Goal: Task Accomplishment & Management: Manage account settings

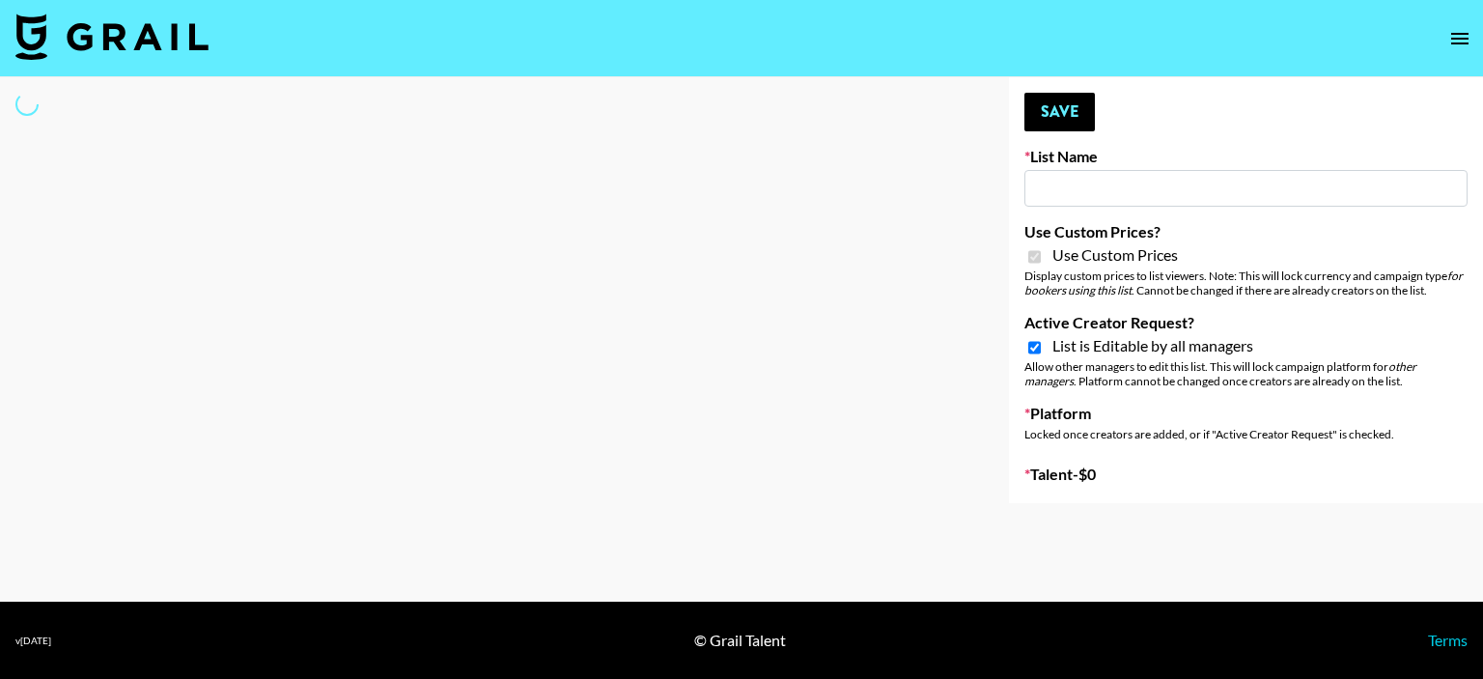
type input "Gensmo (Tiktok)"
checkbox input "true"
select select "Brand"
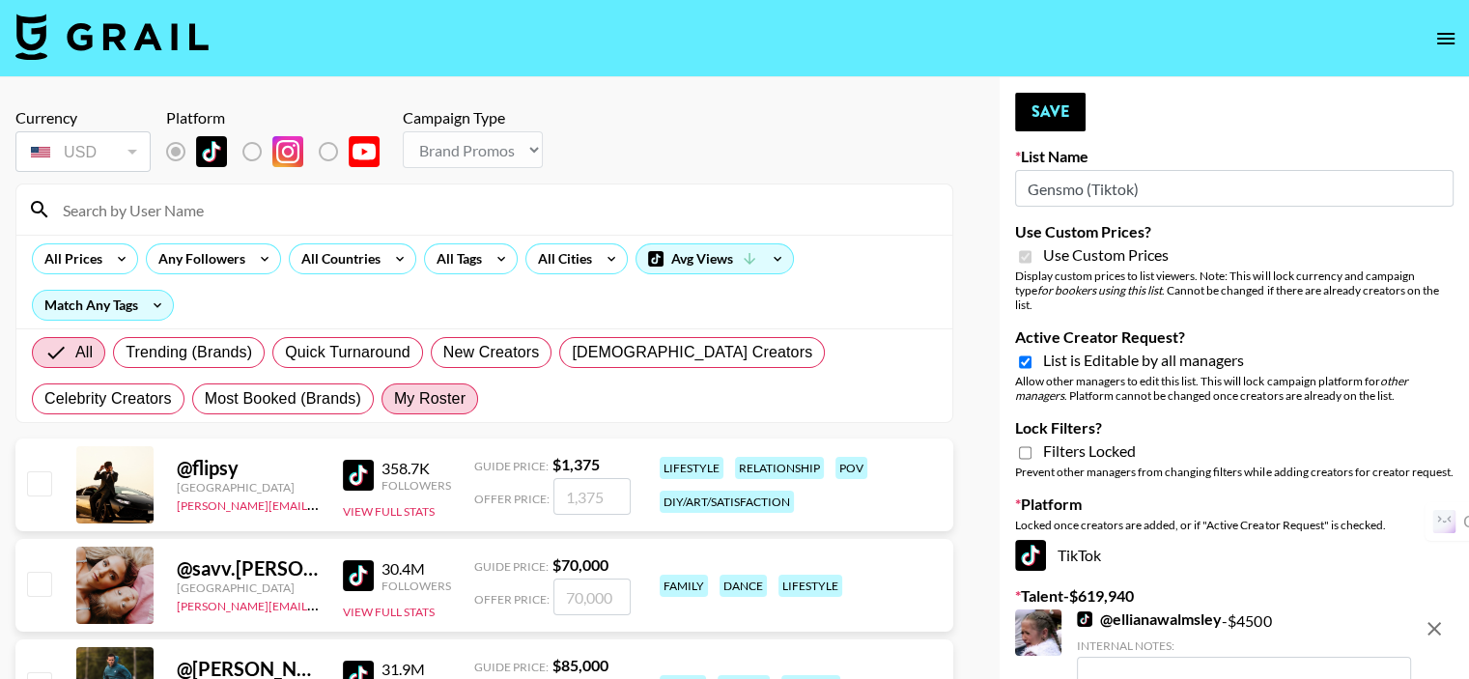
click at [394, 397] on span "My Roster" at bounding box center [429, 398] width 71 height 23
click at [394, 399] on input "My Roster" at bounding box center [394, 399] width 0 height 0
radio input "true"
click at [440, 263] on div "All Tags" at bounding box center [455, 258] width 61 height 29
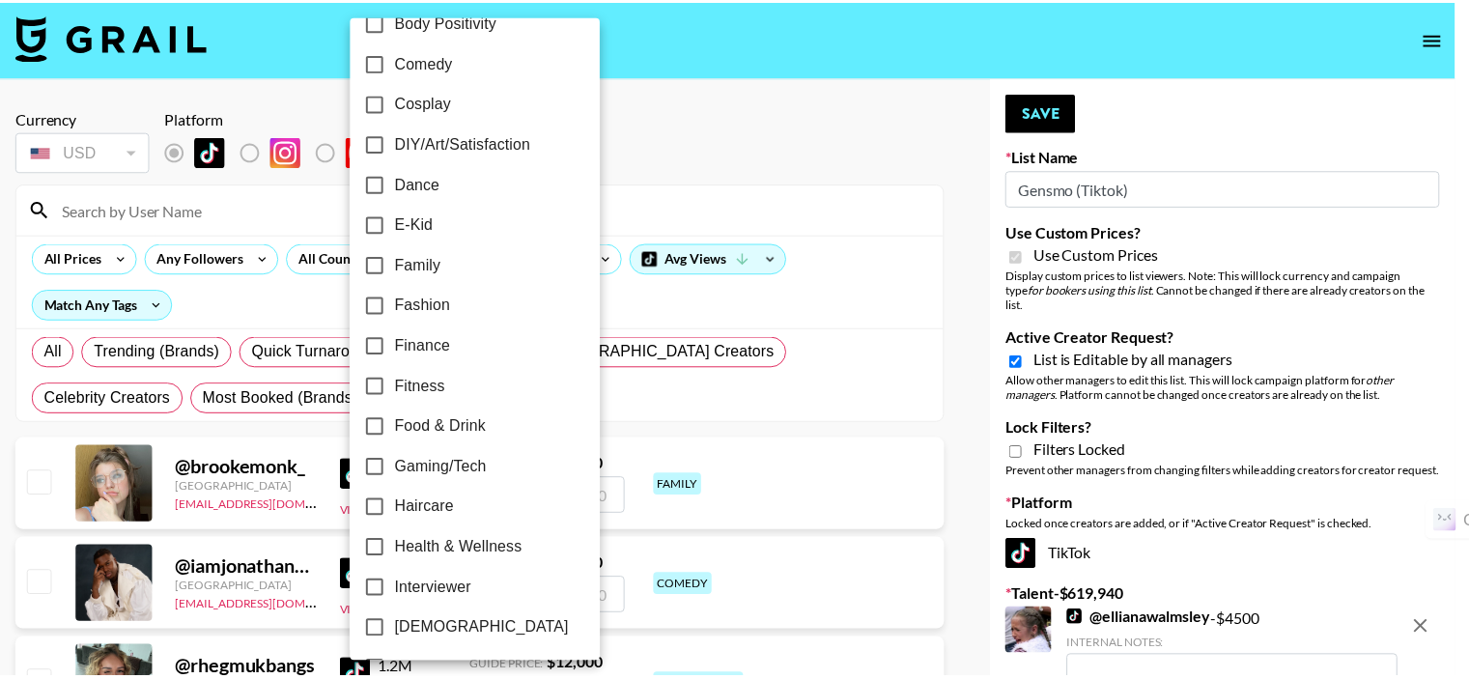
scroll to position [386, 0]
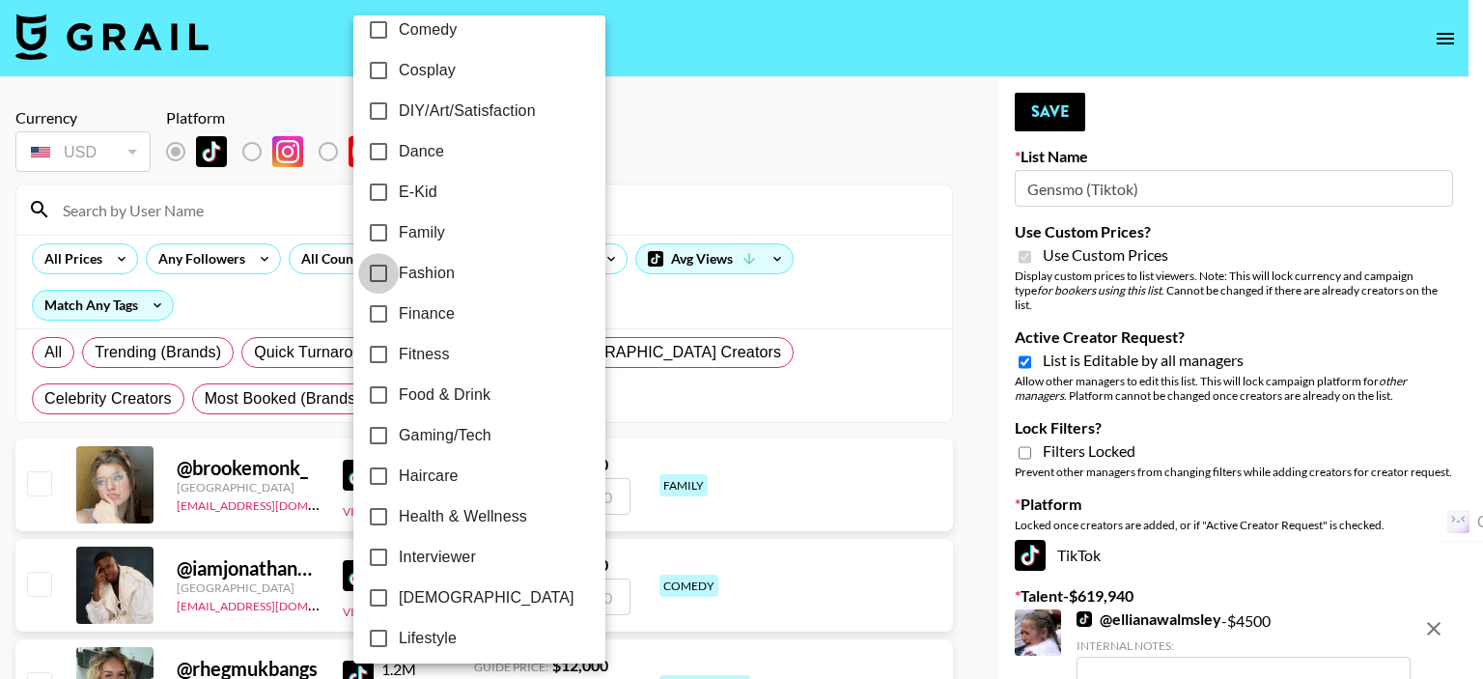
click at [379, 275] on input "Fashion" at bounding box center [378, 273] width 41 height 41
checkbox input "true"
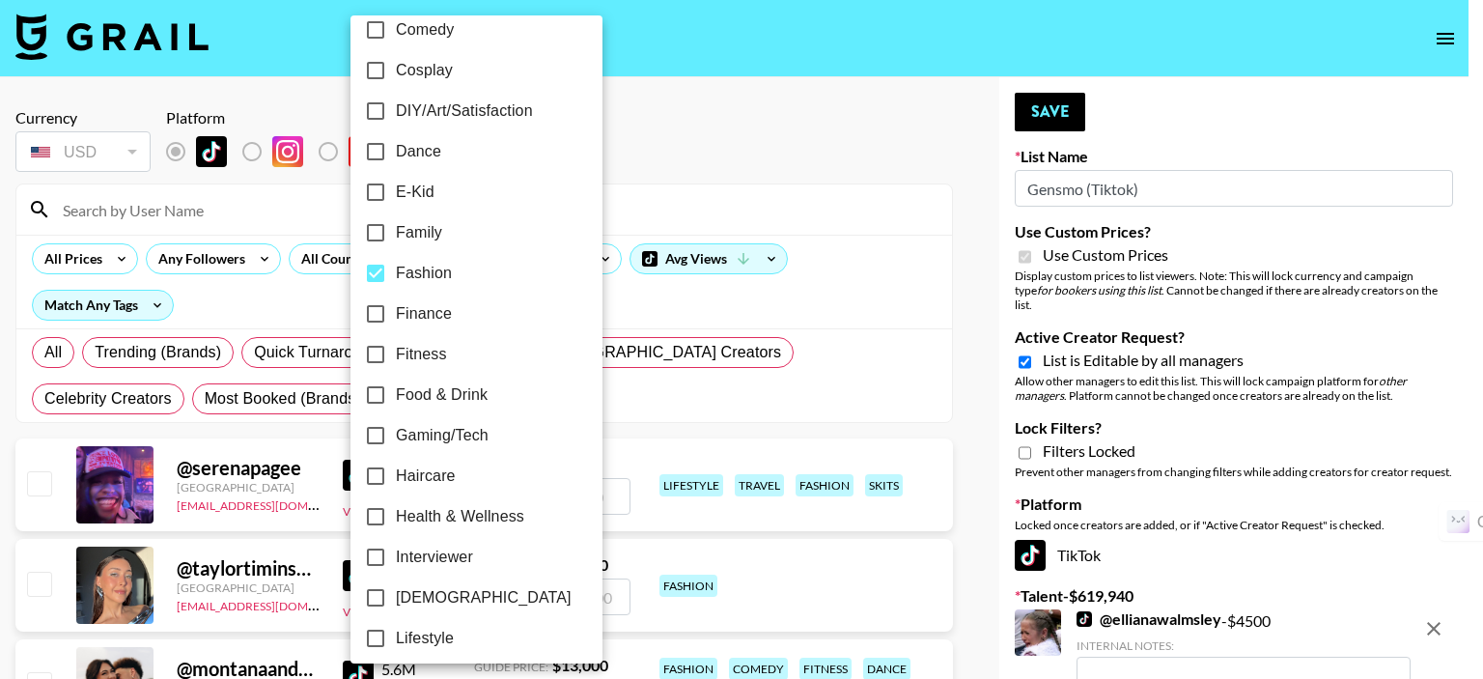
click at [667, 173] on div at bounding box center [741, 339] width 1483 height 679
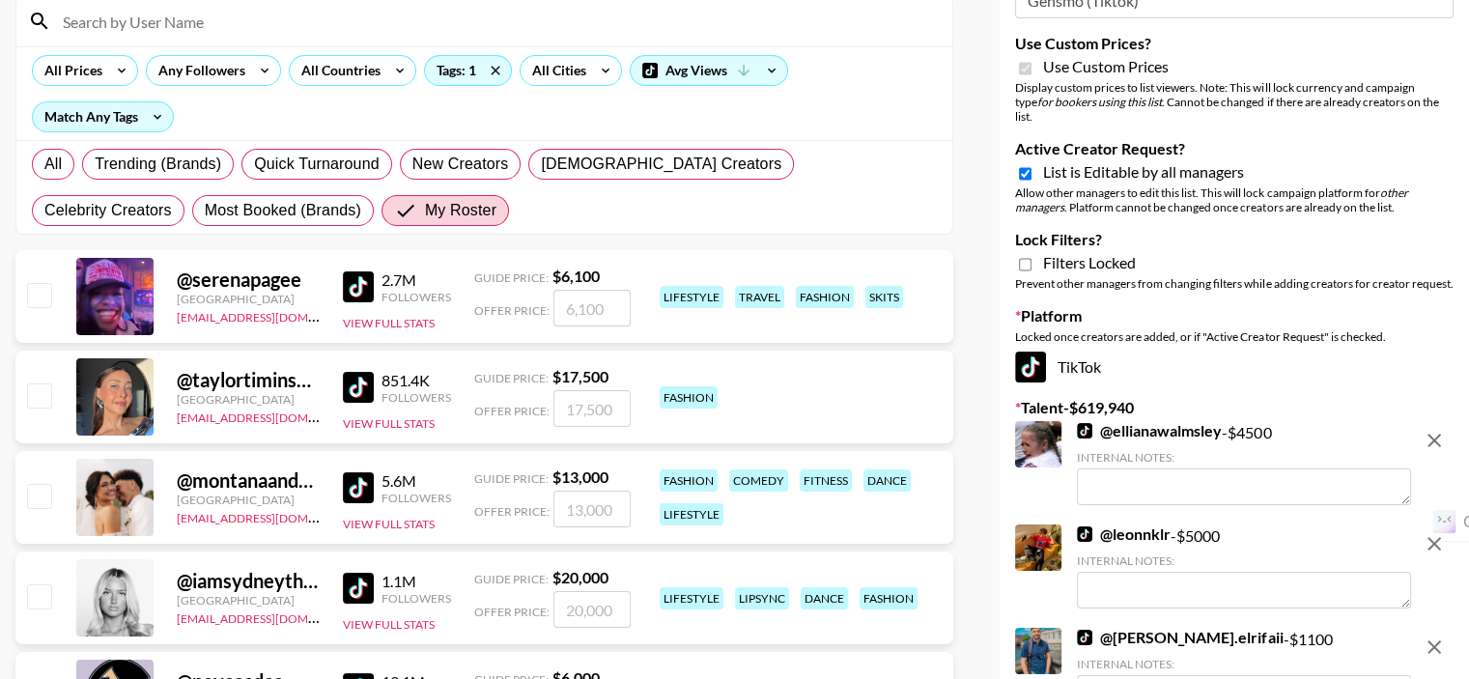
scroll to position [193, 0]
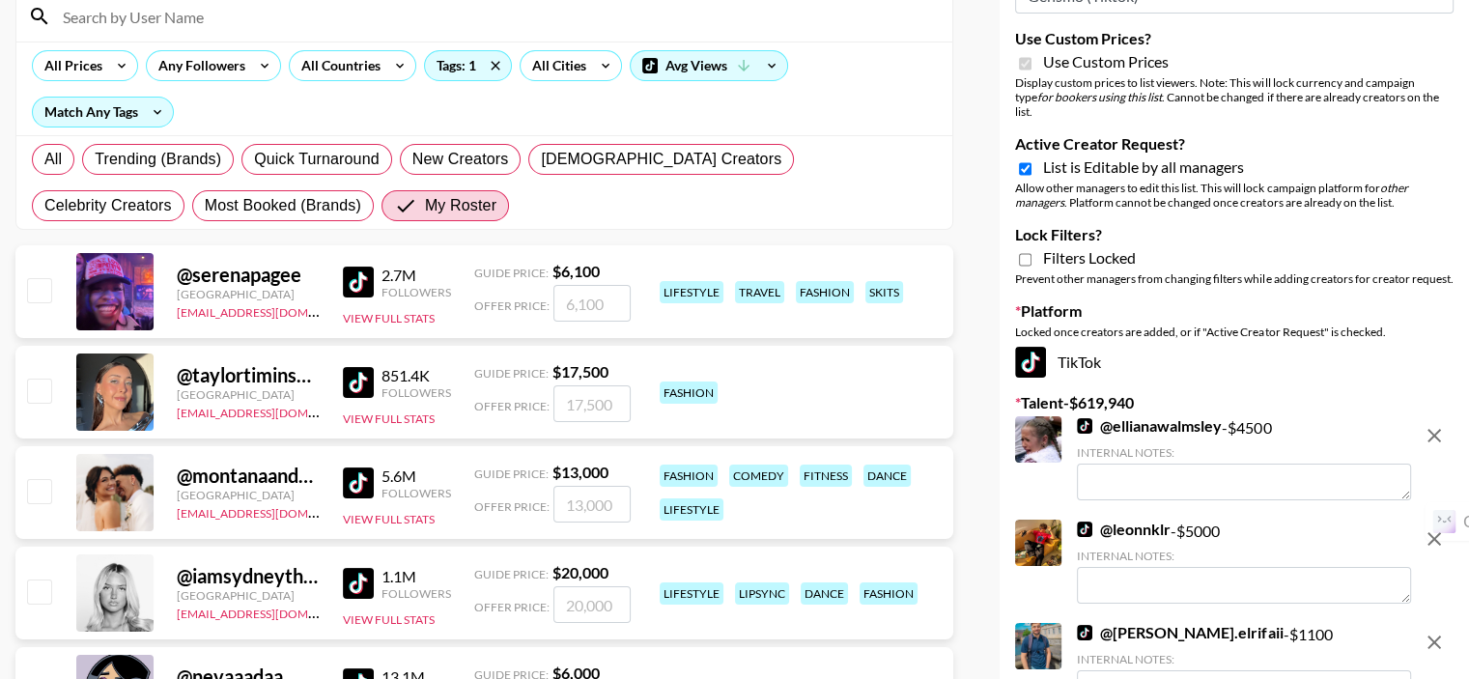
click at [39, 278] on input "checkbox" at bounding box center [38, 289] width 23 height 23
checkbox input "true"
type input "6100"
click at [38, 379] on input "checkbox" at bounding box center [38, 390] width 23 height 23
checkbox input "true"
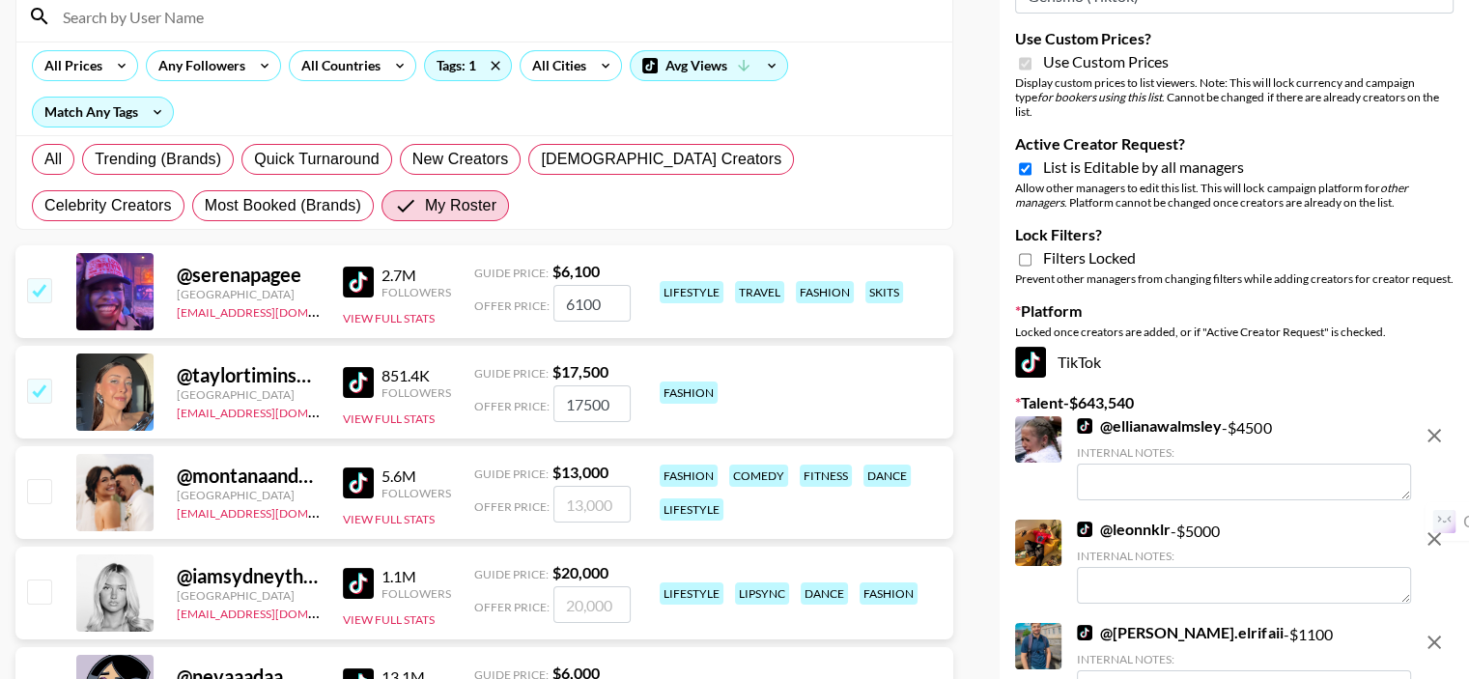
type input "17500"
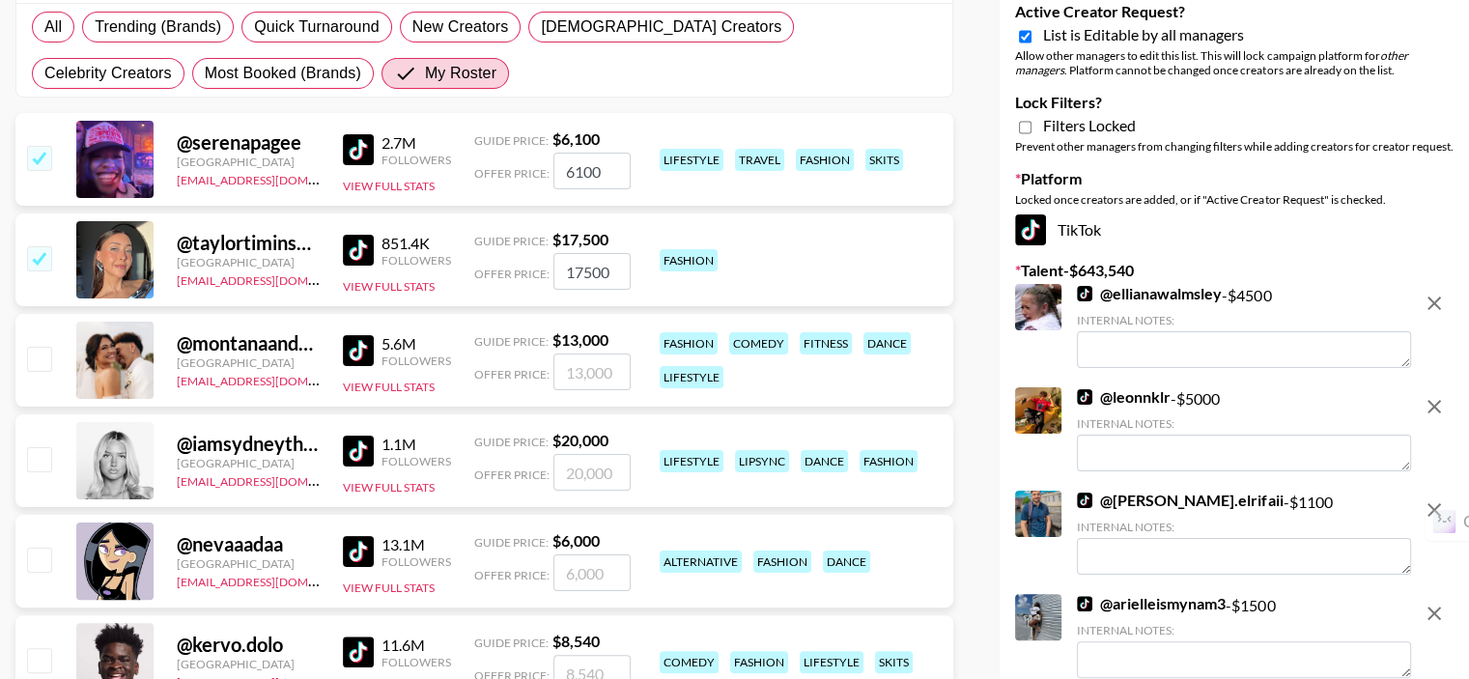
scroll to position [386, 0]
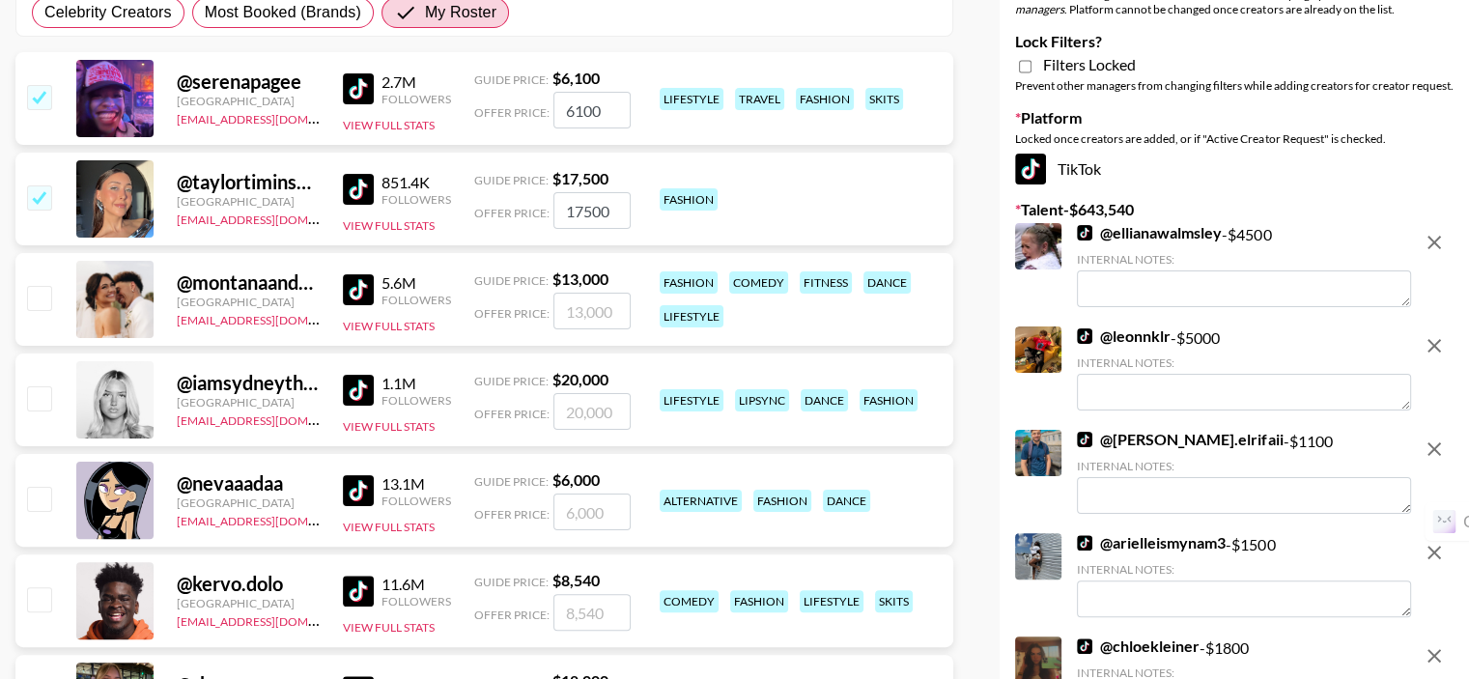
click at [40, 386] on input "checkbox" at bounding box center [38, 397] width 23 height 23
checkbox input "true"
type input "20000"
click at [47, 487] on input "checkbox" at bounding box center [38, 498] width 23 height 23
checkbox input "true"
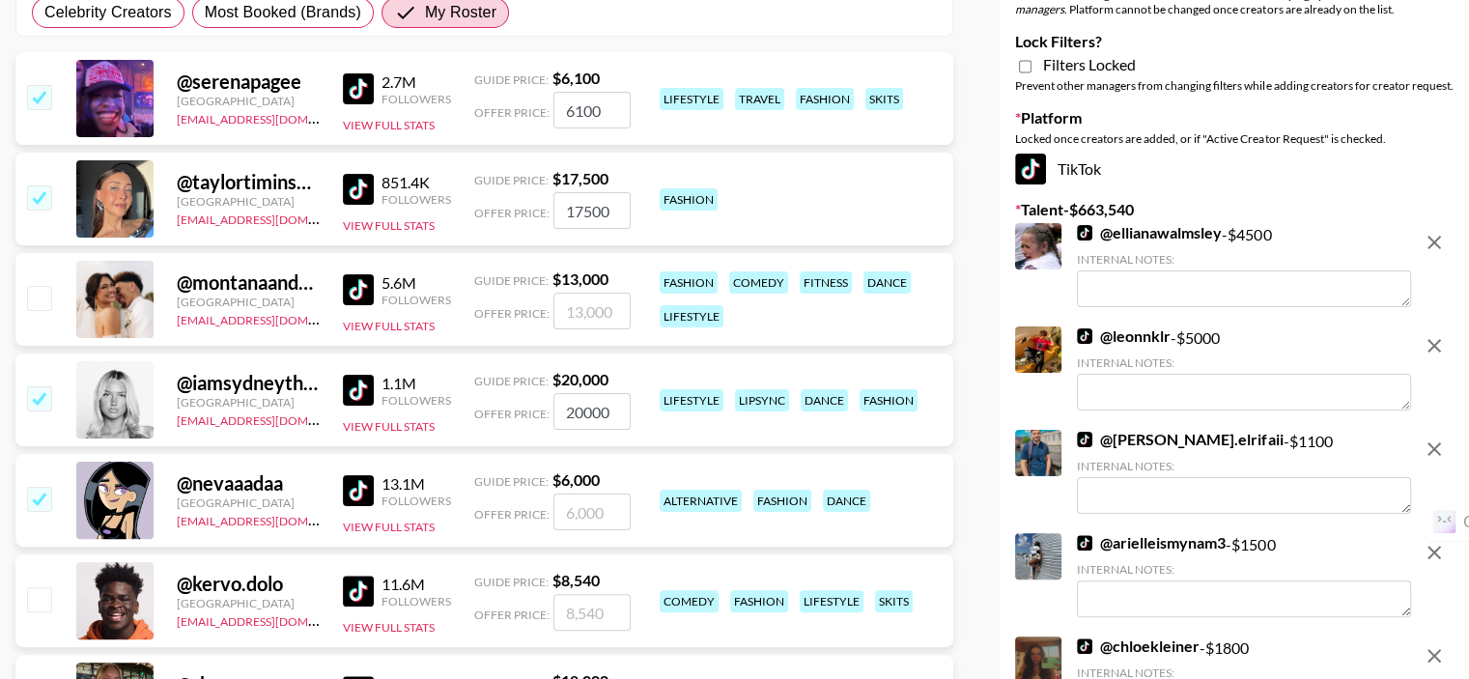
type input "6000"
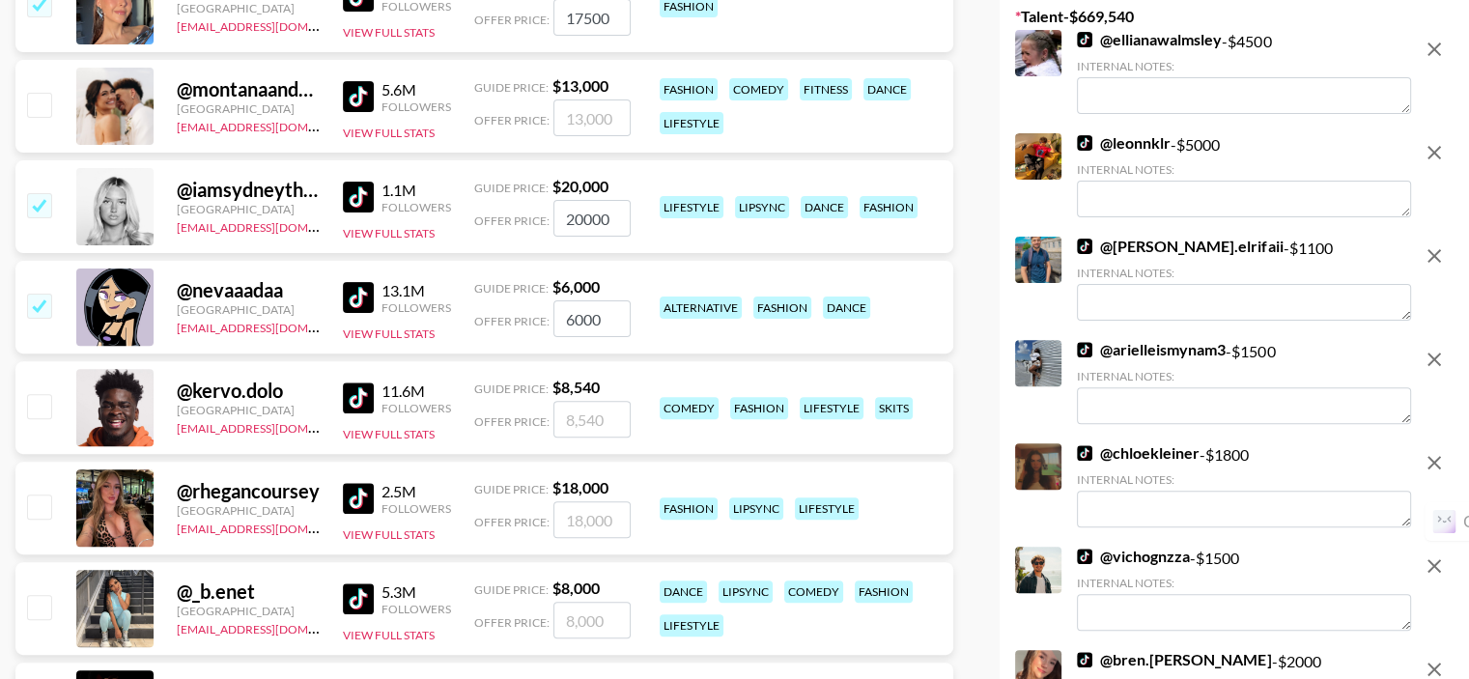
click at [43, 494] on input "checkbox" at bounding box center [38, 505] width 23 height 23
checkbox input "true"
type input "18000"
click at [43, 595] on input "checkbox" at bounding box center [38, 606] width 23 height 23
checkbox input "true"
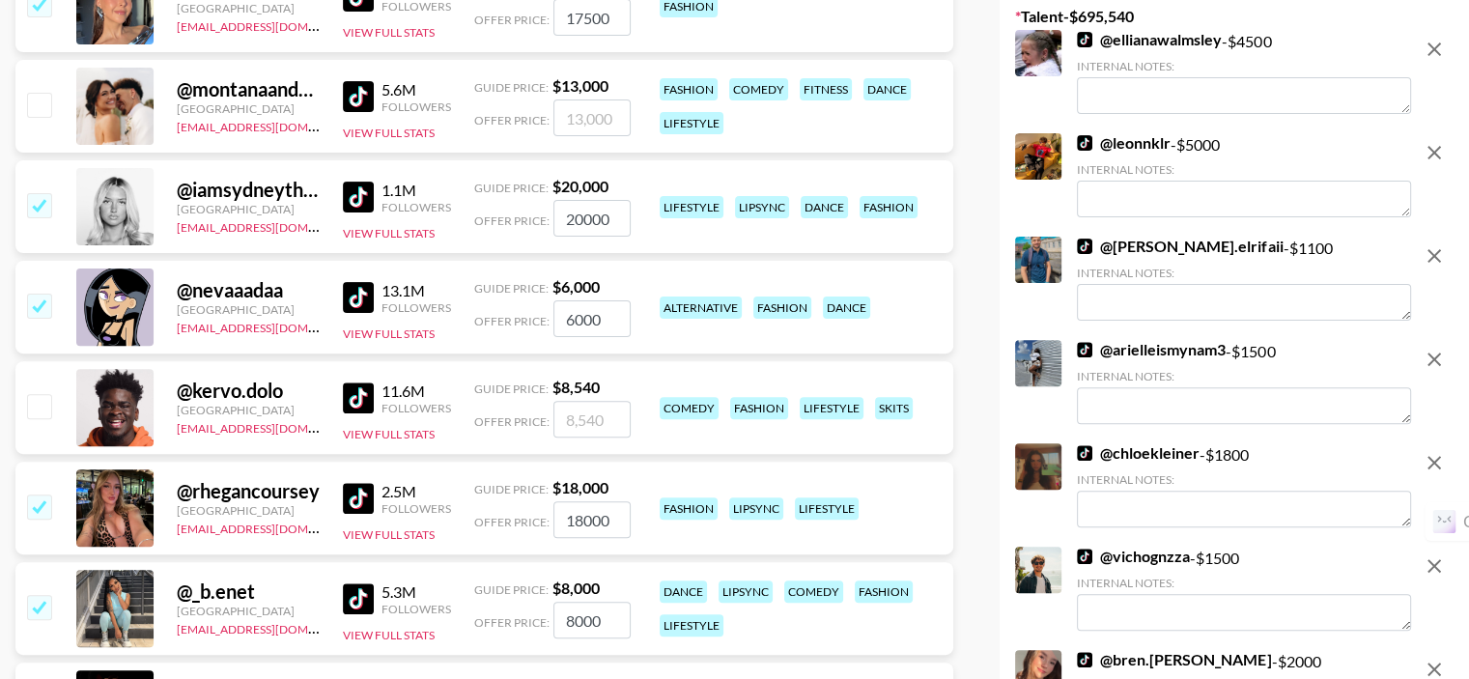
type input "8000"
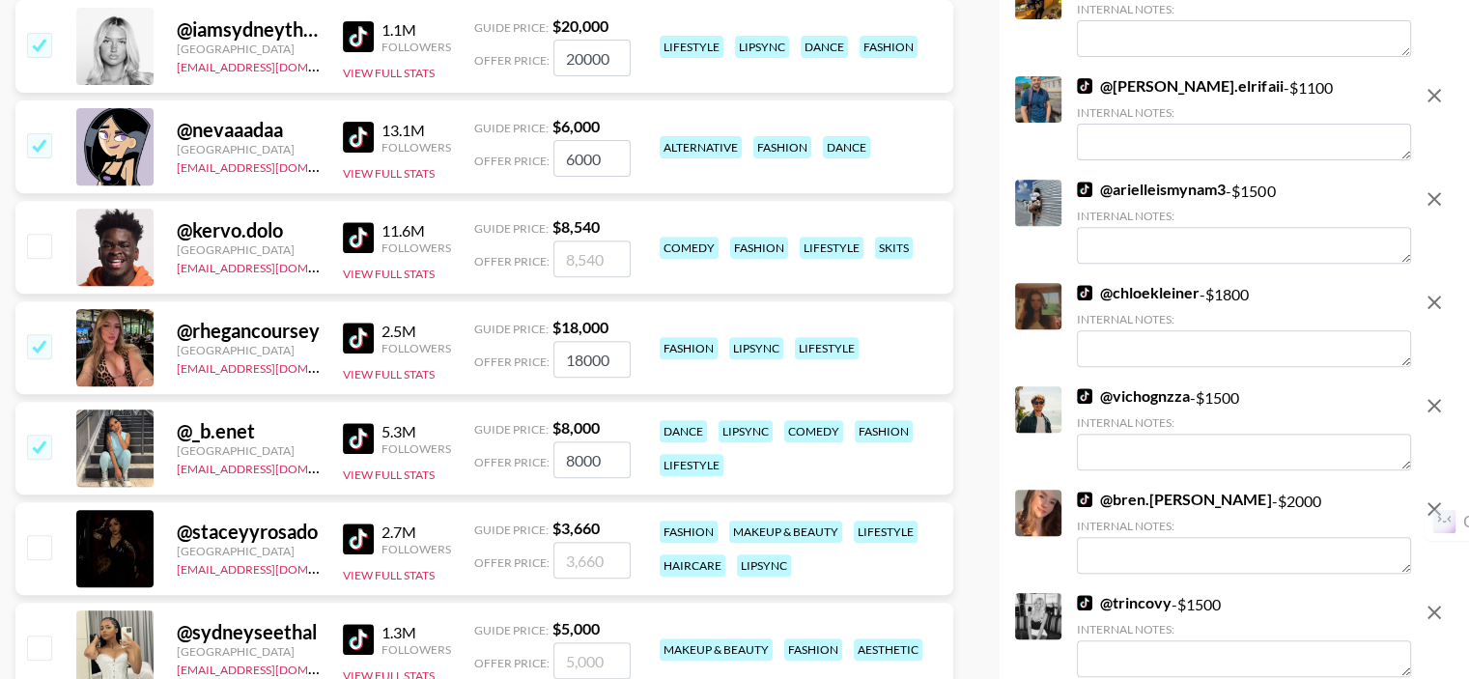
scroll to position [869, 0]
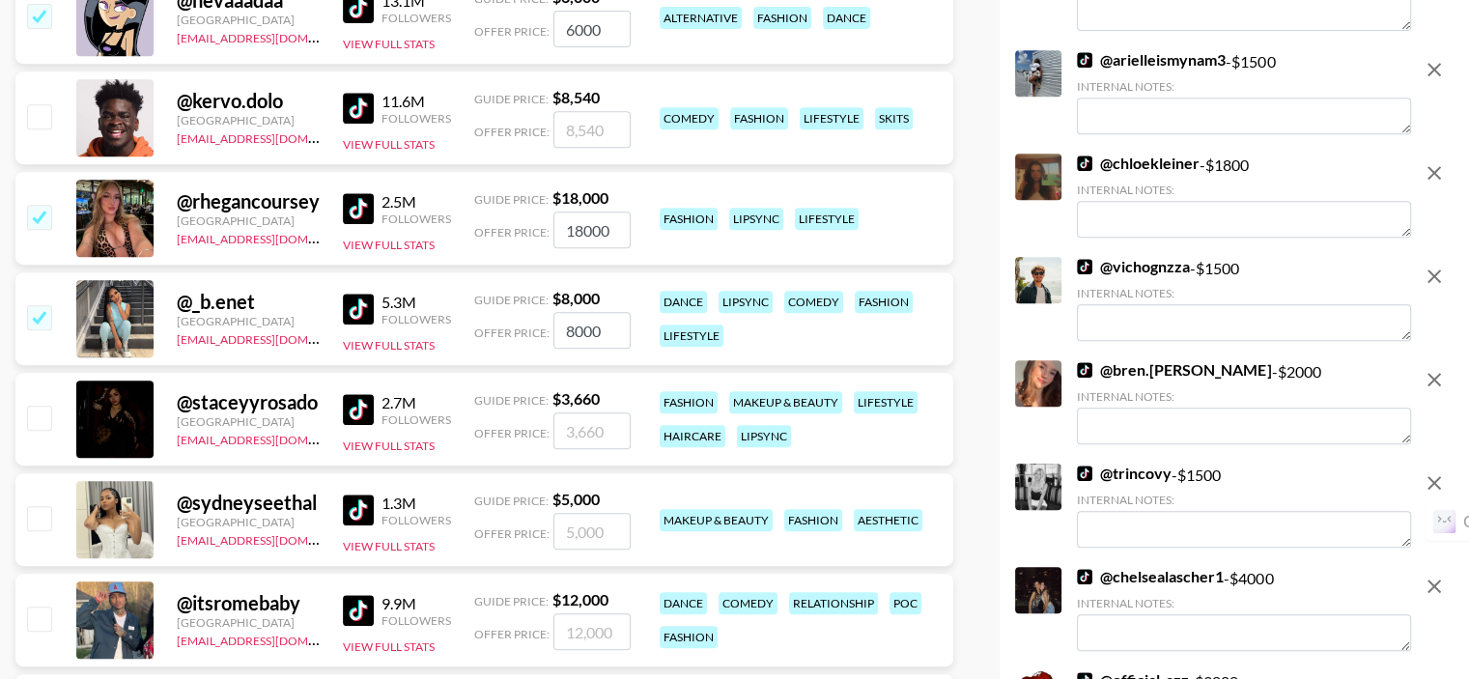
click at [38, 406] on input "checkbox" at bounding box center [38, 417] width 23 height 23
checkbox input "true"
type input "3660"
click at [39, 506] on input "checkbox" at bounding box center [38, 517] width 23 height 23
checkbox input "true"
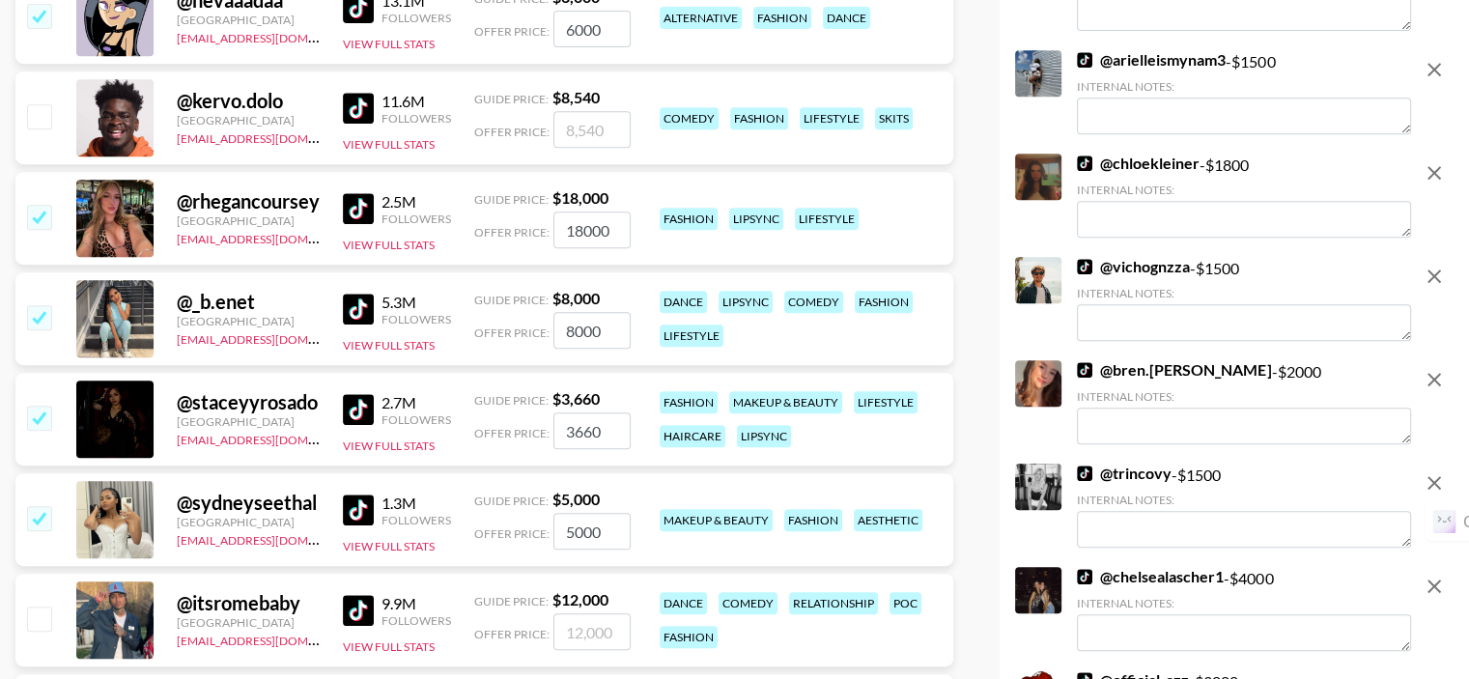
type input "5000"
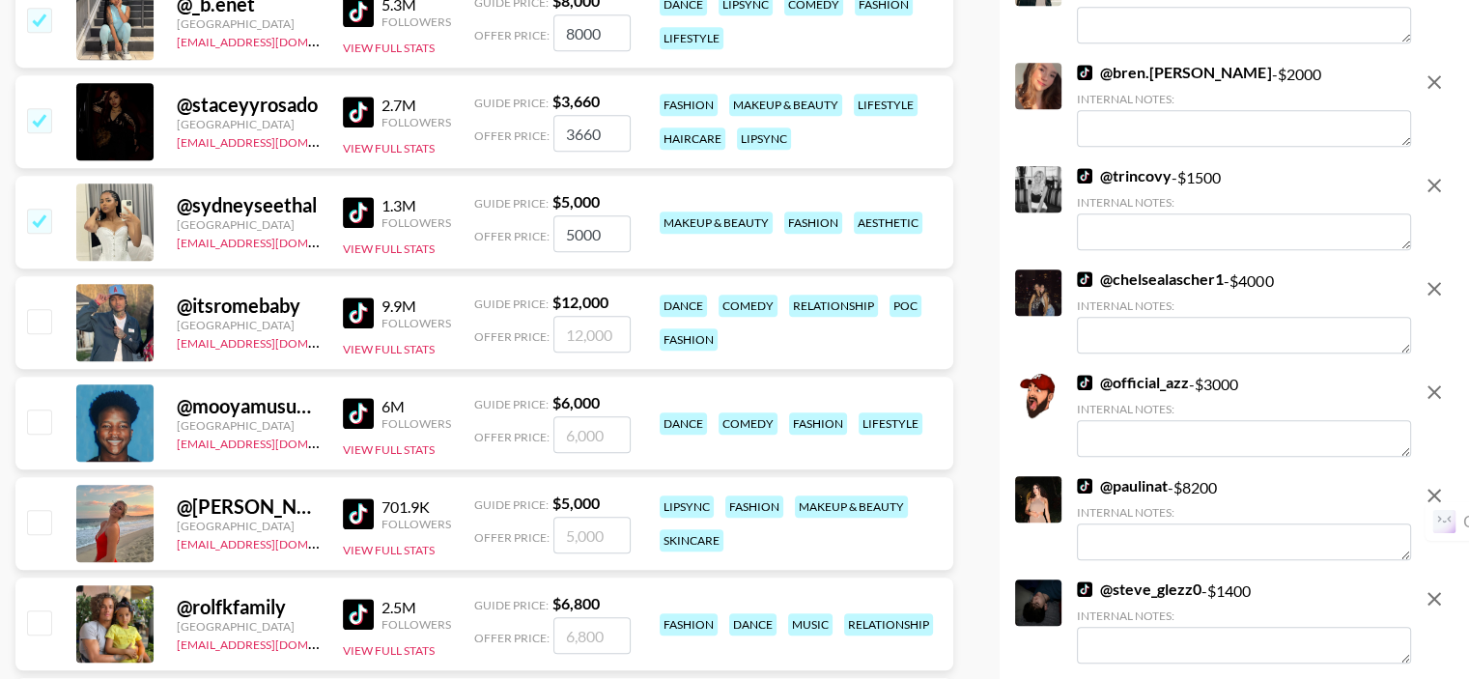
scroll to position [1352, 0]
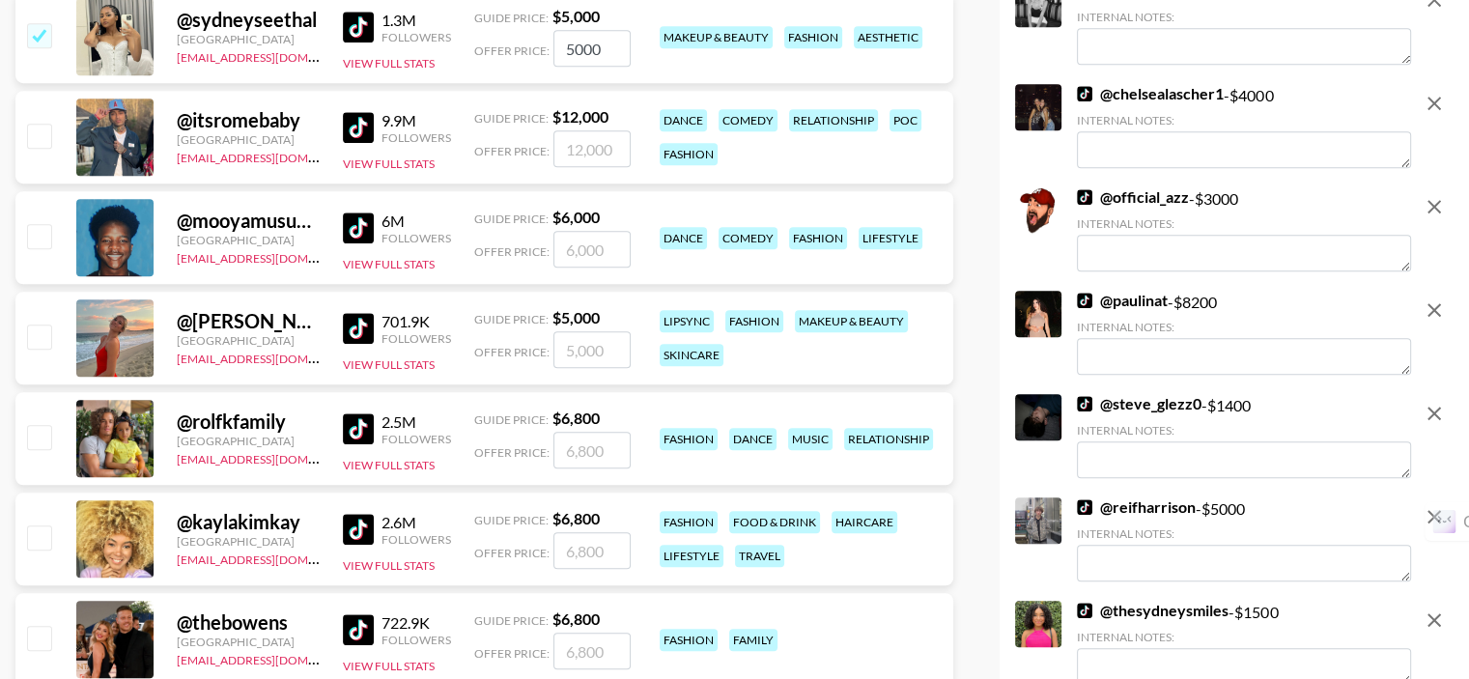
click at [42, 324] on input "checkbox" at bounding box center [38, 335] width 23 height 23
checkbox input "true"
type input "5000"
click at [36, 525] on input "checkbox" at bounding box center [38, 536] width 23 height 23
checkbox input "true"
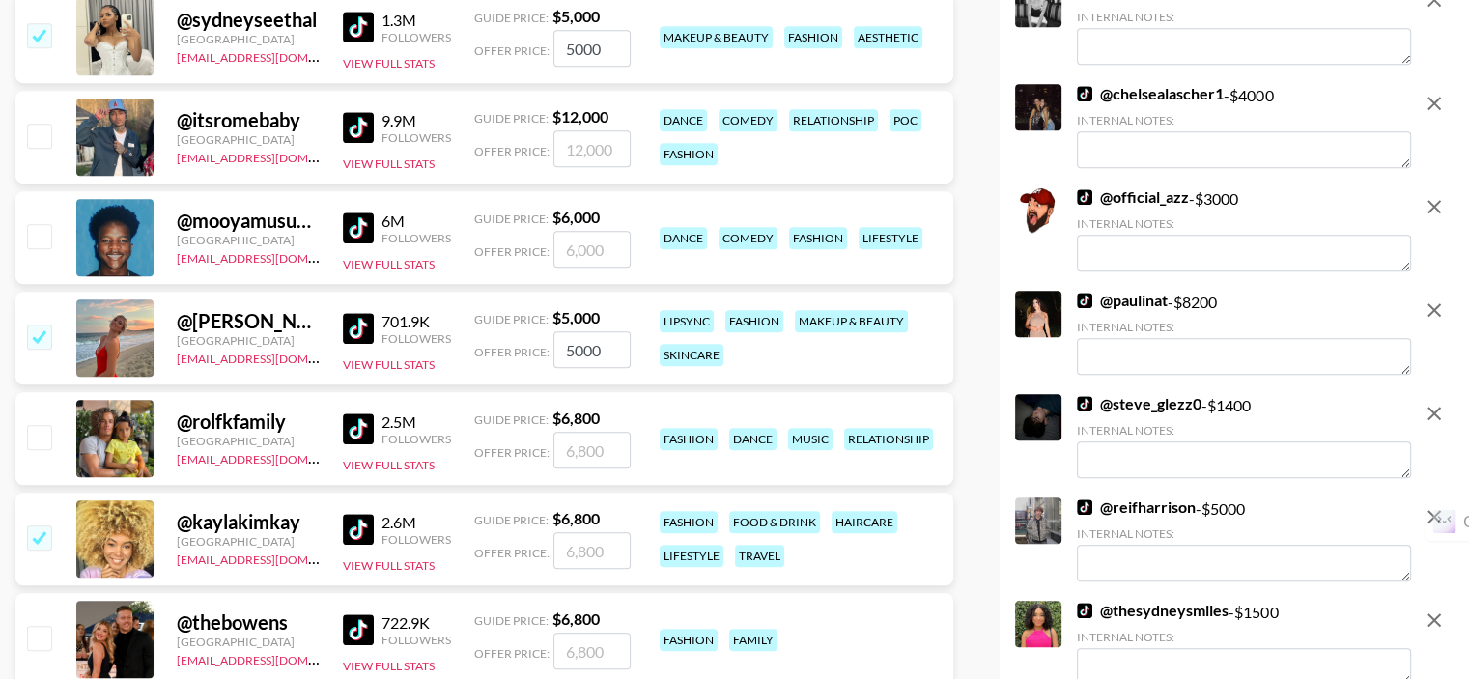
type input "6800"
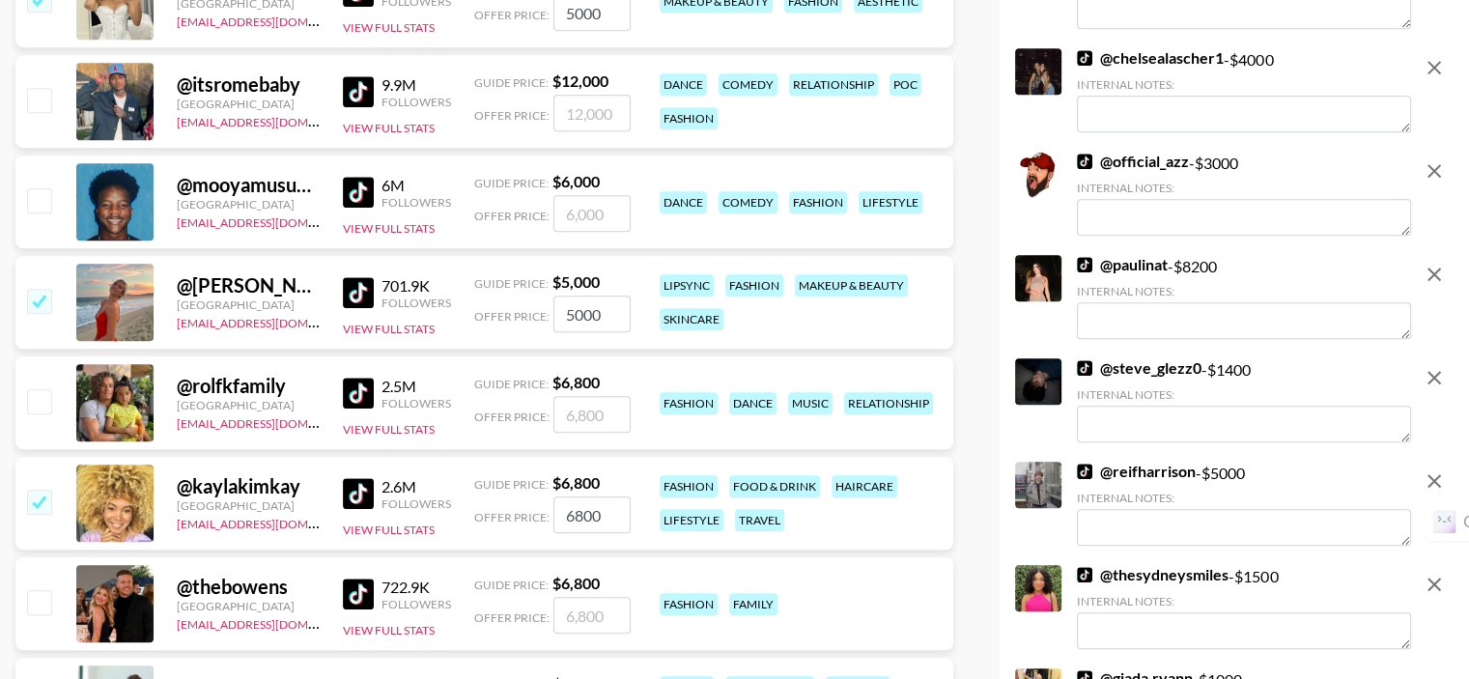
scroll to position [1641, 0]
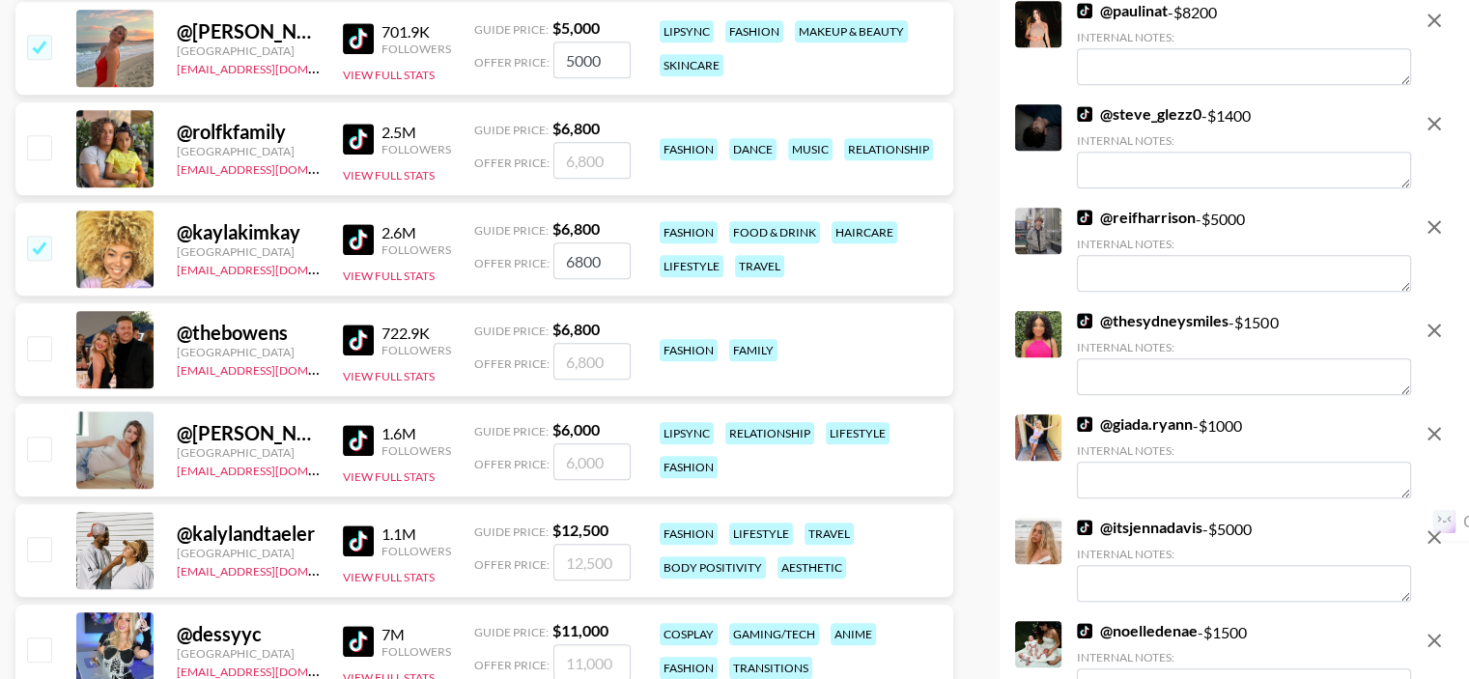
click at [46, 336] on input "checkbox" at bounding box center [38, 347] width 23 height 23
checkbox input "true"
type input "6800"
click at [44, 436] on input "checkbox" at bounding box center [38, 447] width 23 height 23
checkbox input "true"
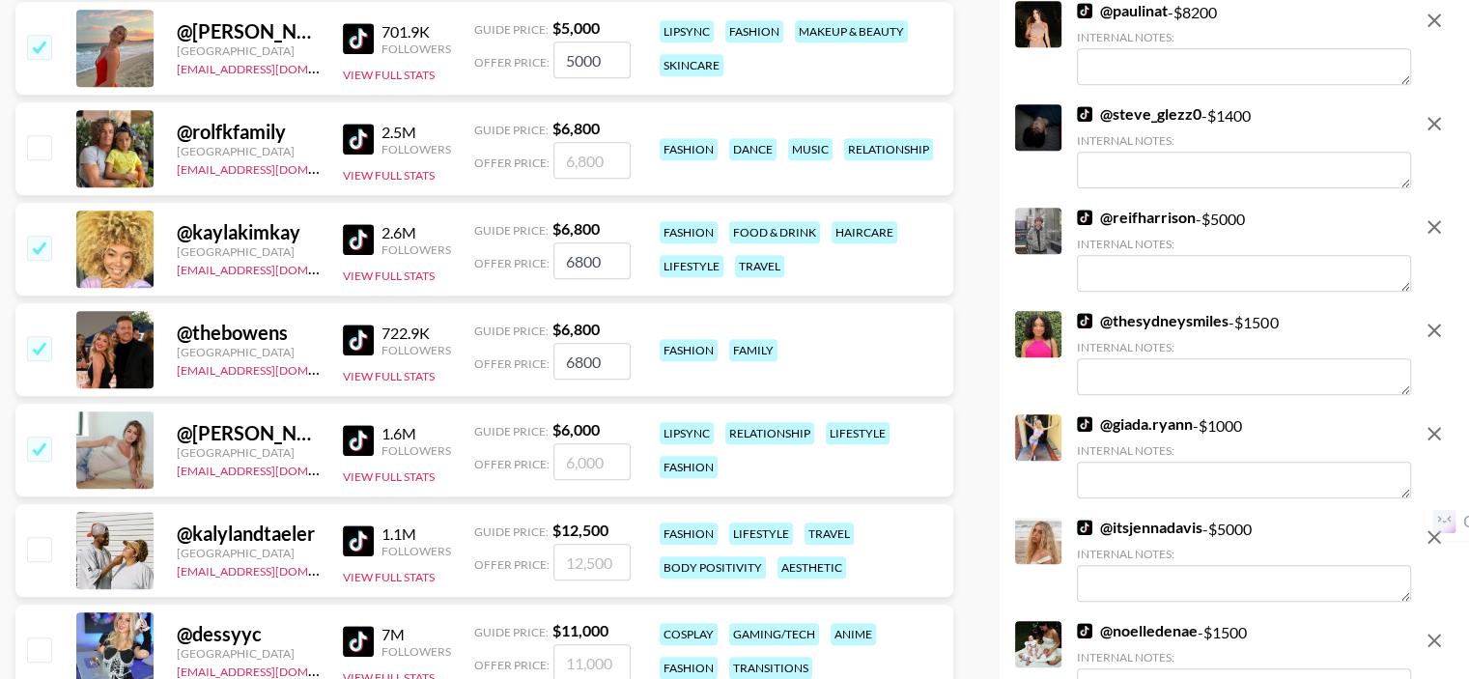
type input "6000"
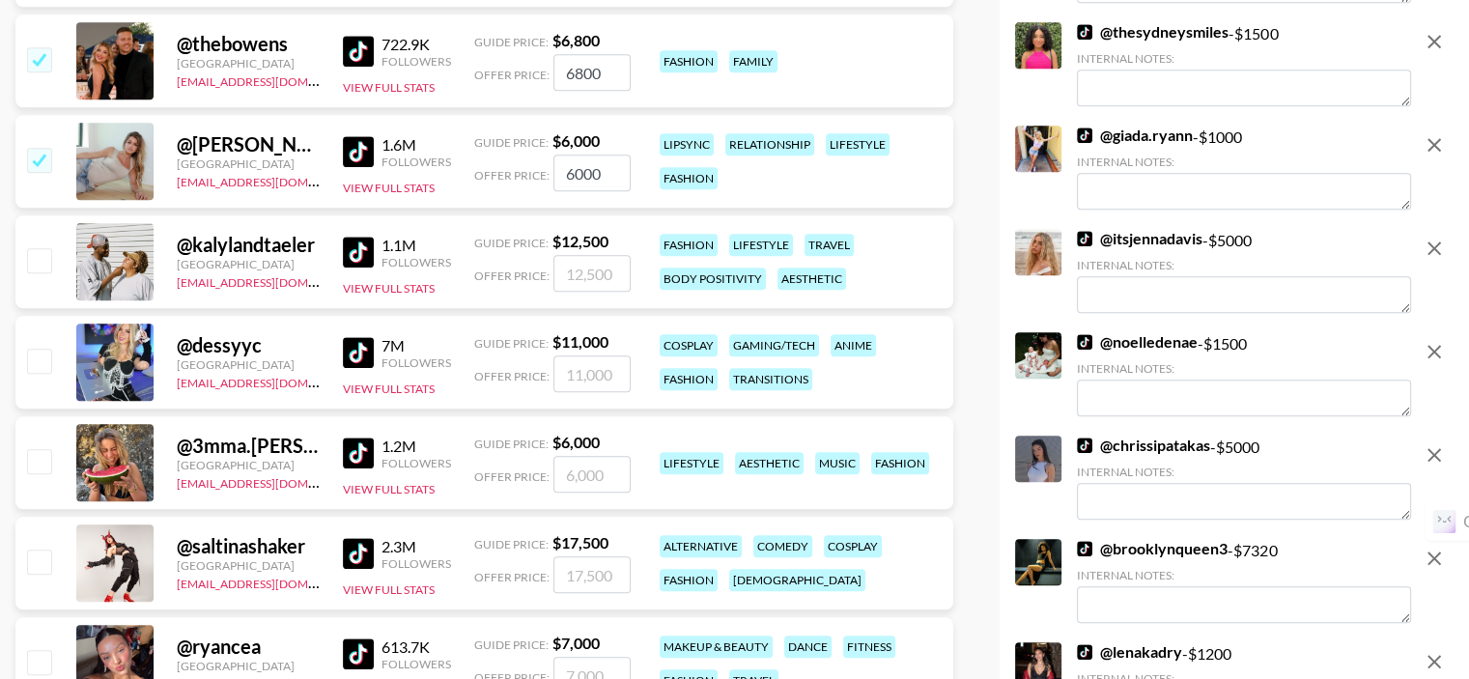
scroll to position [1931, 0]
drag, startPoint x: 42, startPoint y: 313, endPoint x: 40, endPoint y: 396, distance: 83.1
click at [42, 348] on input "checkbox" at bounding box center [38, 359] width 23 height 23
checkbox input "true"
type input "11000"
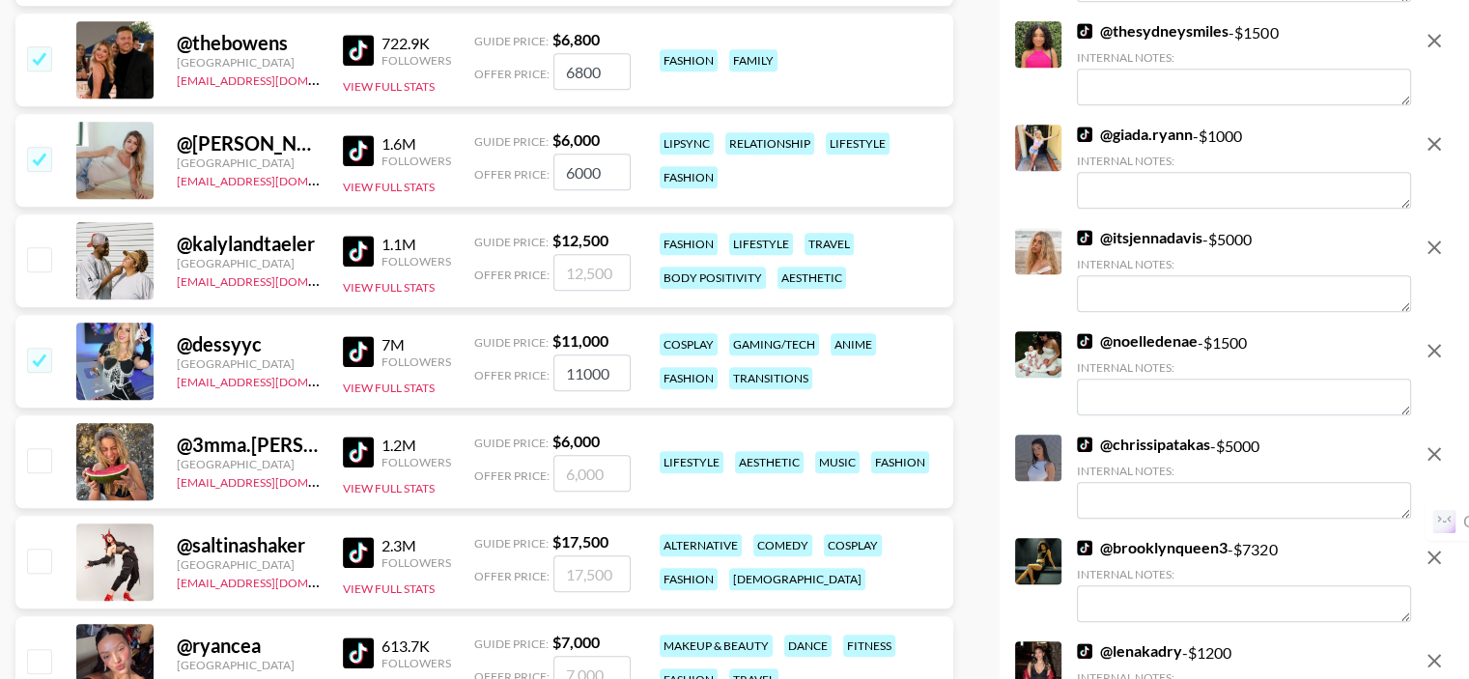
click at [39, 448] on input "checkbox" at bounding box center [38, 459] width 23 height 23
checkbox input "true"
type input "6000"
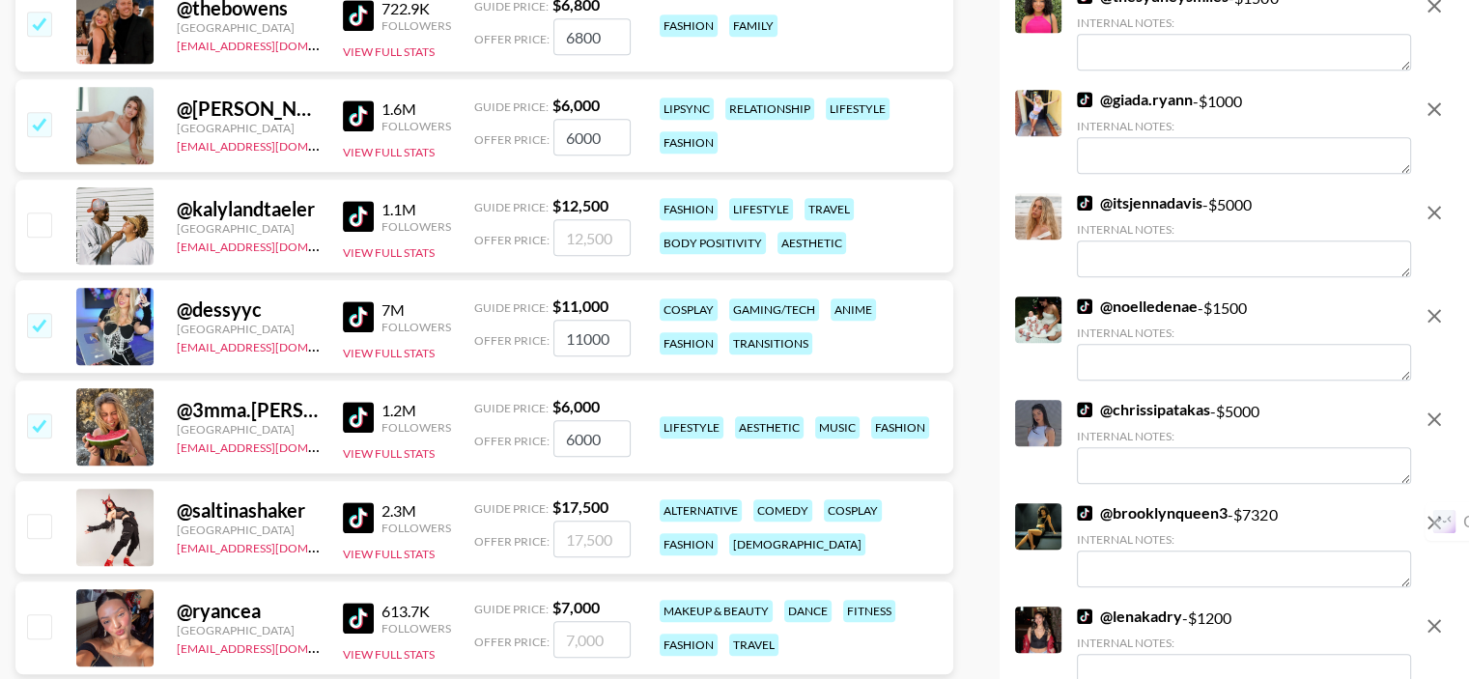
scroll to position [2221, 0]
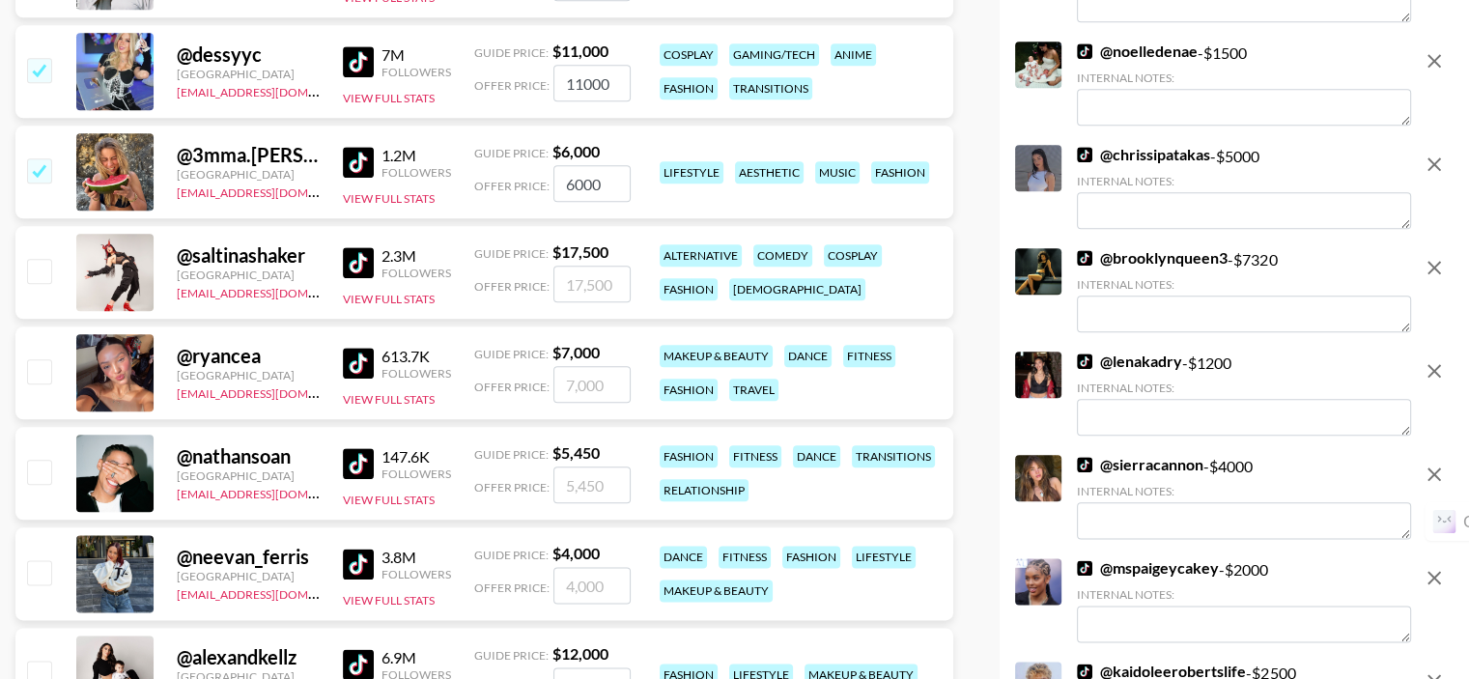
click at [42, 359] on input "checkbox" at bounding box center [38, 370] width 23 height 23
checkbox input "true"
type input "7000"
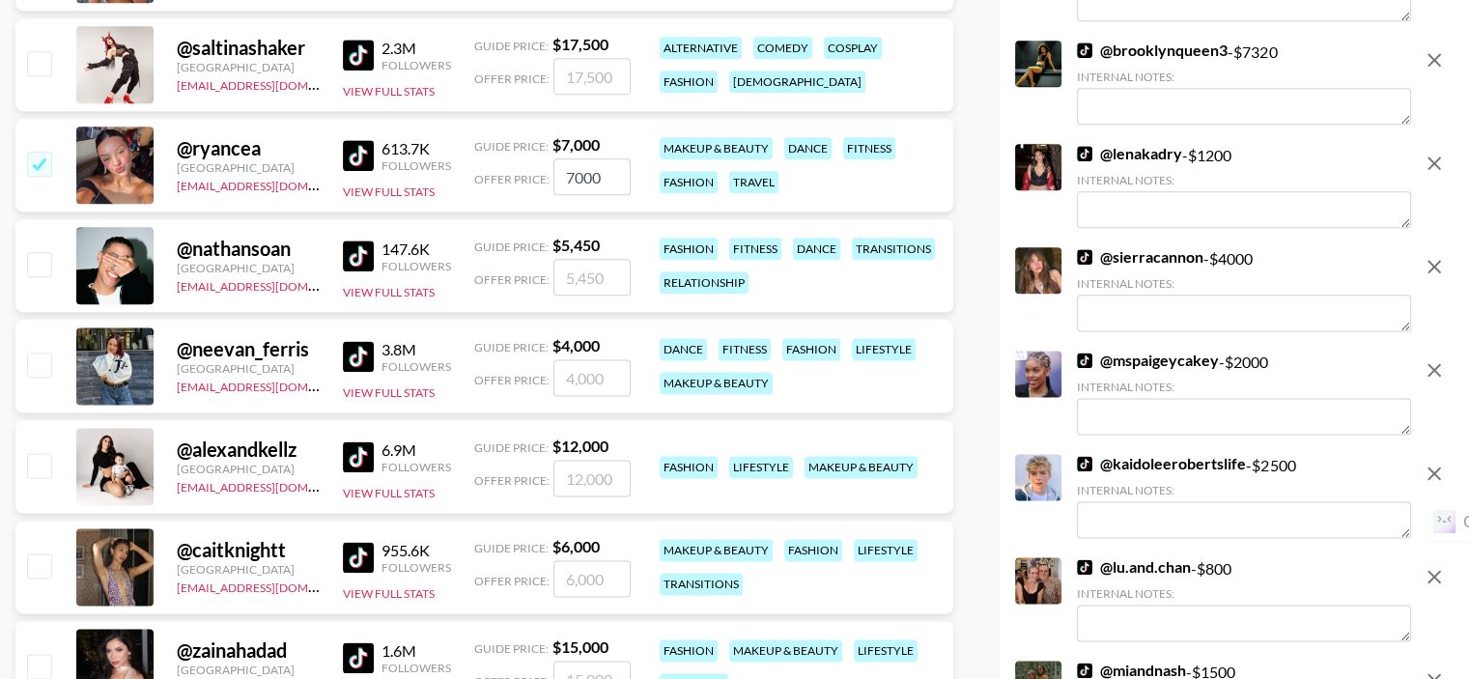
scroll to position [2510, 0]
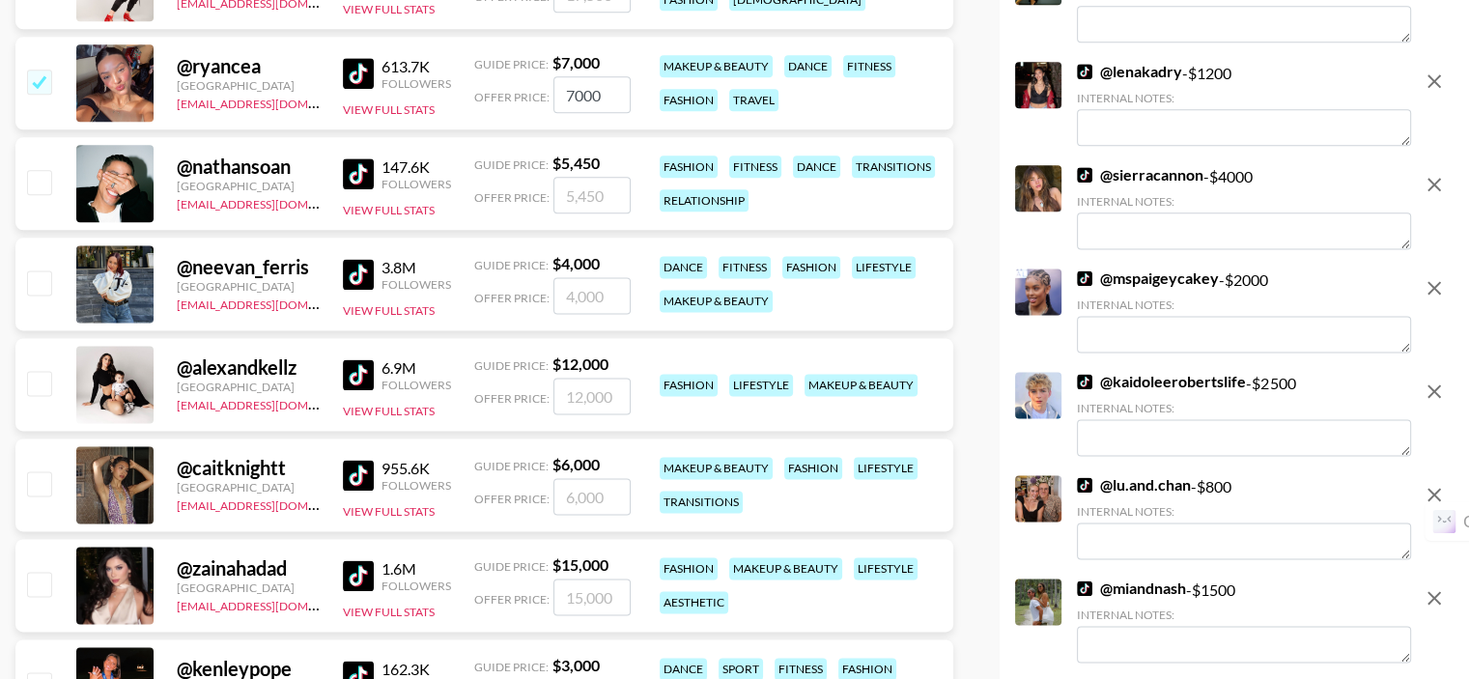
click at [42, 270] on input "checkbox" at bounding box center [38, 281] width 23 height 23
checkbox input "true"
type input "4000"
click at [39, 371] on input "checkbox" at bounding box center [38, 382] width 23 height 23
checkbox input "true"
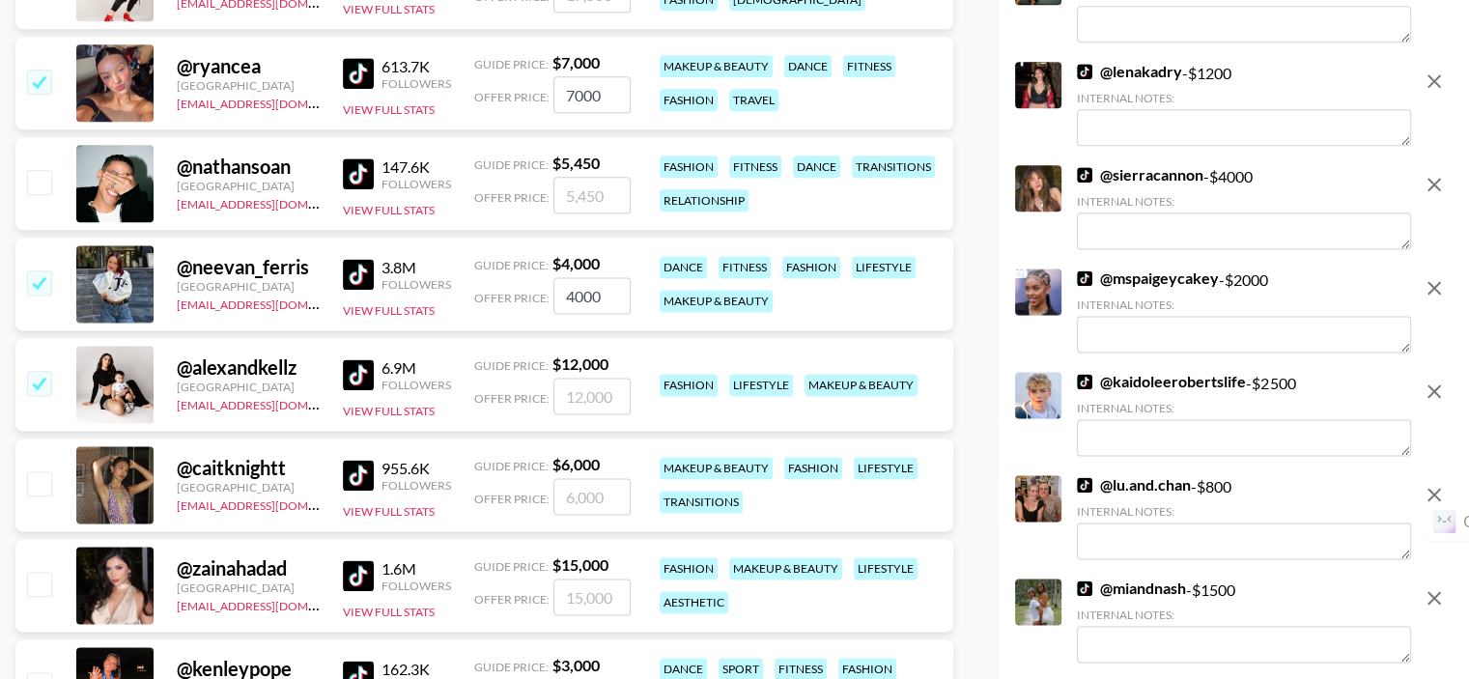
type input "12000"
drag, startPoint x: 39, startPoint y: 435, endPoint x: 42, endPoint y: 504, distance: 69.6
click at [39, 471] on input "checkbox" at bounding box center [38, 482] width 23 height 23
checkbox input "true"
type input "6000"
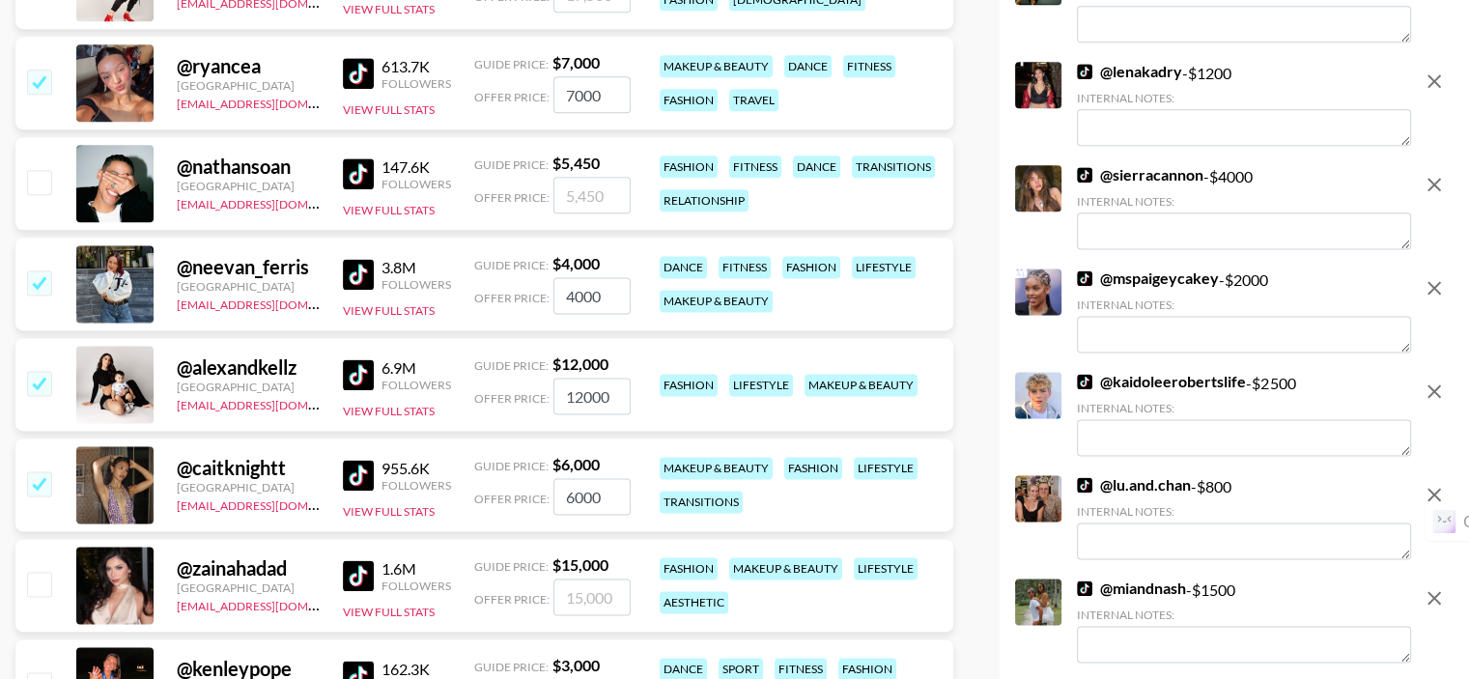
click at [35, 572] on input "checkbox" at bounding box center [38, 583] width 23 height 23
checkbox input "true"
type input "15000"
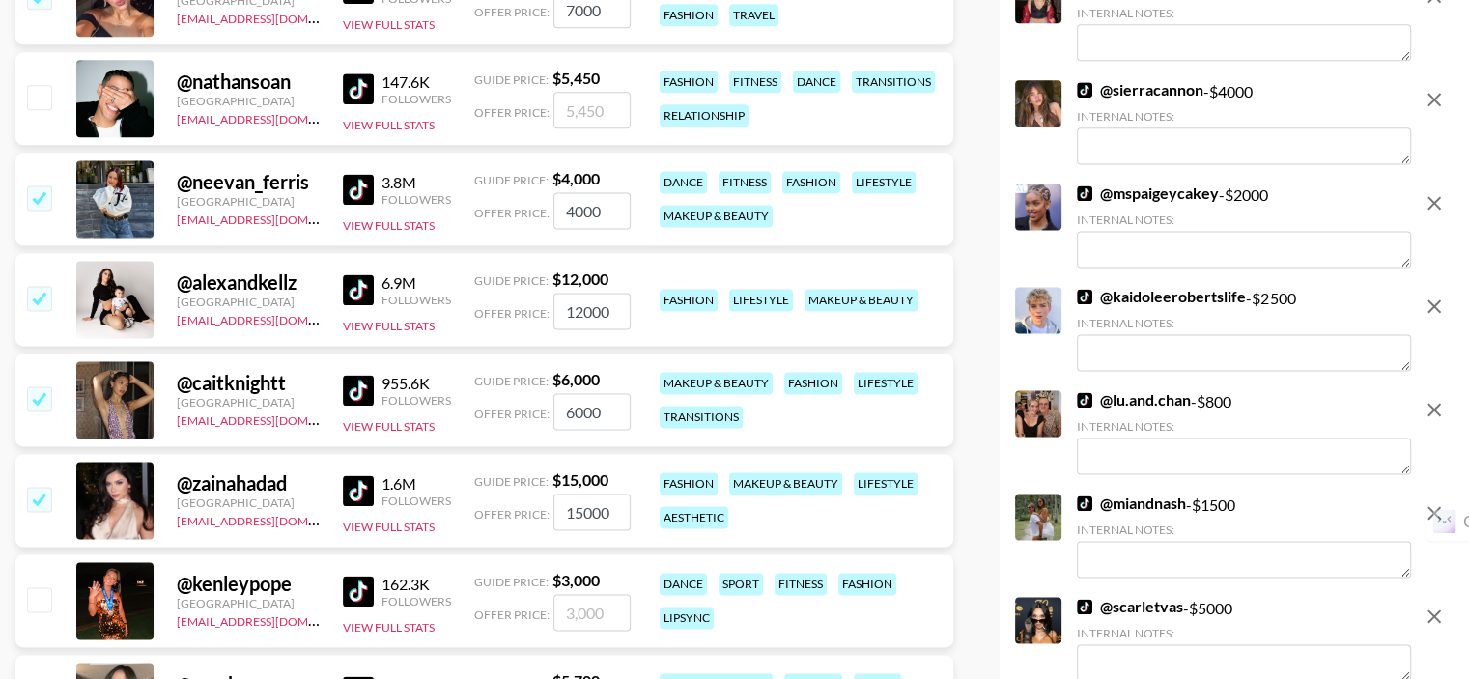
scroll to position [2993, 0]
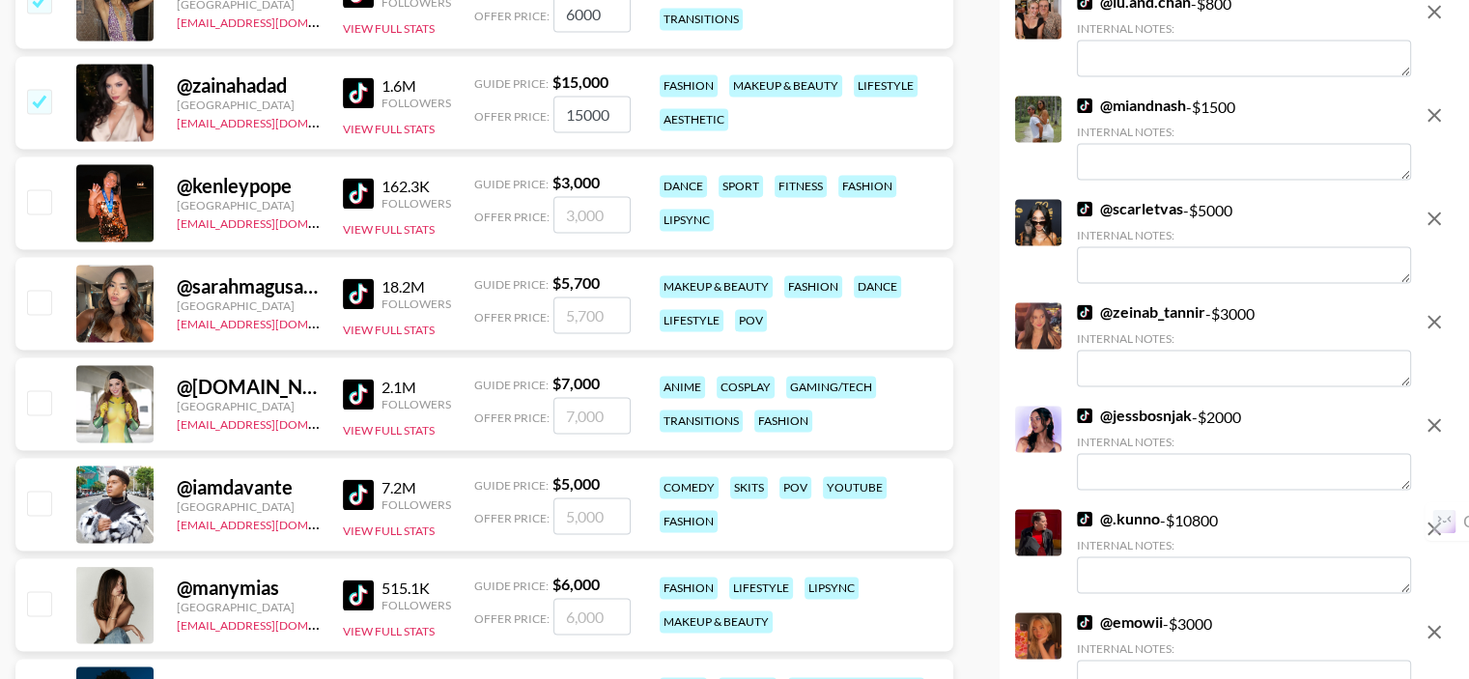
click at [39, 189] on input "checkbox" at bounding box center [38, 200] width 23 height 23
checkbox input "true"
type input "3000"
click at [37, 290] on input "checkbox" at bounding box center [38, 301] width 23 height 23
checkbox input "true"
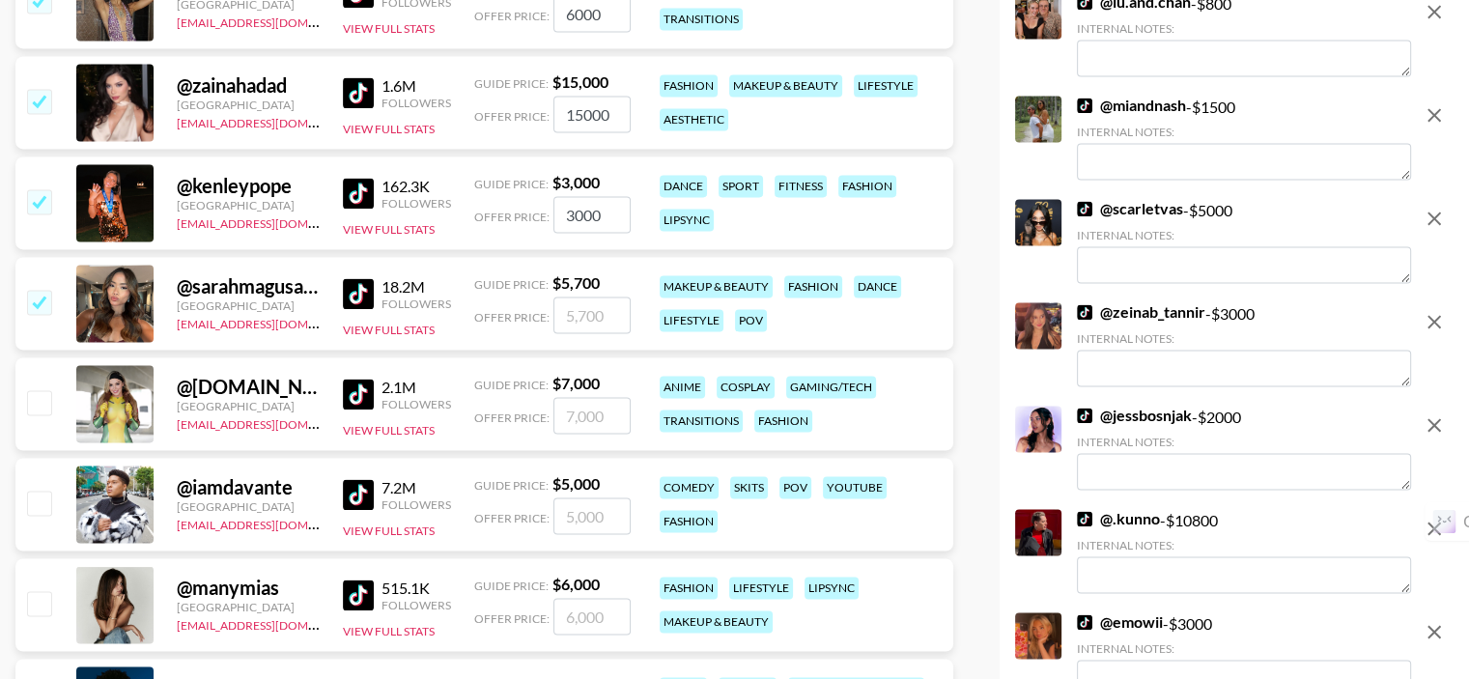
type input "5700"
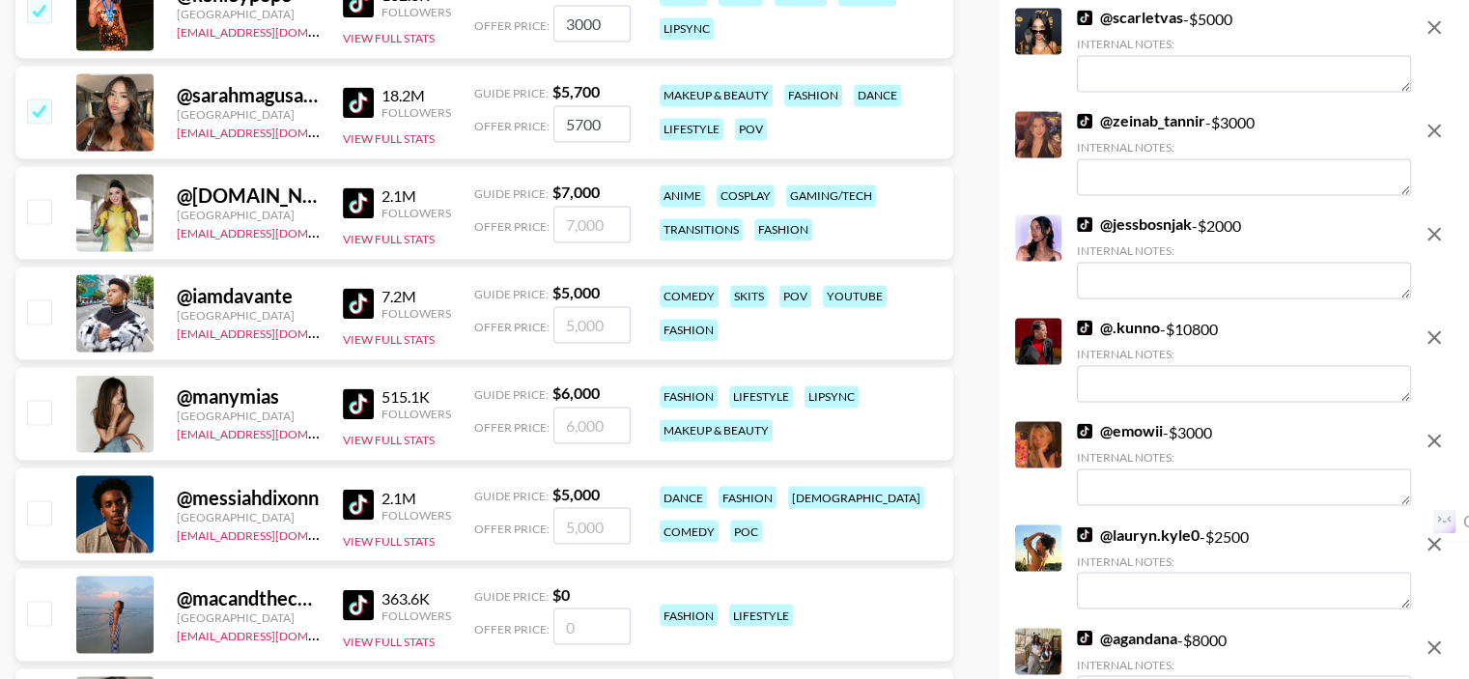
scroll to position [3186, 0]
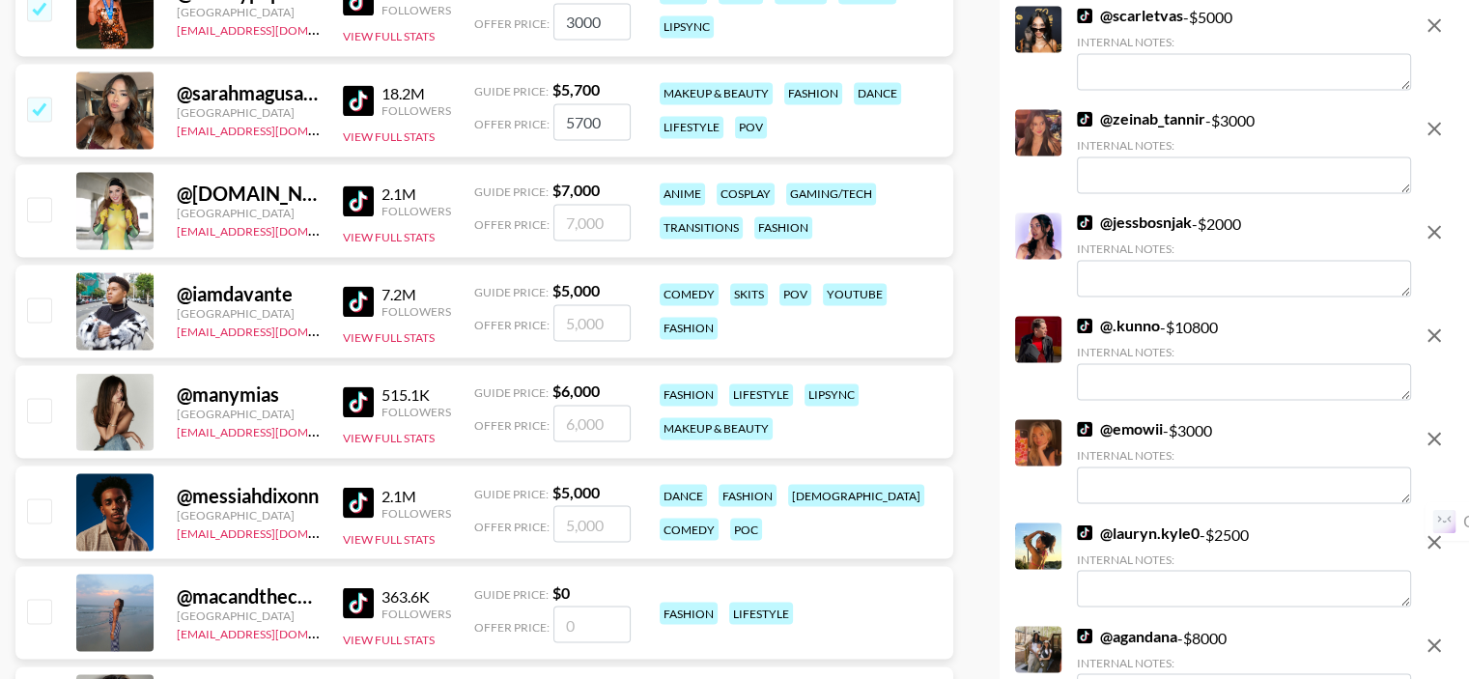
click at [35, 398] on input "checkbox" at bounding box center [38, 409] width 23 height 23
checkbox input "true"
type input "6000"
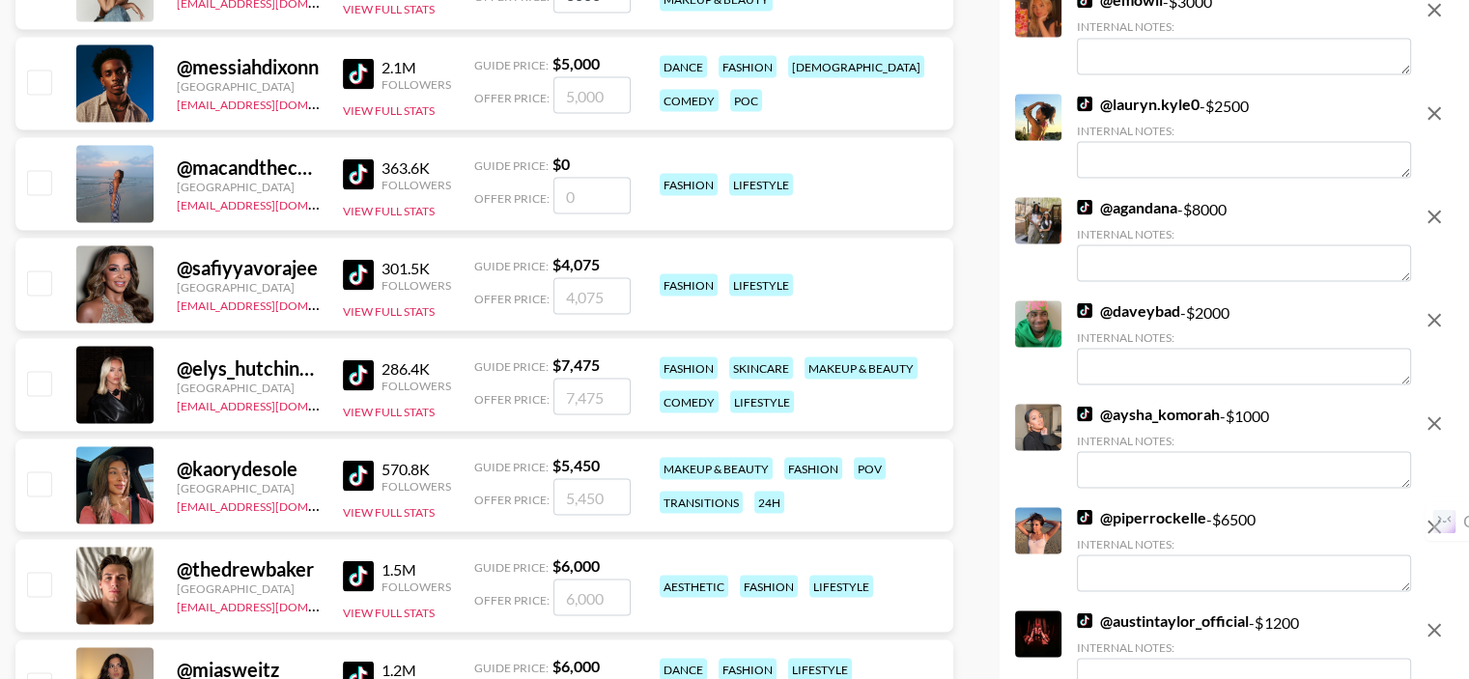
scroll to position [3669, 0]
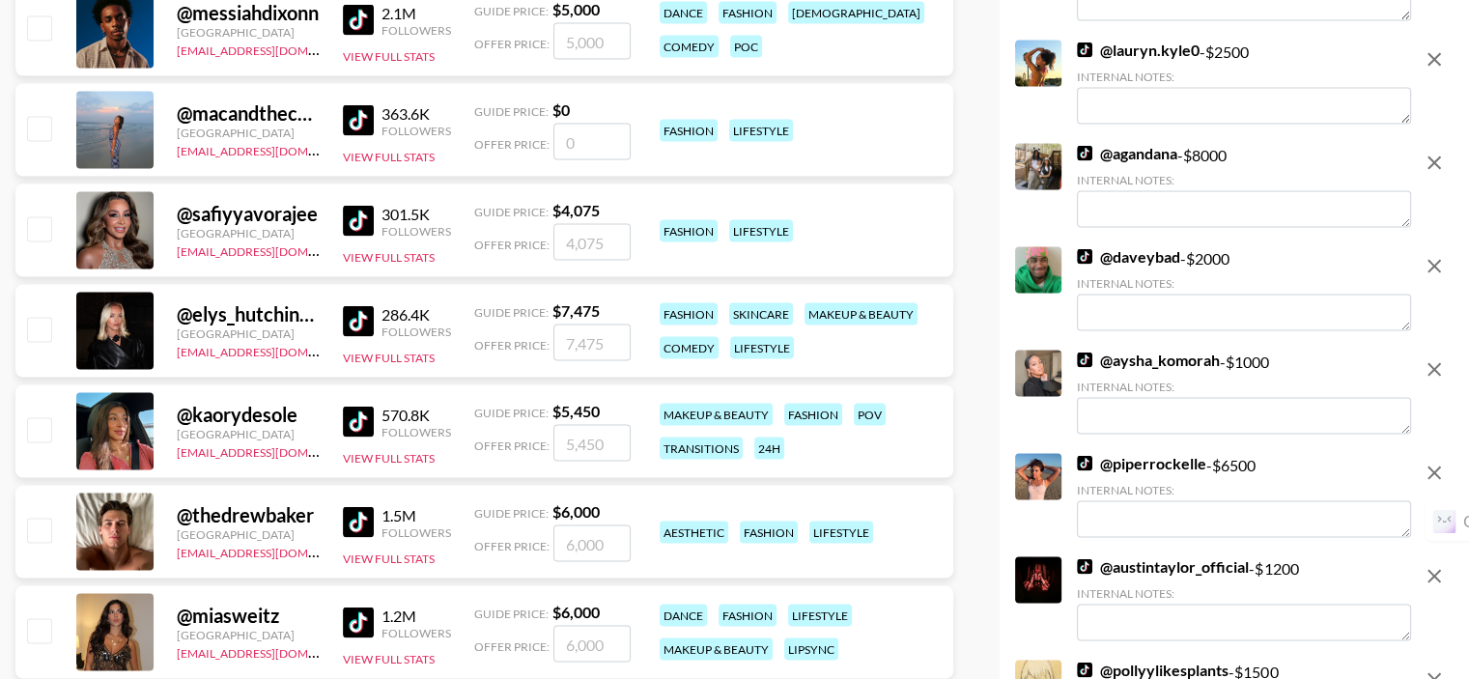
click at [41, 216] on input "checkbox" at bounding box center [38, 227] width 23 height 23
checkbox input "true"
type input "4075"
click at [38, 317] on input "checkbox" at bounding box center [38, 328] width 23 height 23
checkbox input "true"
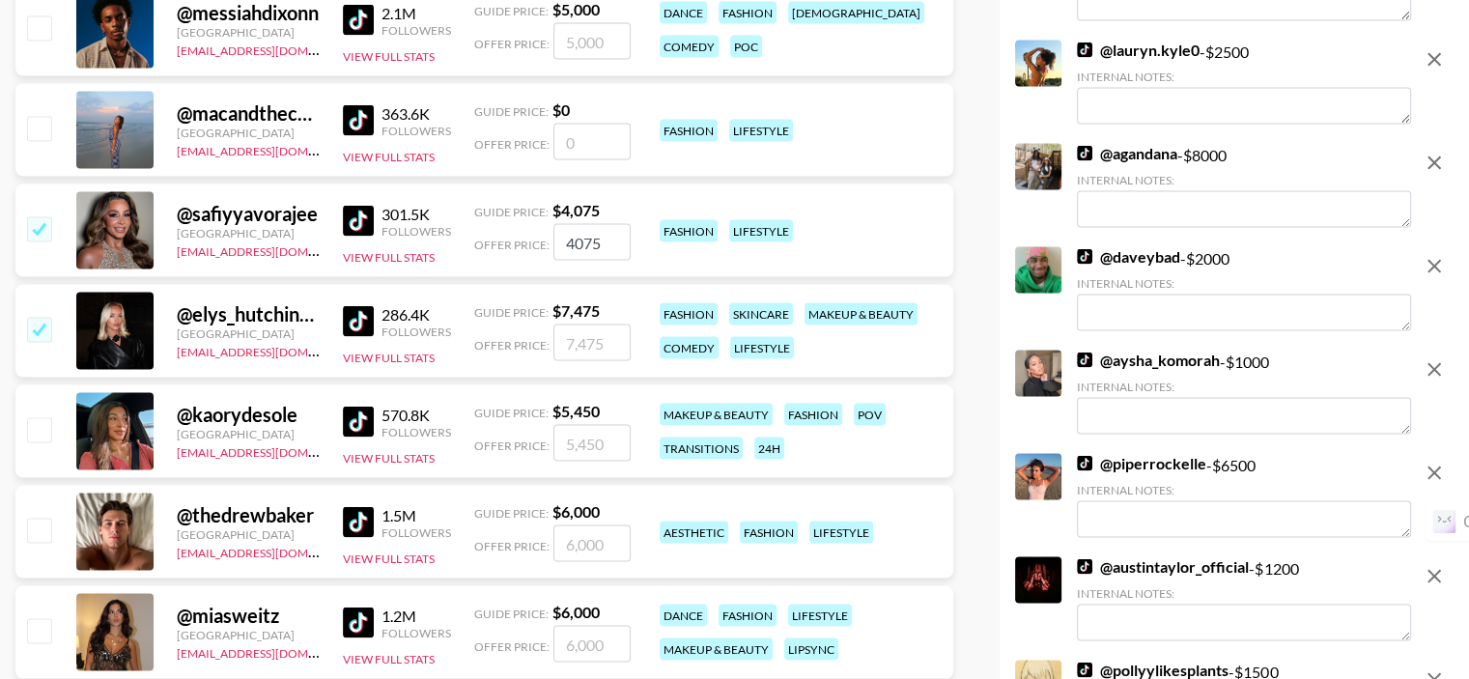
type input "7475"
click at [40, 417] on input "checkbox" at bounding box center [38, 428] width 23 height 23
checkbox input "true"
type input "5450"
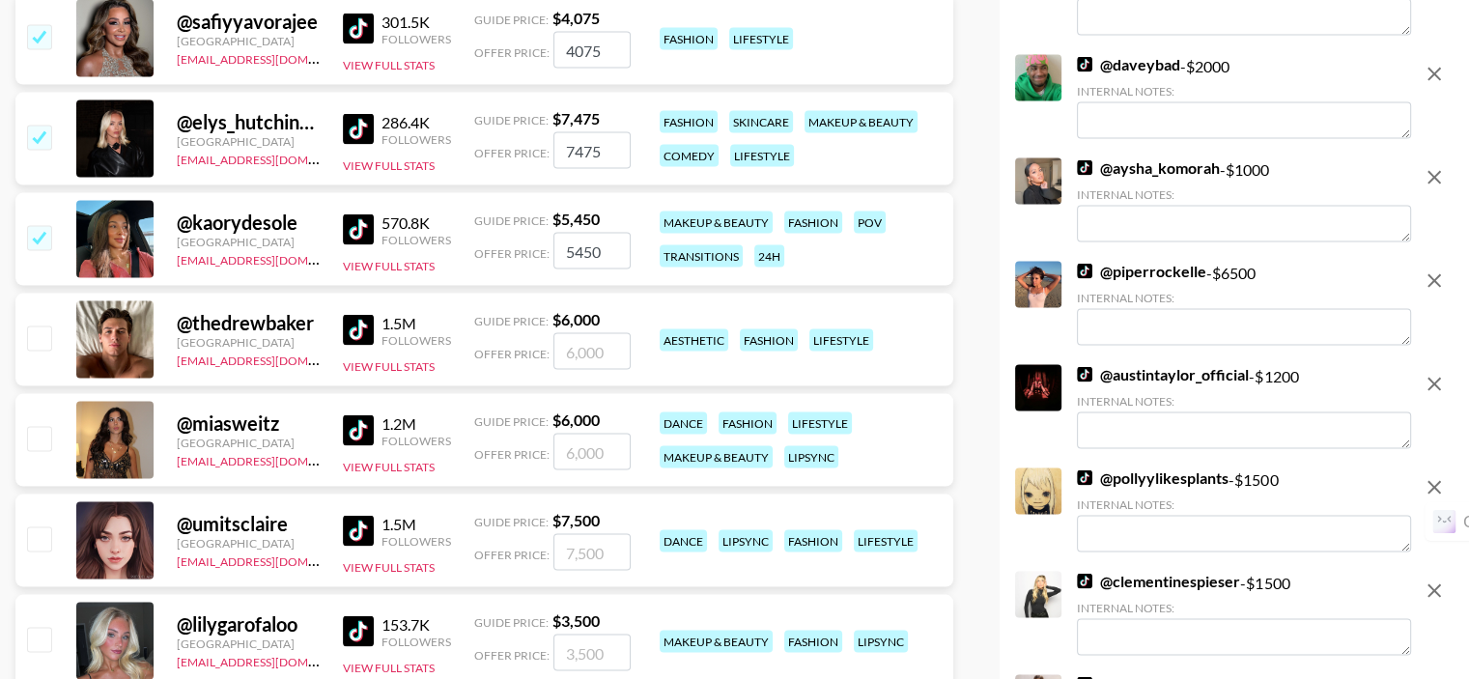
scroll to position [3862, 0]
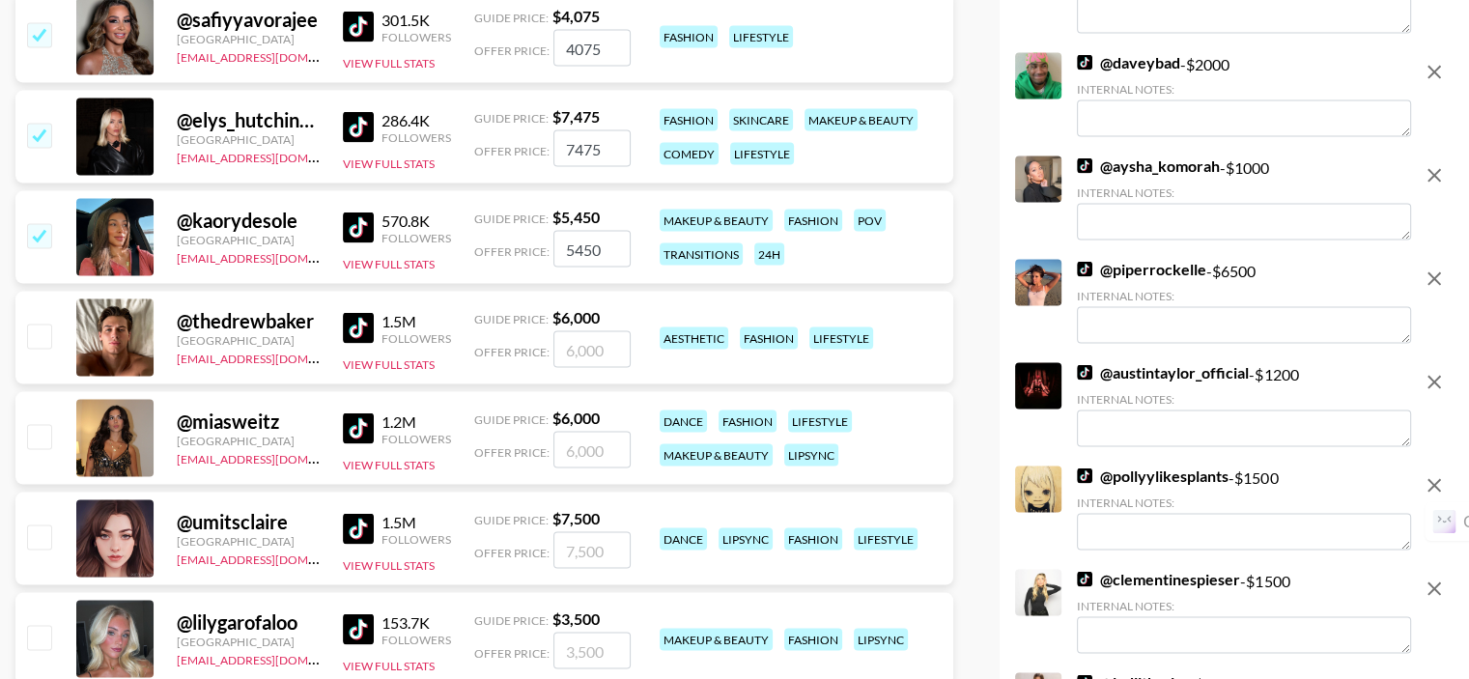
click at [42, 425] on input "checkbox" at bounding box center [38, 436] width 23 height 23
checkbox input "false"
click at [40, 425] on input "checkbox" at bounding box center [38, 436] width 23 height 23
checkbox input "true"
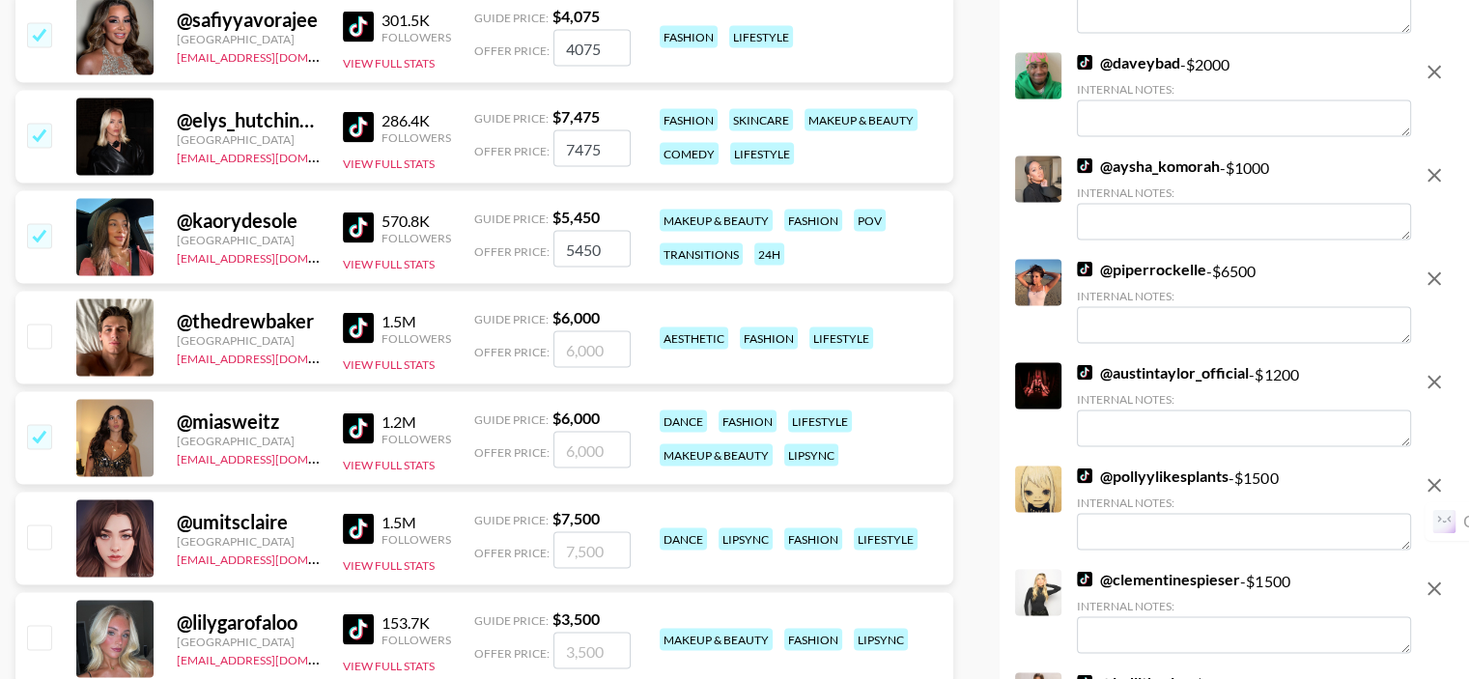
type input "6000"
click at [46, 525] on input "checkbox" at bounding box center [38, 536] width 23 height 23
checkbox input "true"
type input "7500"
click at [39, 626] on input "checkbox" at bounding box center [38, 637] width 23 height 23
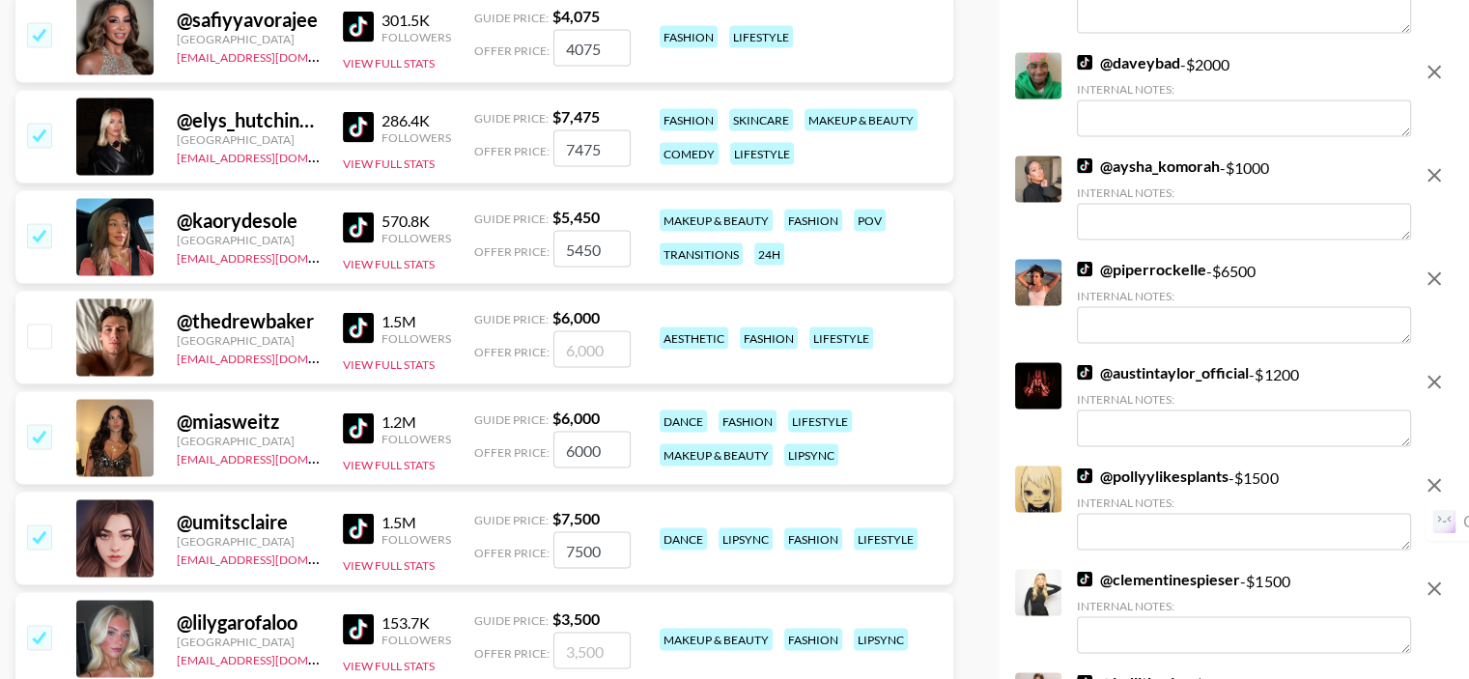
checkbox input "true"
type input "3500"
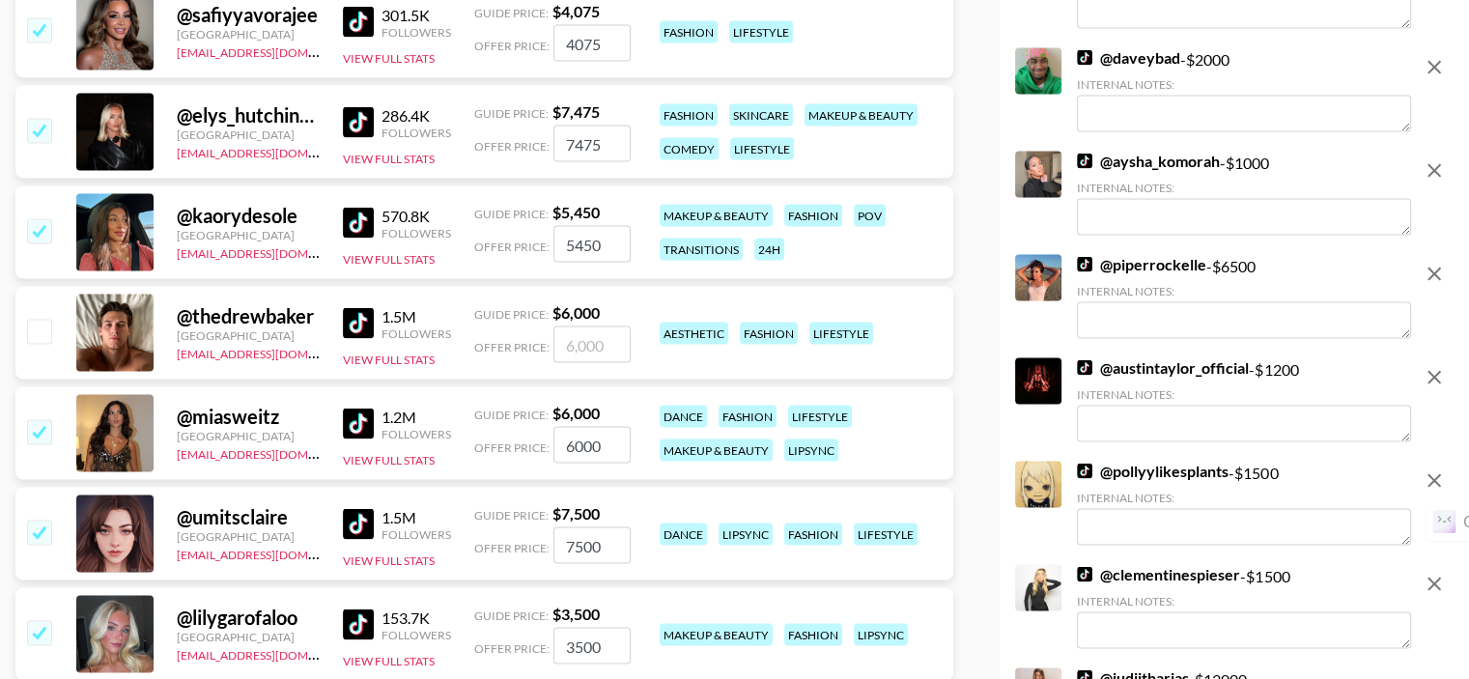
scroll to position [4249, 0]
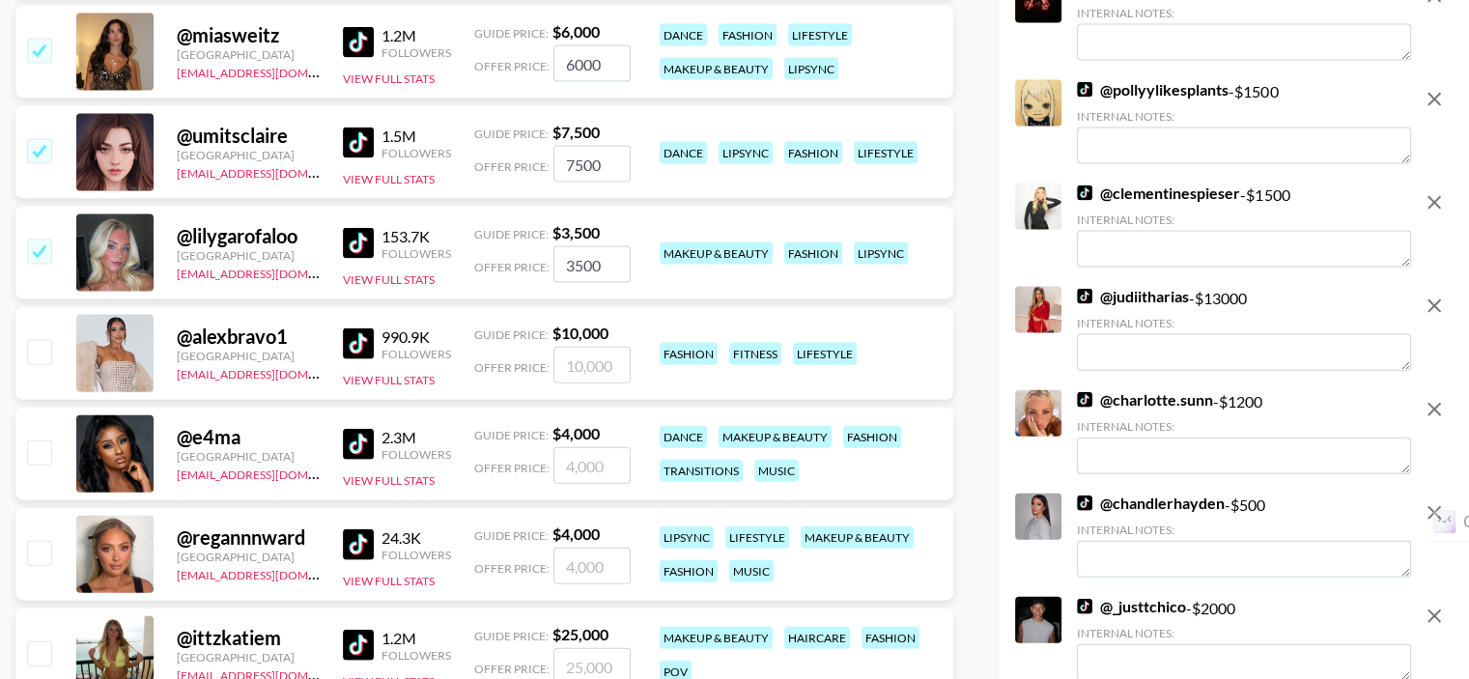
click at [37, 340] on input "checkbox" at bounding box center [38, 351] width 23 height 23
checkbox input "true"
type input "10000"
click at [35, 440] on input "checkbox" at bounding box center [38, 451] width 23 height 23
checkbox input "true"
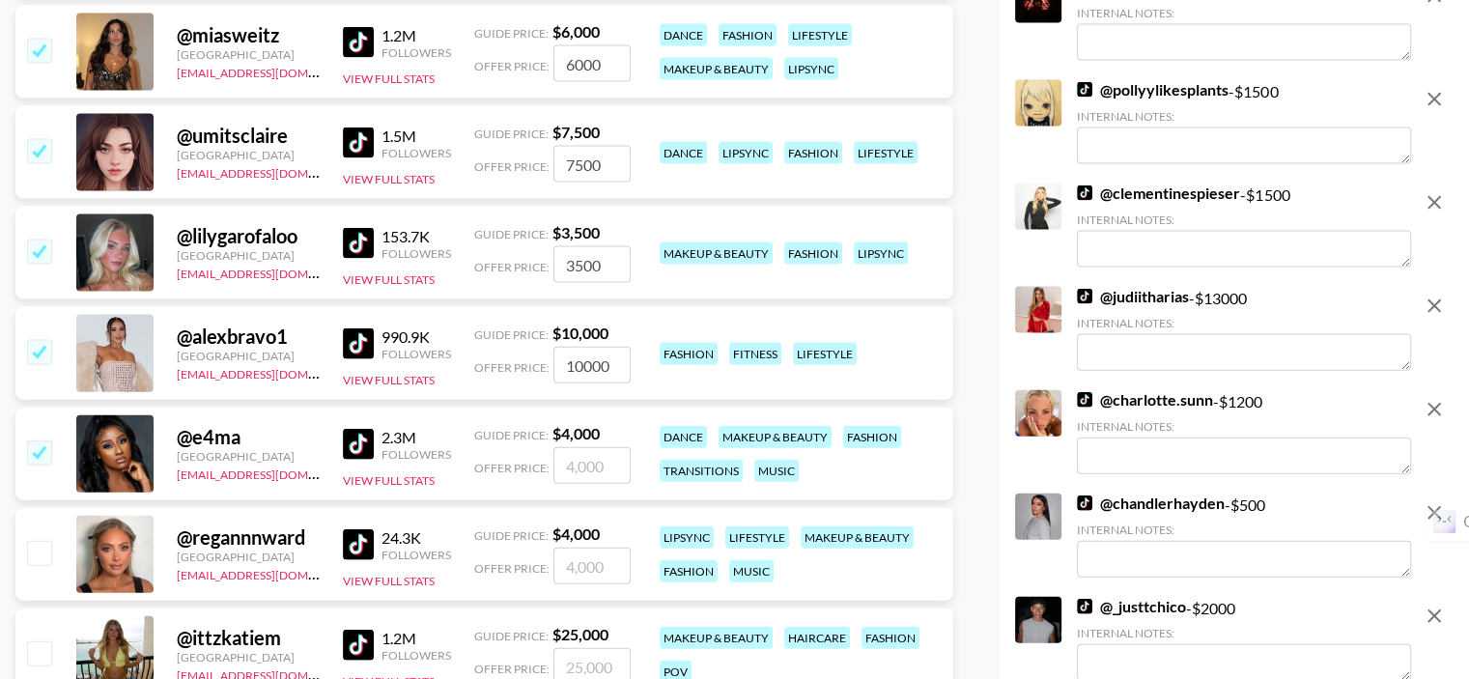
type input "4000"
click at [44, 541] on input "checkbox" at bounding box center [38, 552] width 23 height 23
checkbox input "true"
type input "4000"
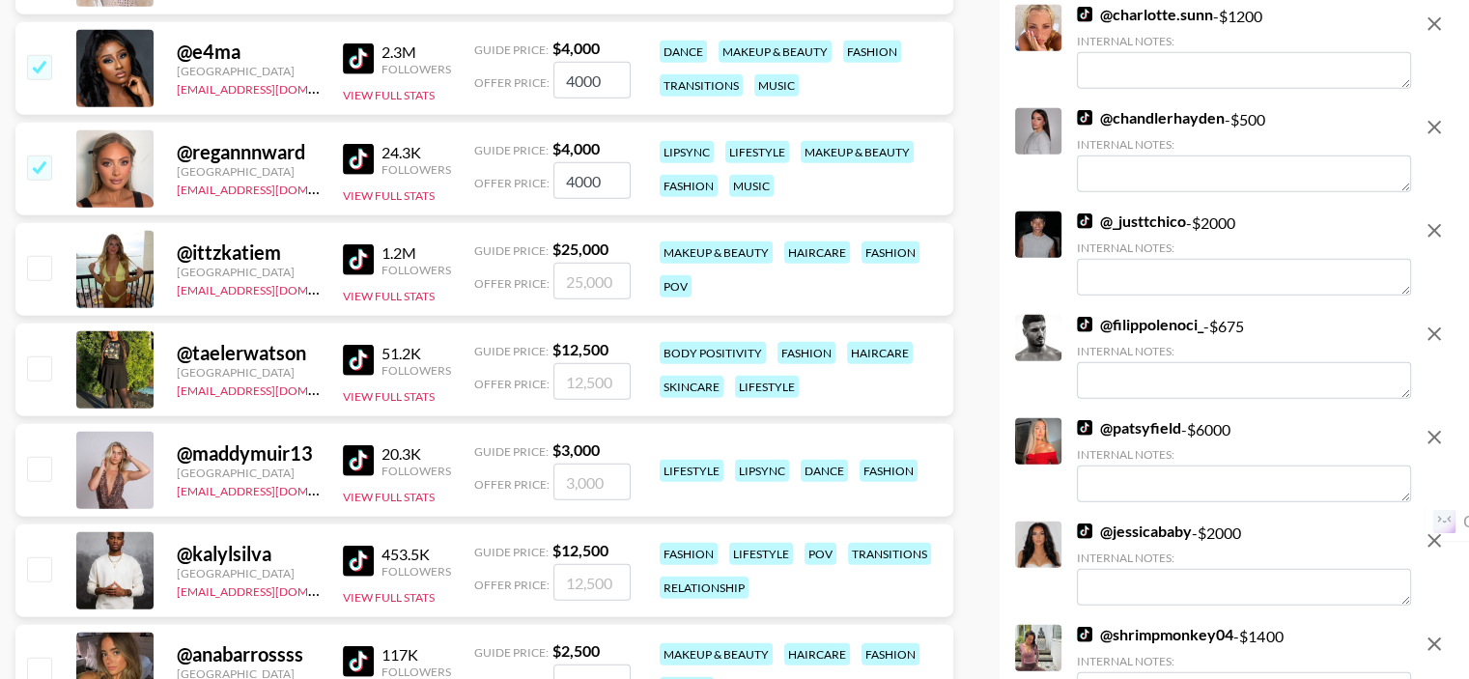
scroll to position [4635, 0]
click at [42, 255] on input "checkbox" at bounding box center [38, 266] width 23 height 23
checkbox input "true"
type input "25000"
click at [39, 355] on input "checkbox" at bounding box center [38, 366] width 23 height 23
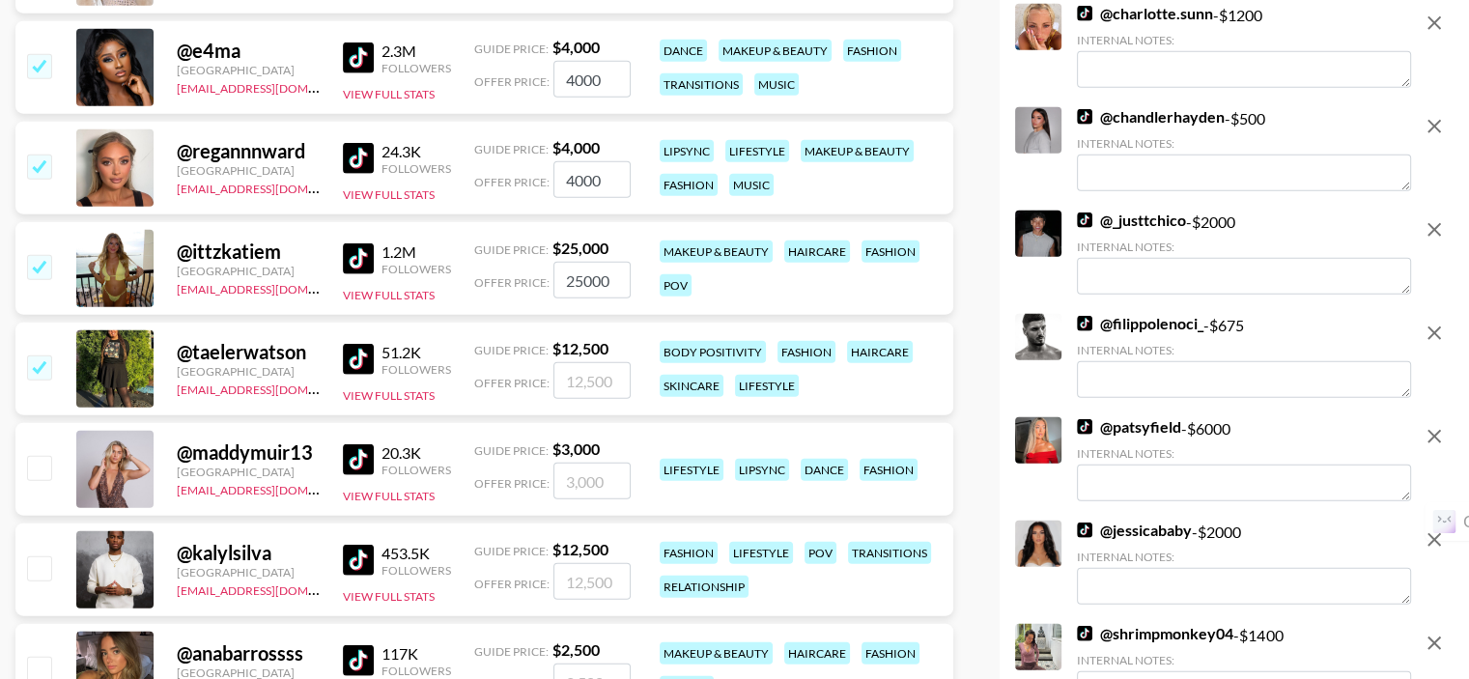
checkbox input "true"
type input "12500"
click at [39, 456] on input "checkbox" at bounding box center [38, 467] width 23 height 23
checkbox input "true"
type input "3000"
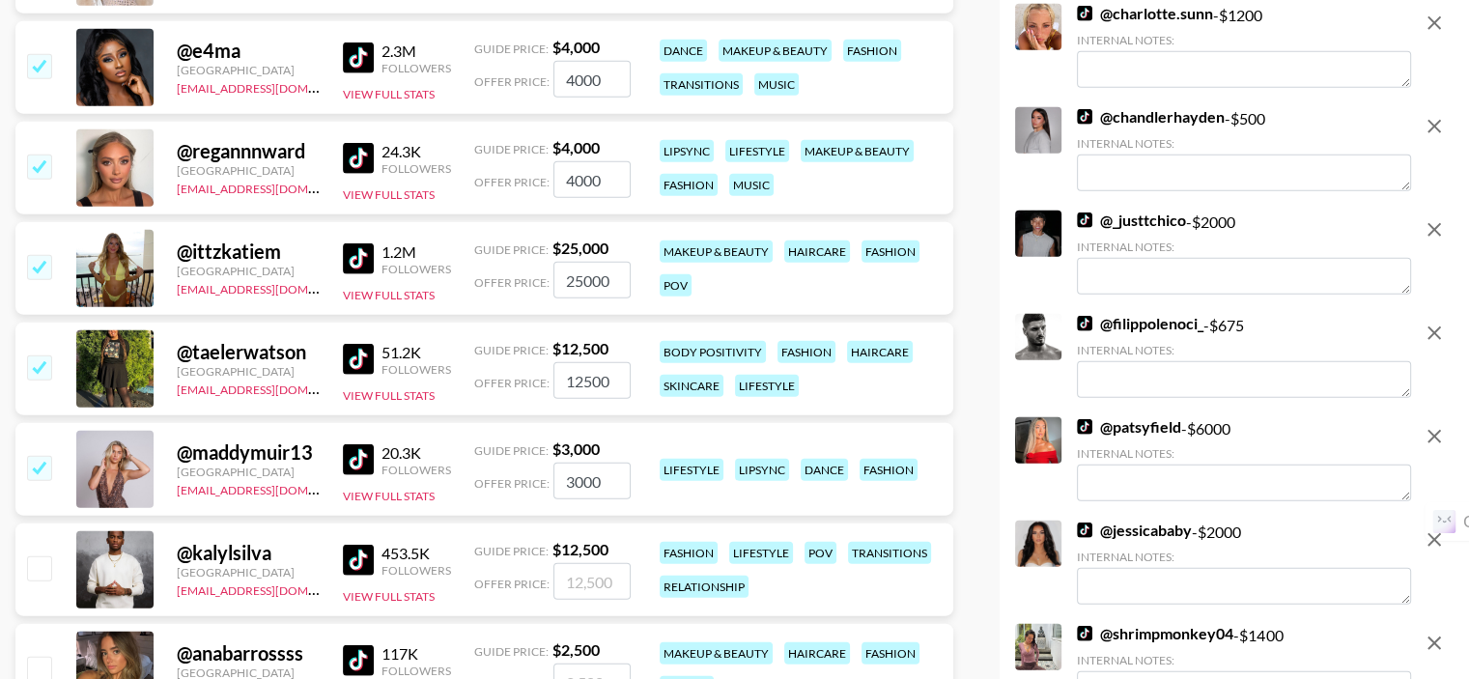
click at [47, 657] on input "checkbox" at bounding box center [38, 668] width 23 height 23
checkbox input "true"
type input "2500"
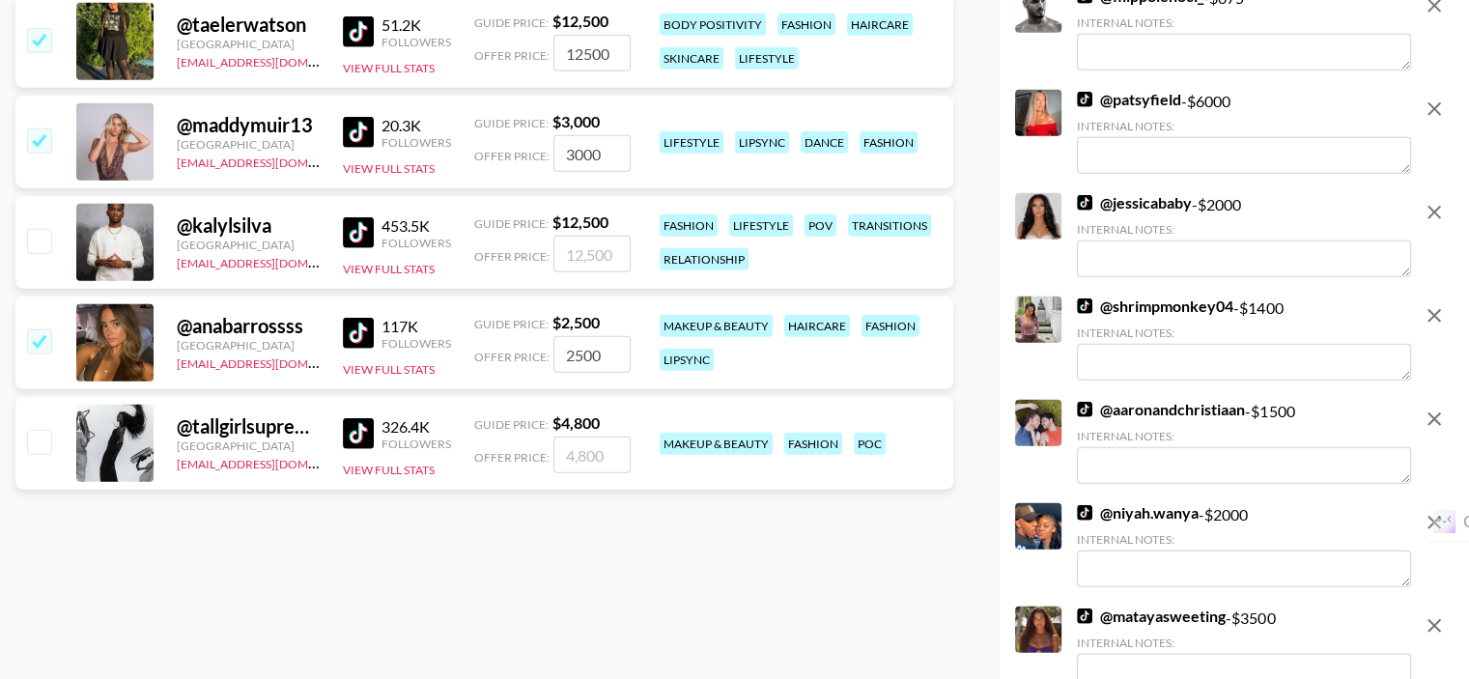
scroll to position [5021, 0]
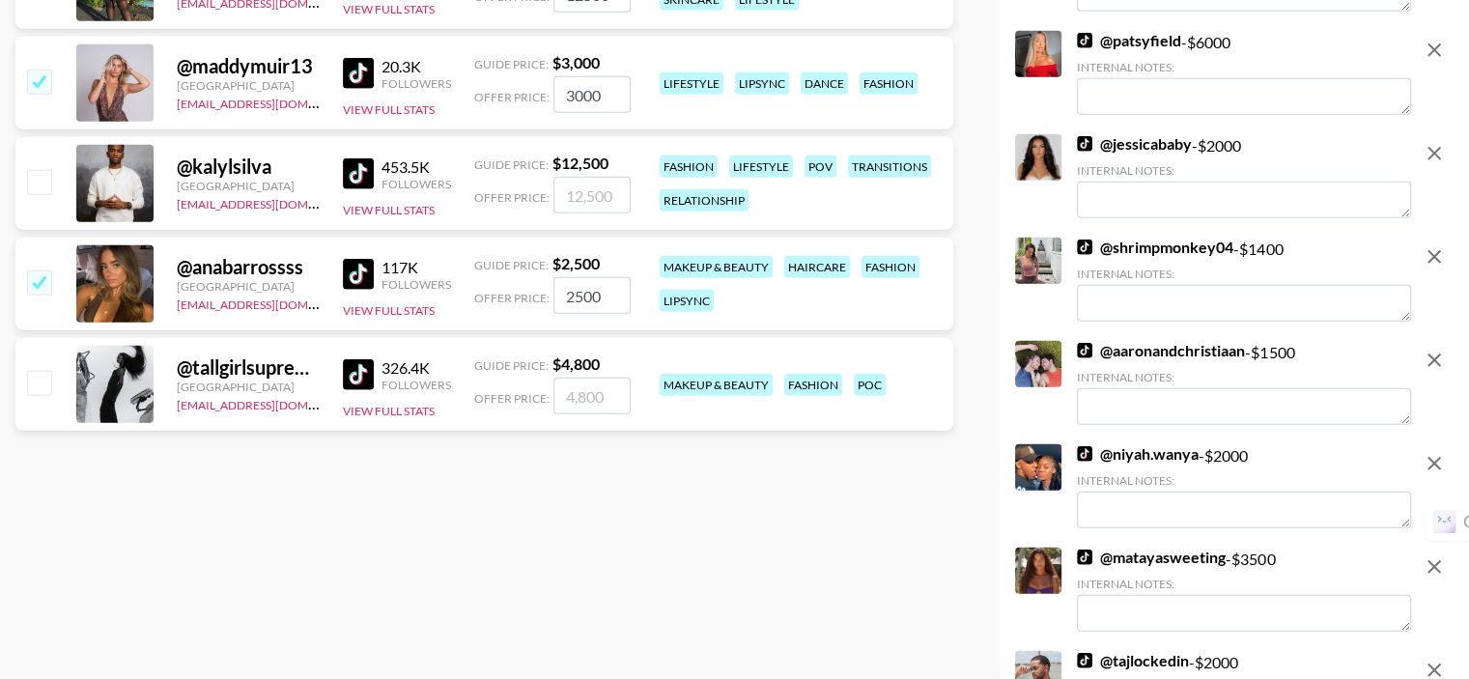
click at [42, 368] on div at bounding box center [38, 384] width 30 height 33
click at [42, 371] on input "checkbox" at bounding box center [38, 382] width 23 height 23
checkbox input "true"
type input "4800"
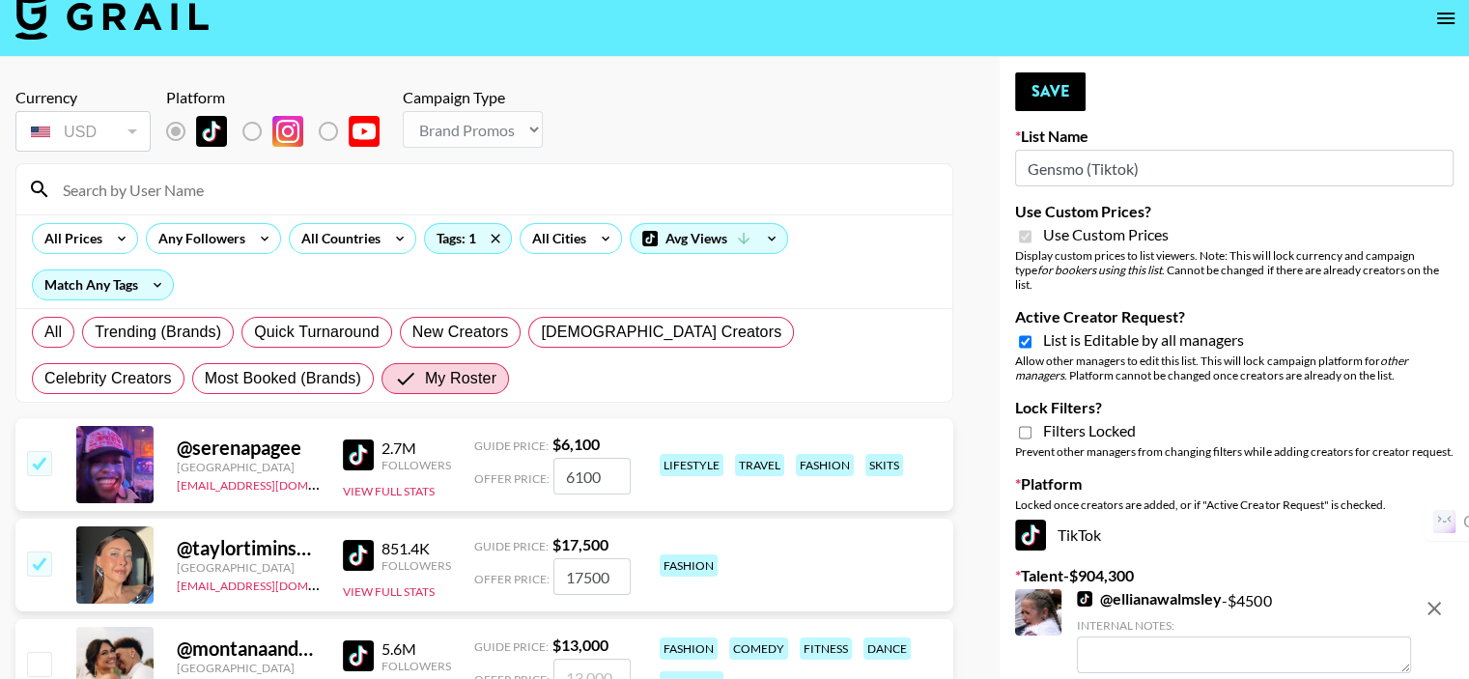
scroll to position [0, 0]
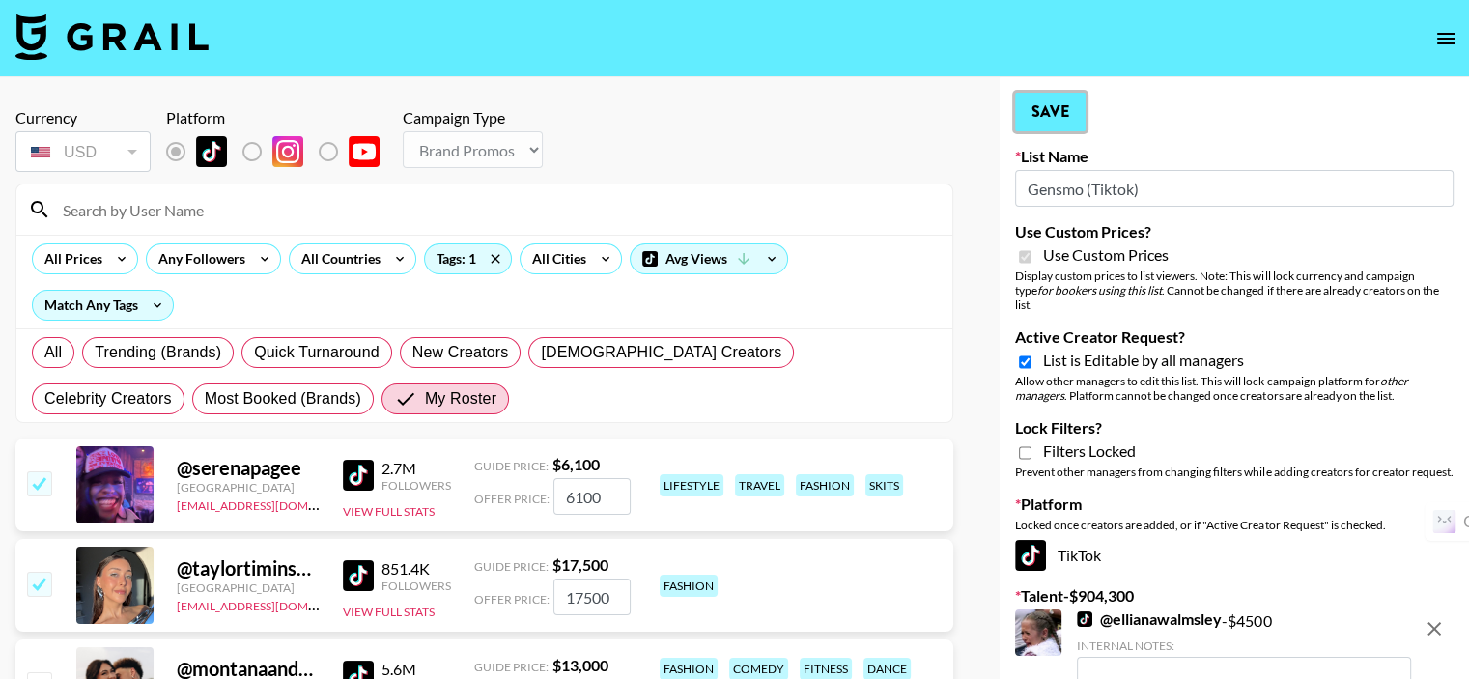
click at [1072, 101] on button "Save" at bounding box center [1050, 112] width 70 height 39
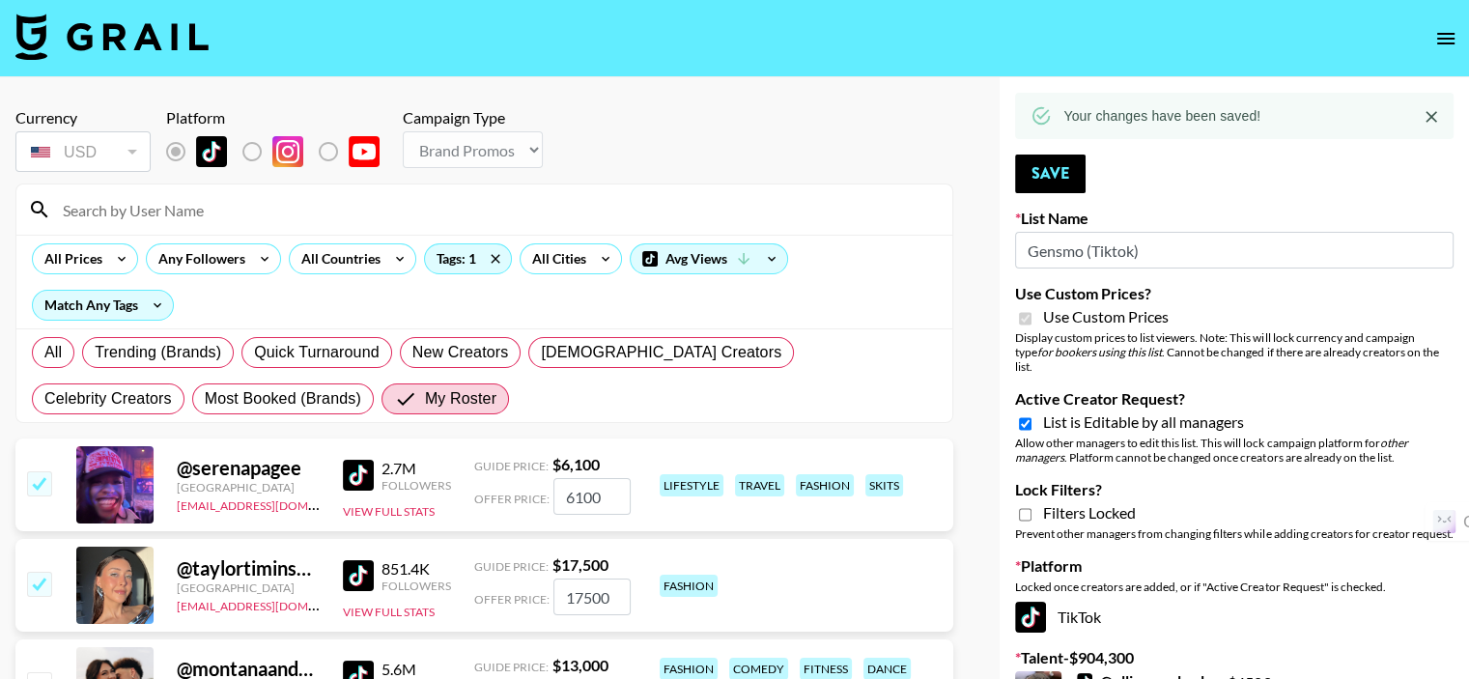
click at [1434, 118] on icon "Close" at bounding box center [1430, 116] width 19 height 19
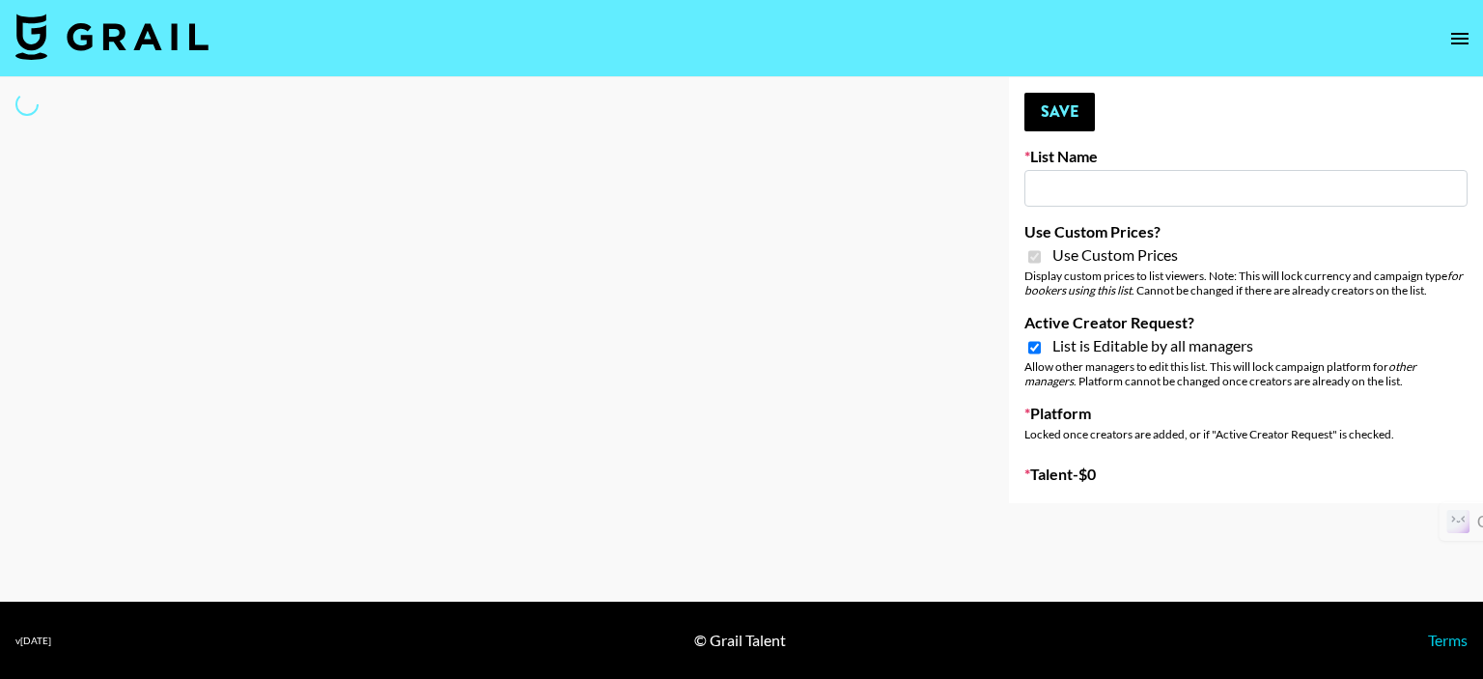
select select "Brand"
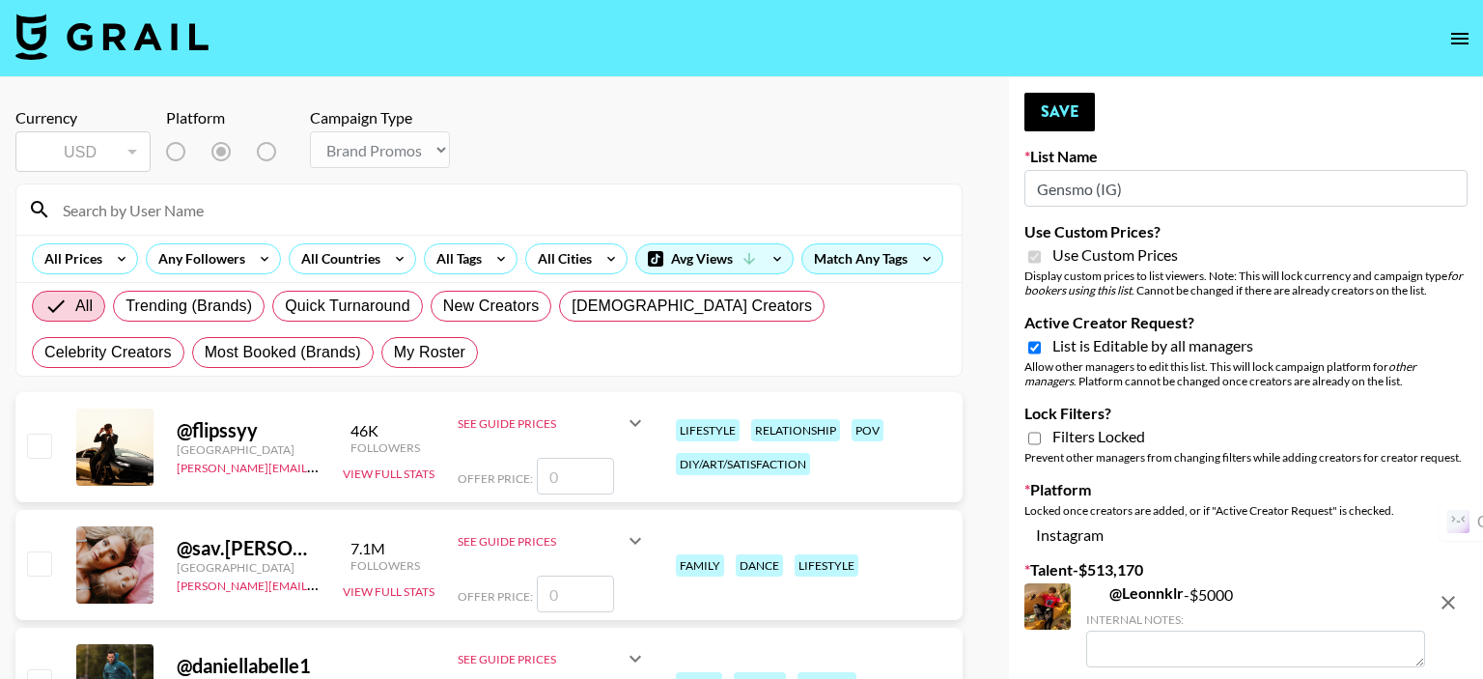
type input "Gensmo (IG)"
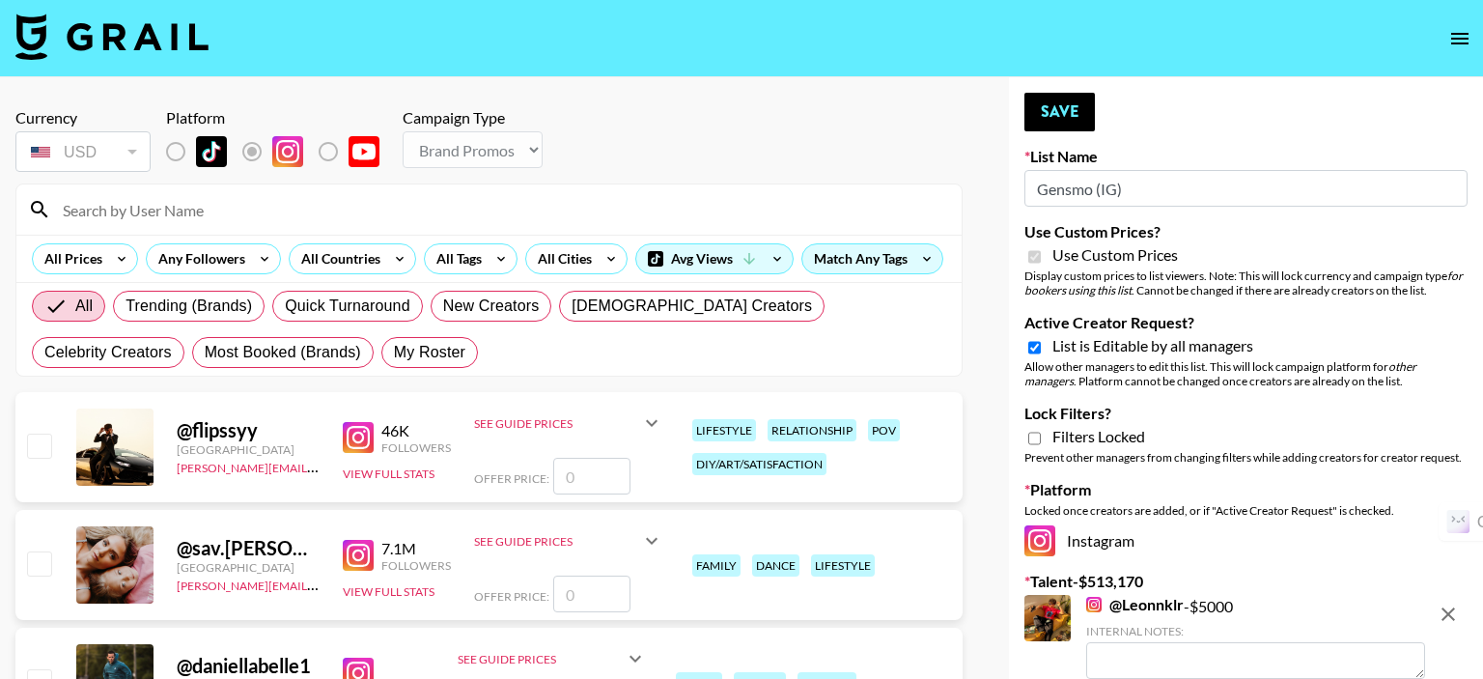
checkbox input "true"
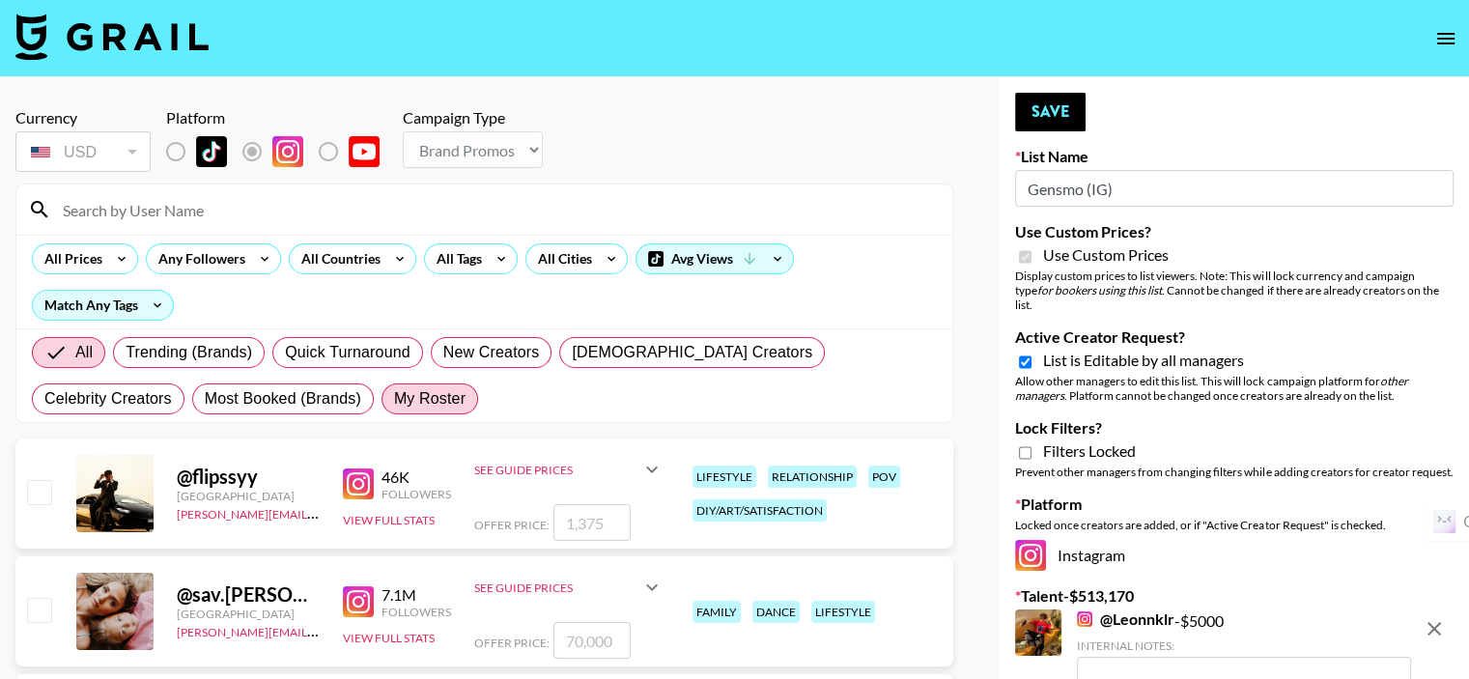
click at [394, 405] on span "My Roster" at bounding box center [429, 398] width 71 height 23
click at [394, 399] on input "My Roster" at bounding box center [394, 399] width 0 height 0
radio input "true"
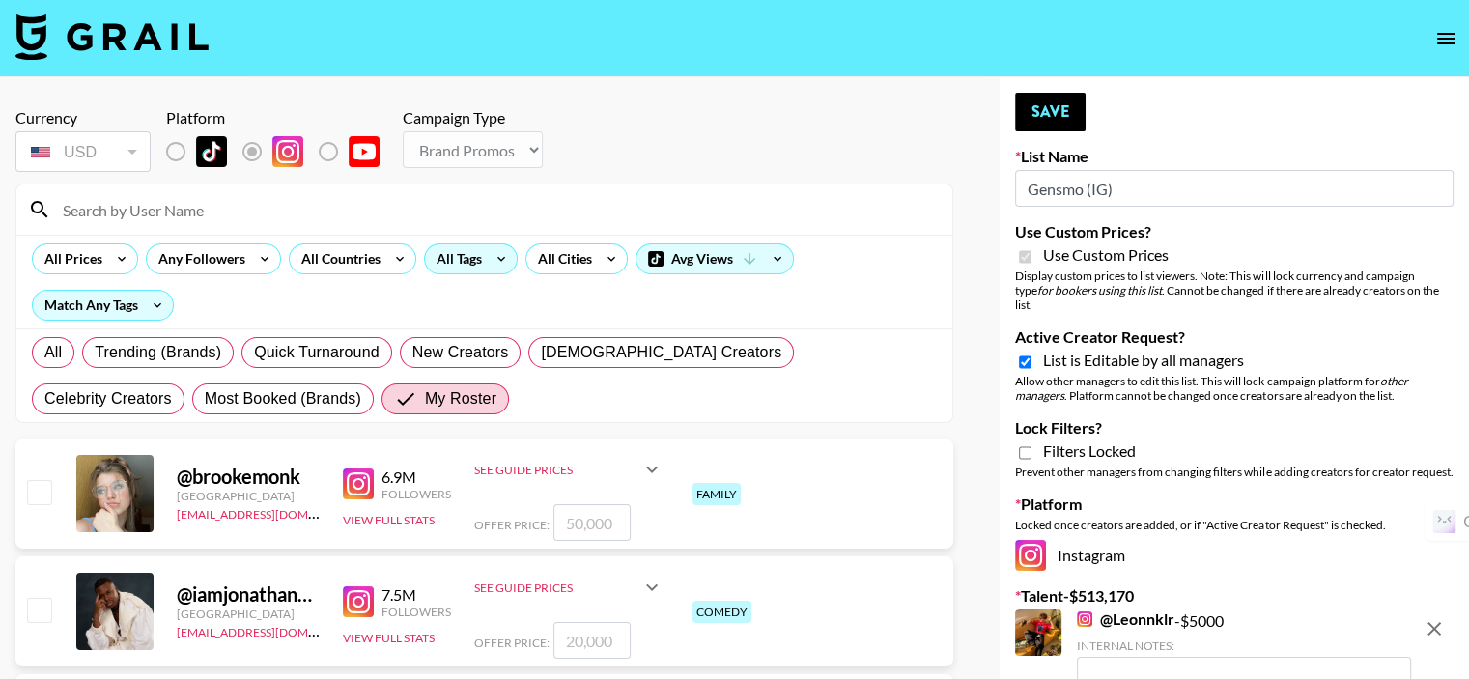
click at [443, 257] on div "All Tags" at bounding box center [455, 258] width 61 height 29
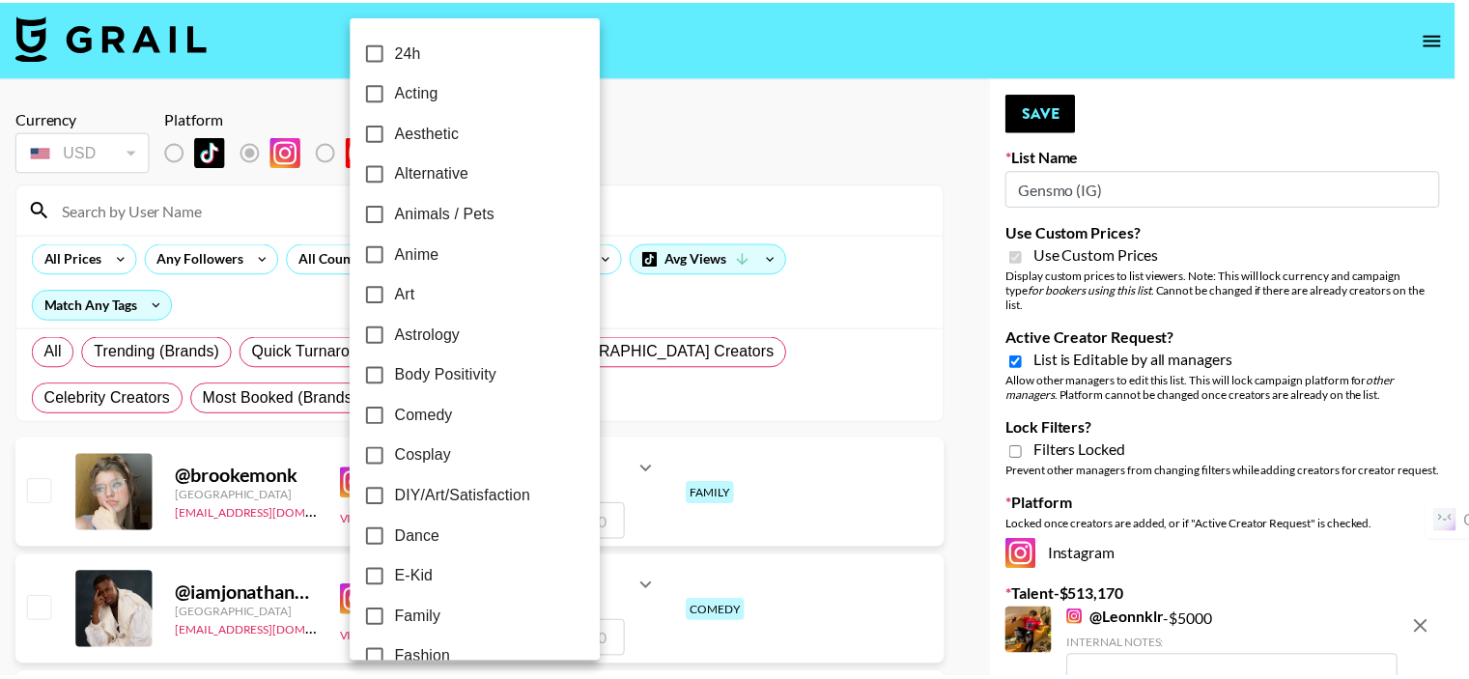
scroll to position [193, 0]
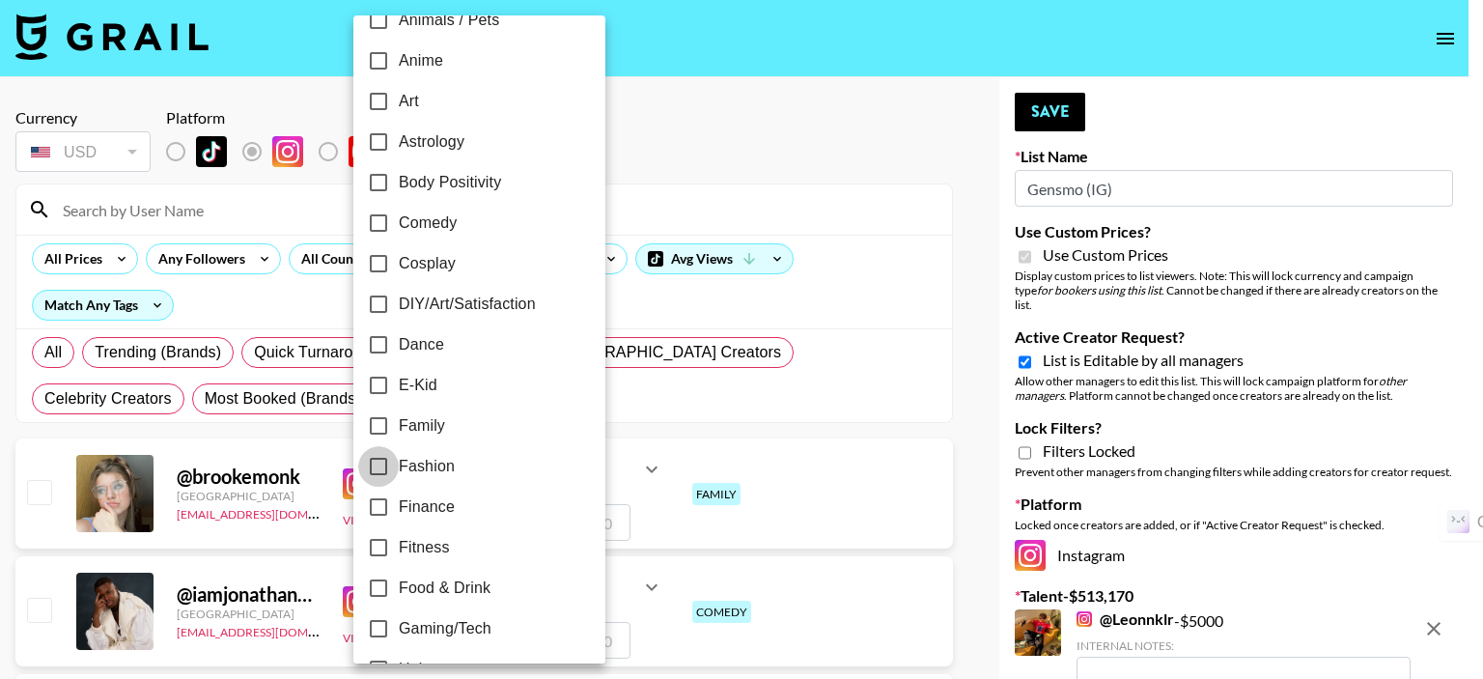
click at [378, 466] on input "Fashion" at bounding box center [378, 466] width 41 height 41
checkbox input "true"
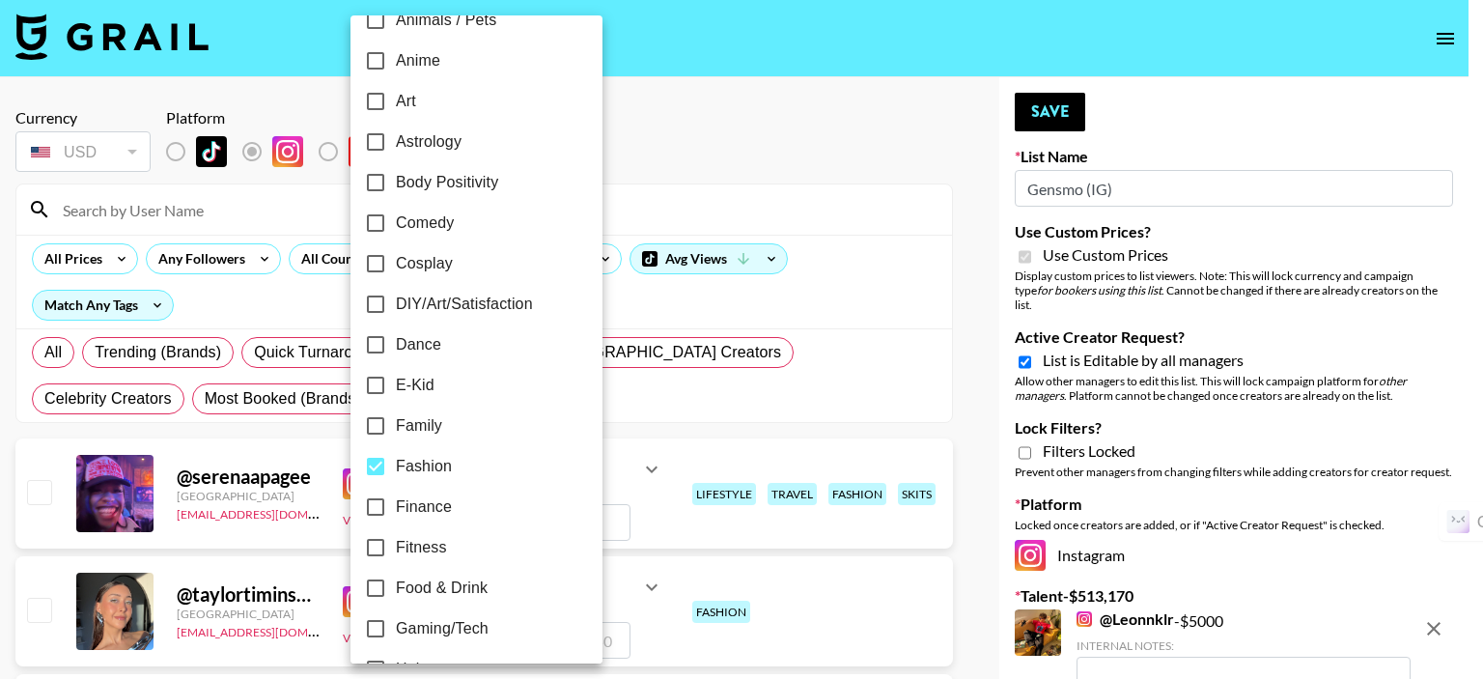
click at [704, 154] on div at bounding box center [741, 339] width 1483 height 679
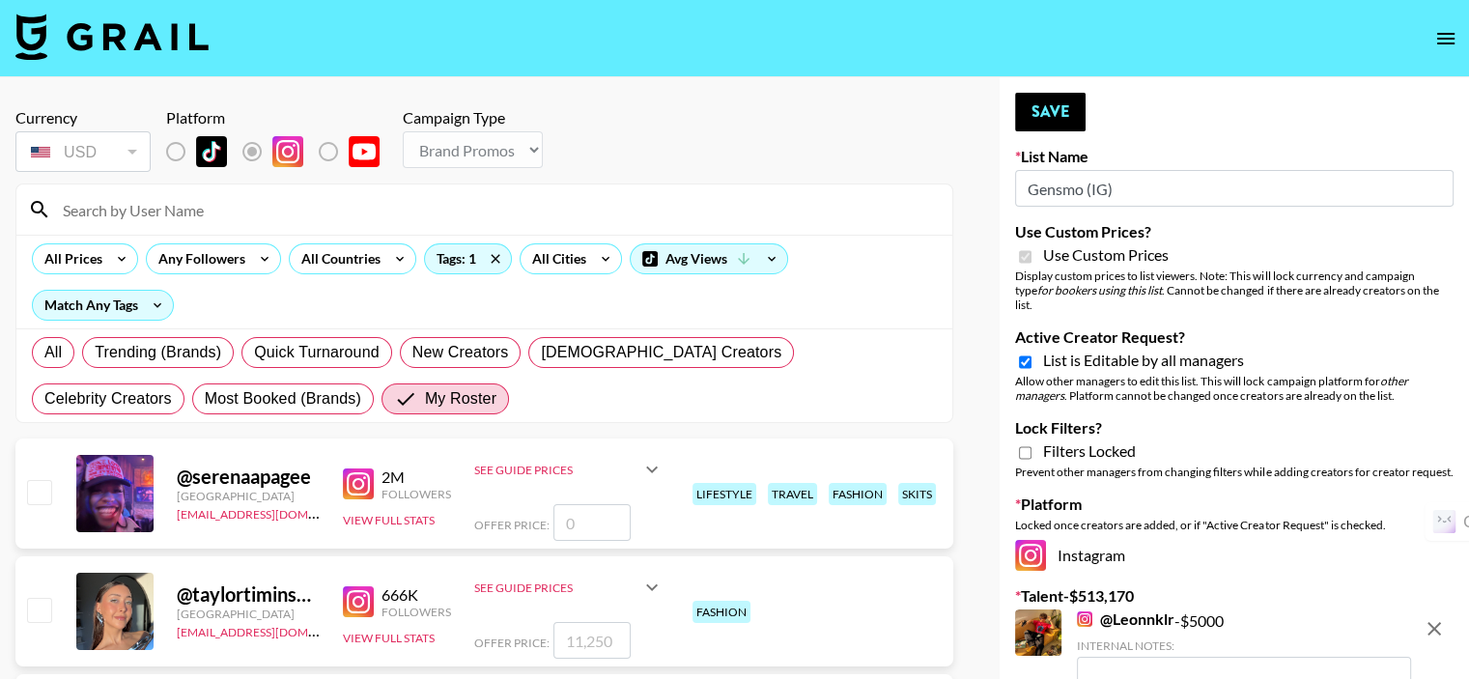
click at [582, 504] on input "number" at bounding box center [591, 522] width 77 height 37
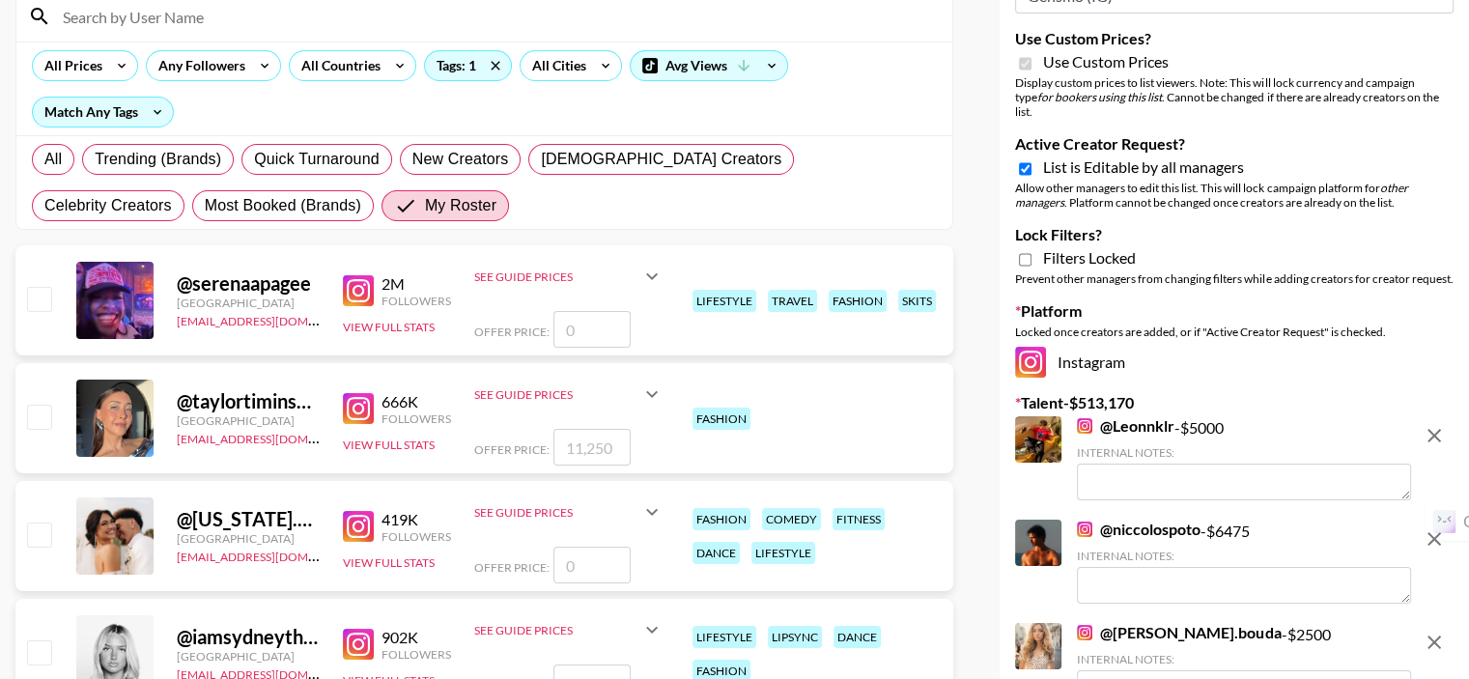
click at [592, 311] on input "number" at bounding box center [591, 329] width 77 height 37
type input "80"
checkbox input "true"
type input "8000"
click at [34, 405] on input "checkbox" at bounding box center [38, 416] width 23 height 23
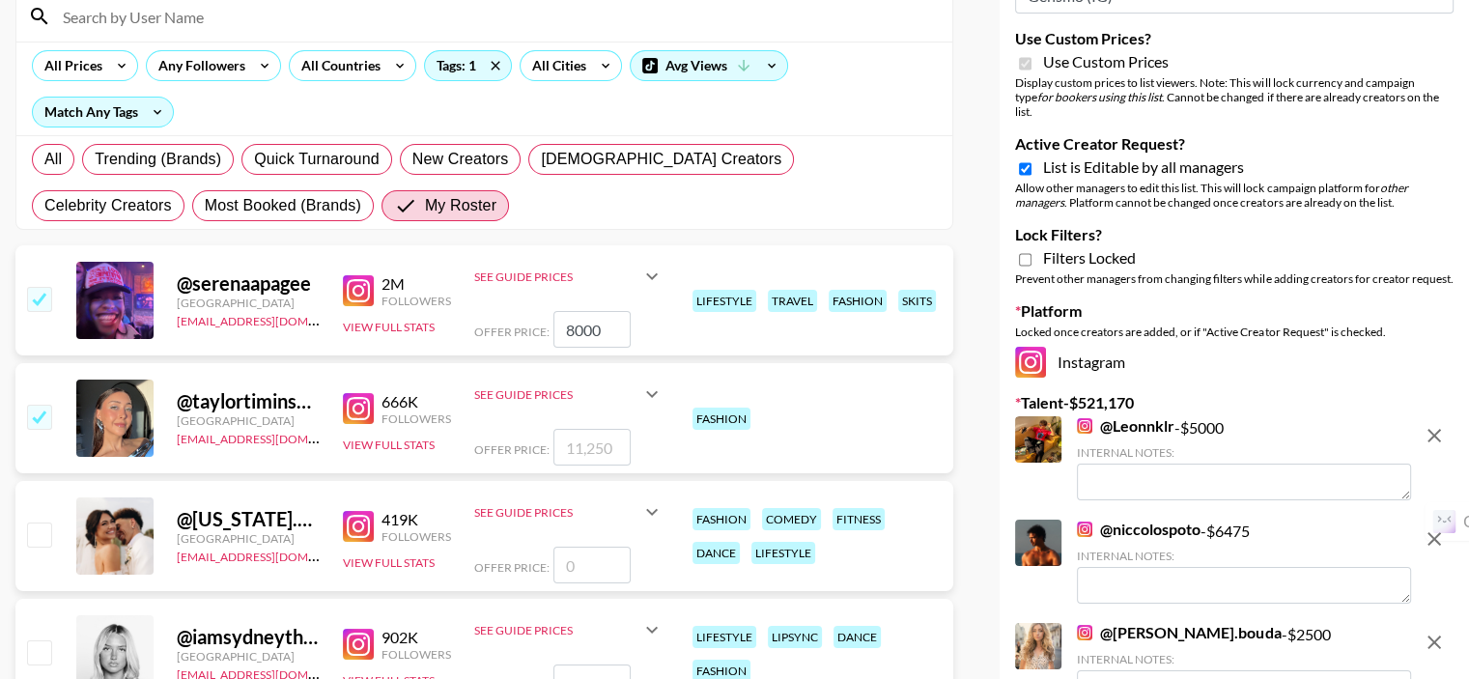
checkbox input "true"
type input "11250"
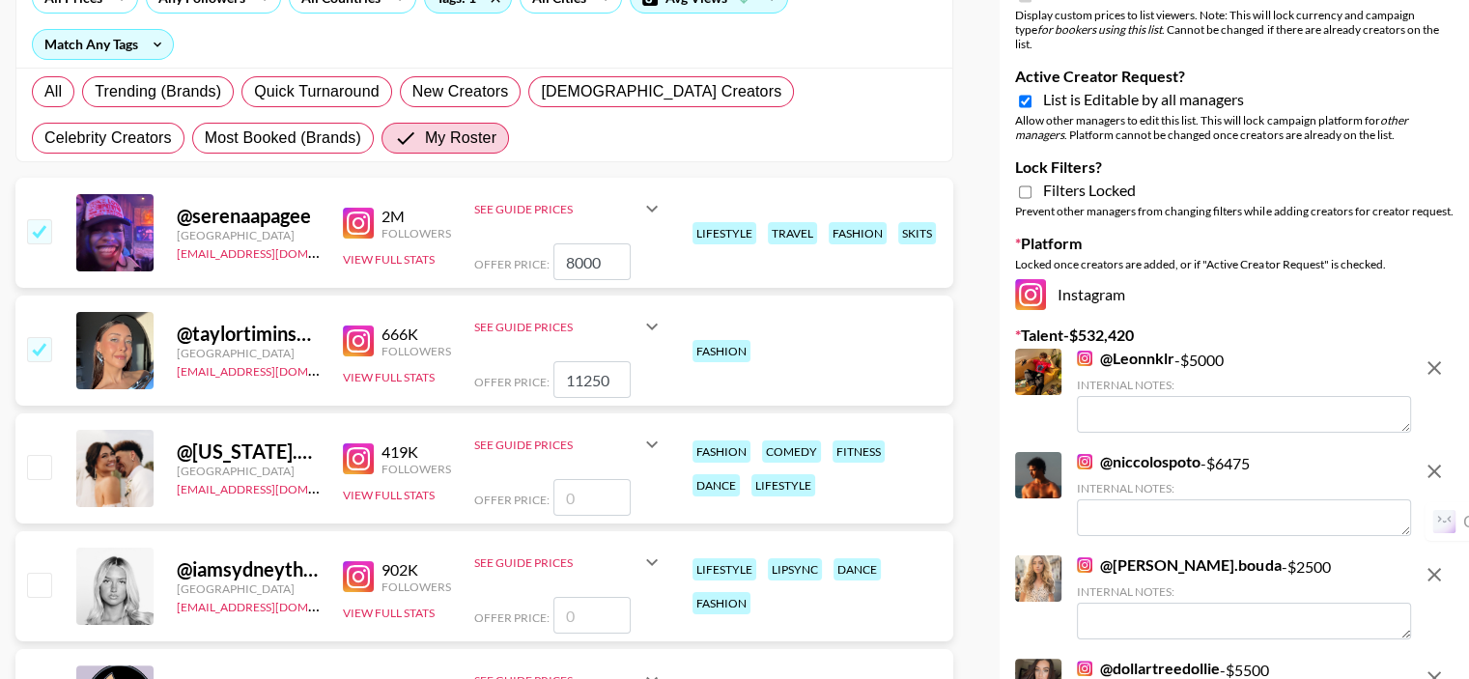
scroll to position [290, 0]
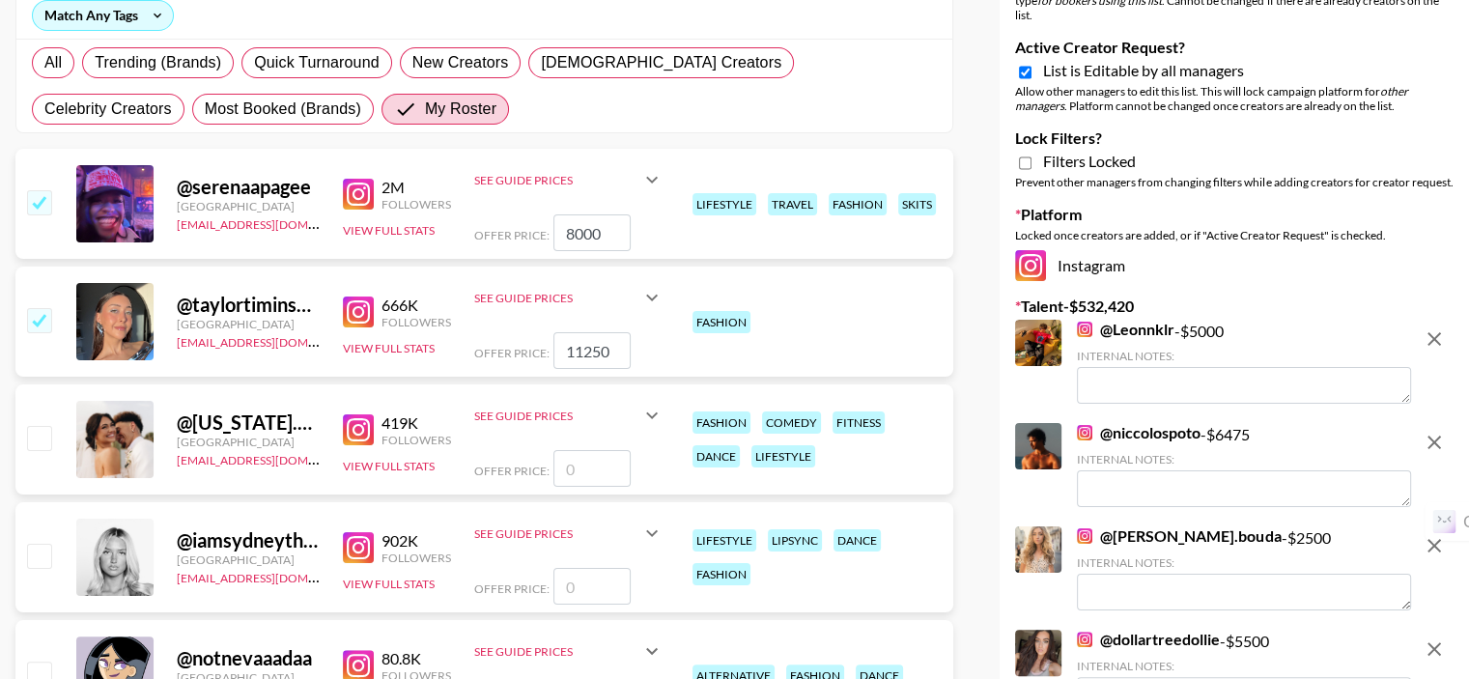
click at [594, 568] on input "number" at bounding box center [591, 586] width 77 height 37
type input "700"
checkbox input "true"
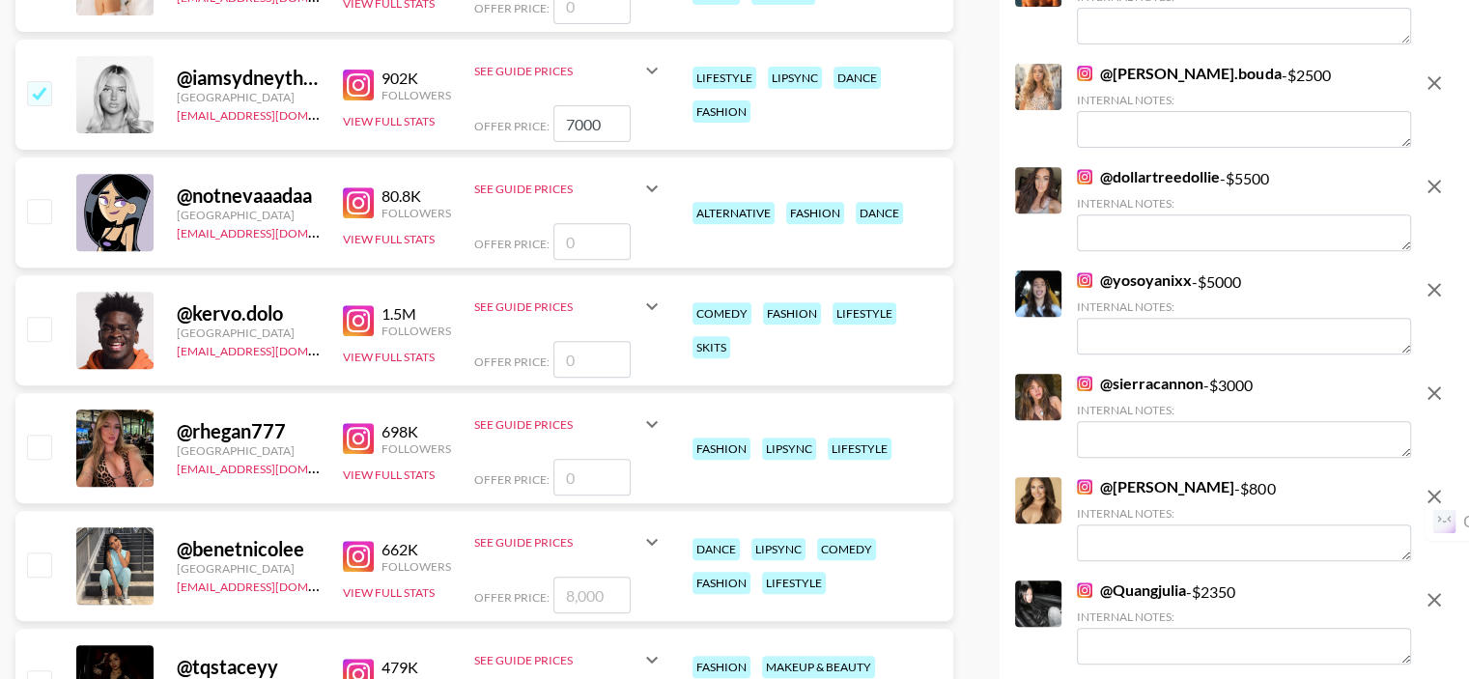
scroll to position [772, 0]
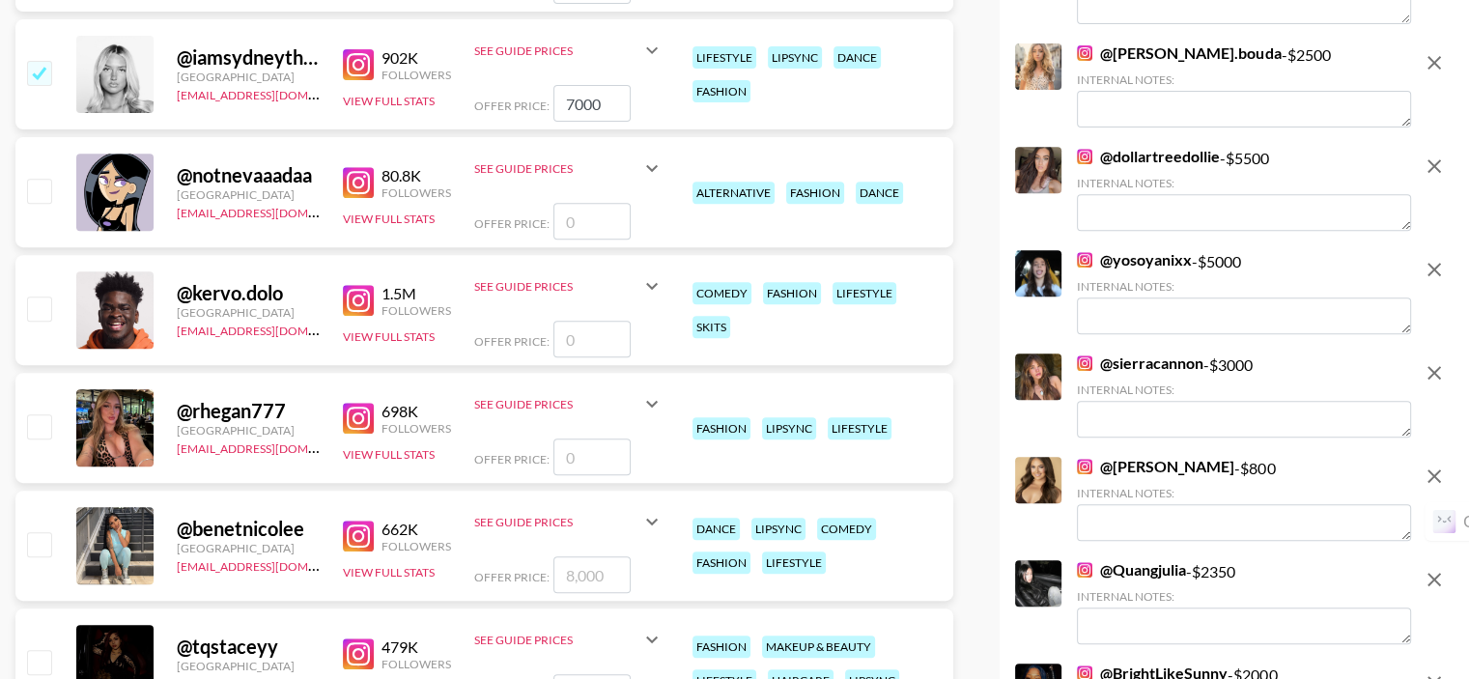
type input "7000"
click at [575, 438] on input "number" at bounding box center [591, 456] width 77 height 37
type input "8"
checkbox input "true"
type input "8000"
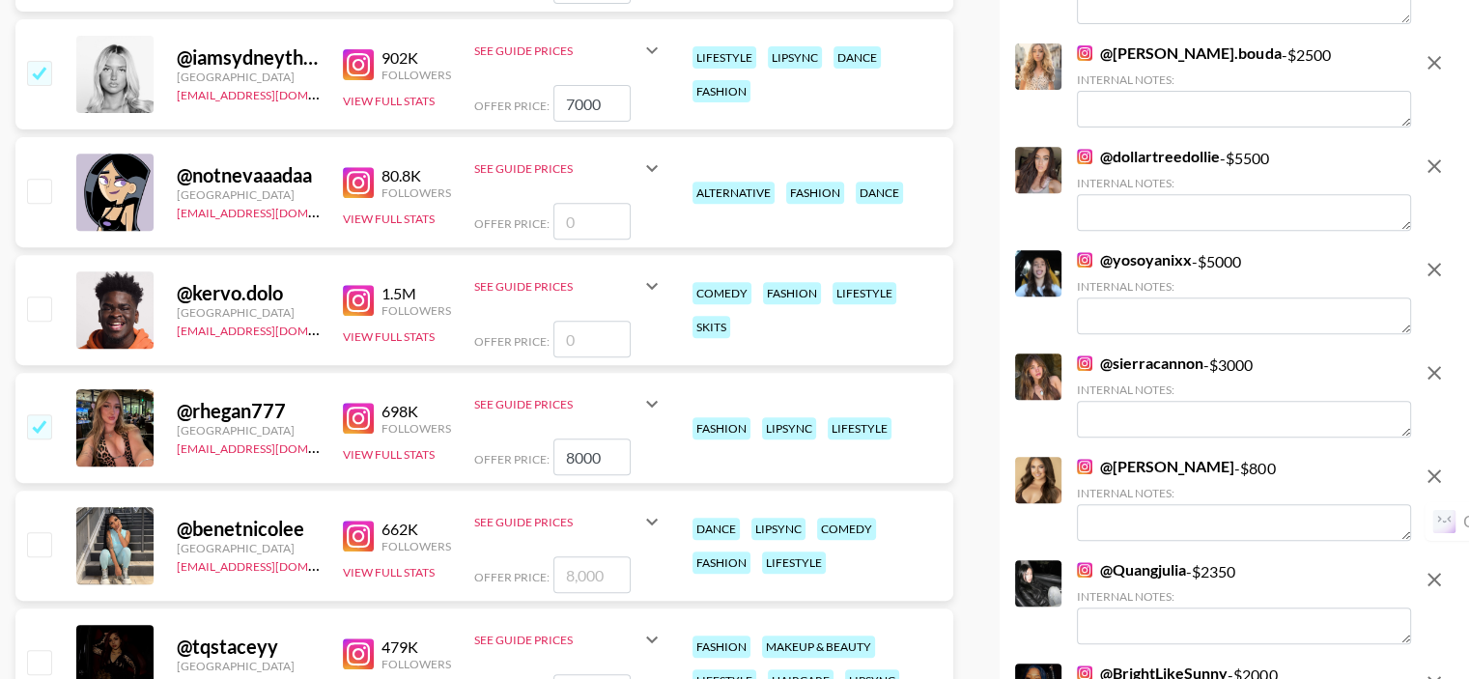
click at [38, 532] on input "checkbox" at bounding box center [38, 543] width 23 height 23
checkbox input "true"
type input "8000"
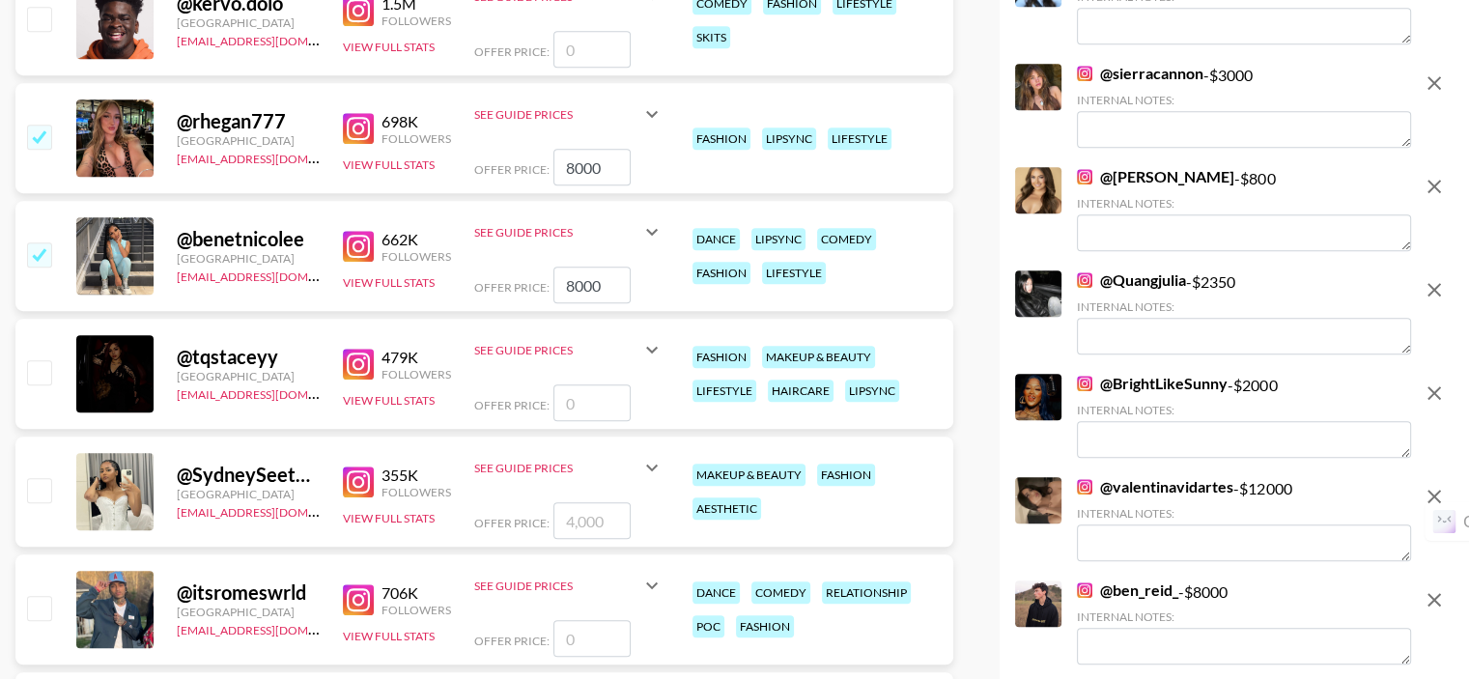
click at [577, 384] on input "number" at bounding box center [591, 402] width 77 height 37
type input "5"
checkbox input "true"
click at [567, 384] on input "5000" at bounding box center [591, 402] width 77 height 37
type input "4000"
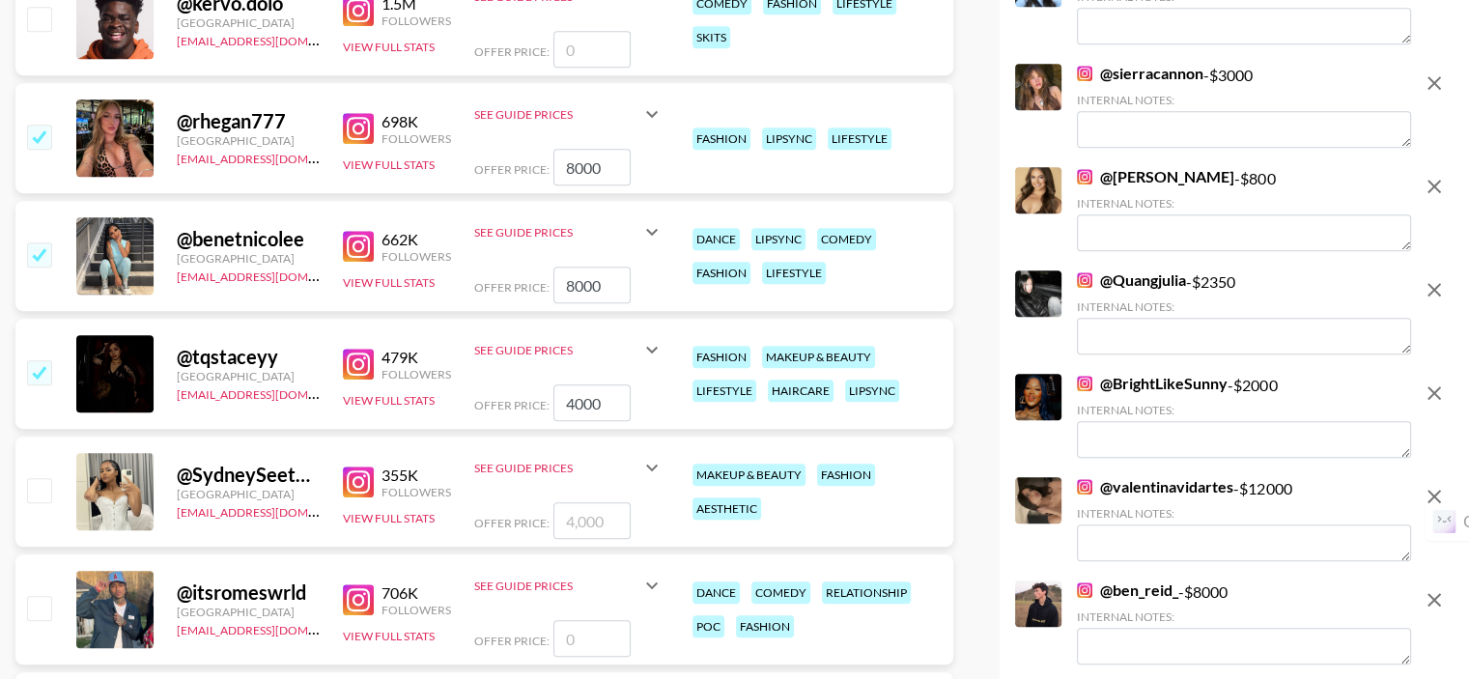
click at [37, 478] on input "checkbox" at bounding box center [38, 489] width 23 height 23
checkbox input "true"
type input "4000"
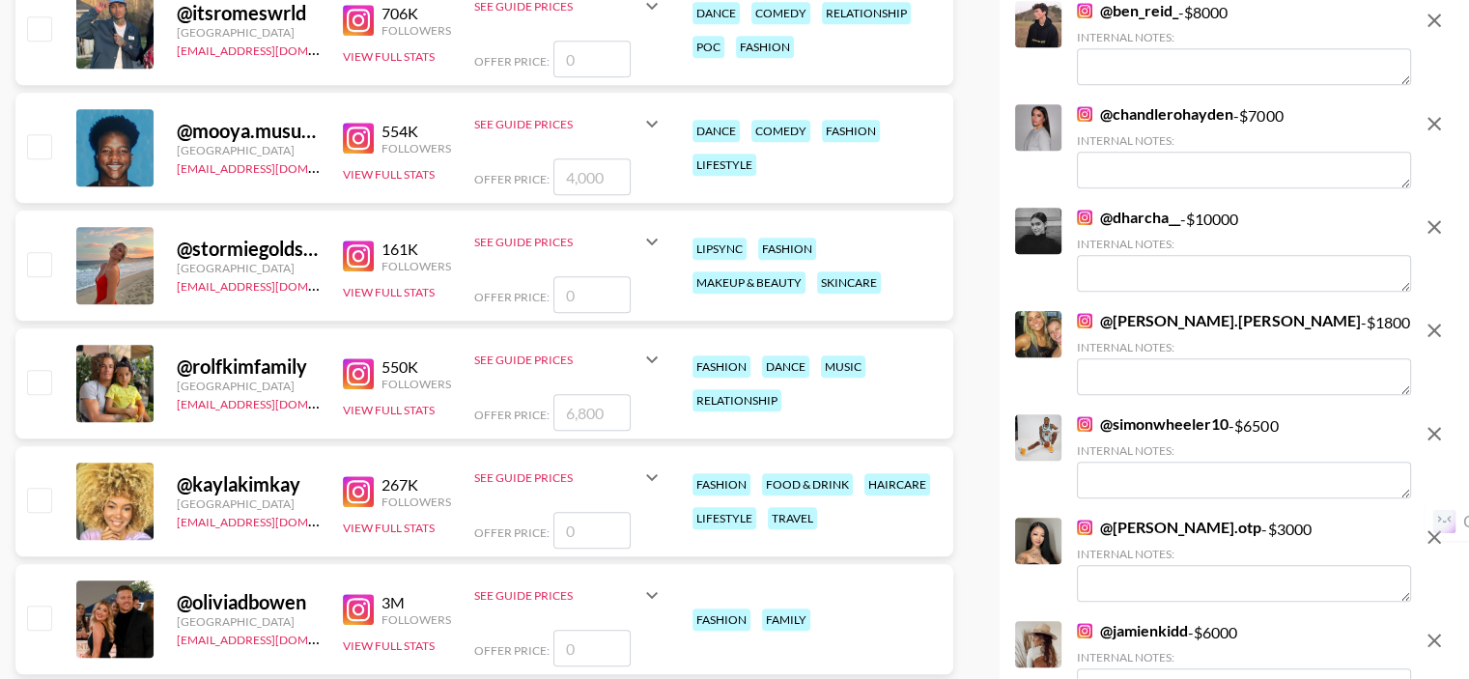
scroll to position [1835, 0]
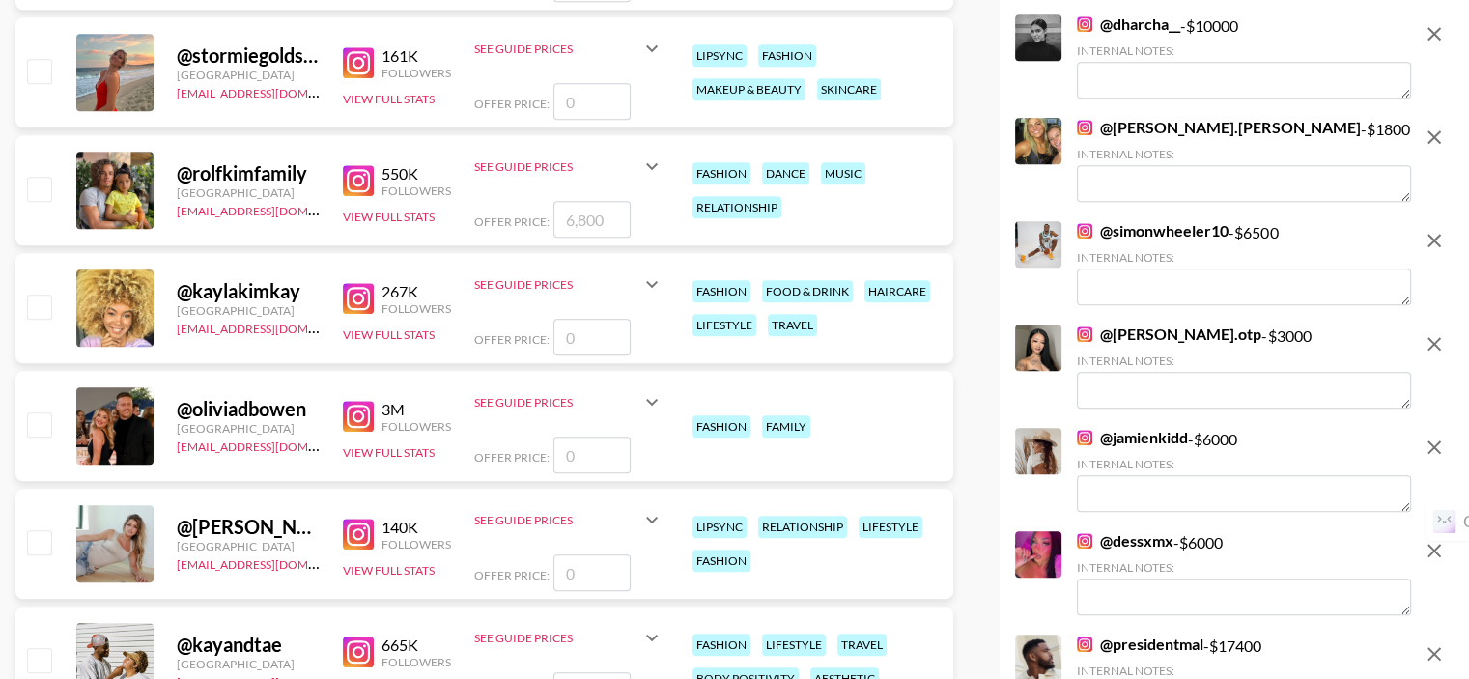
click at [582, 436] on input "number" at bounding box center [591, 454] width 77 height 37
type input "10"
checkbox input "true"
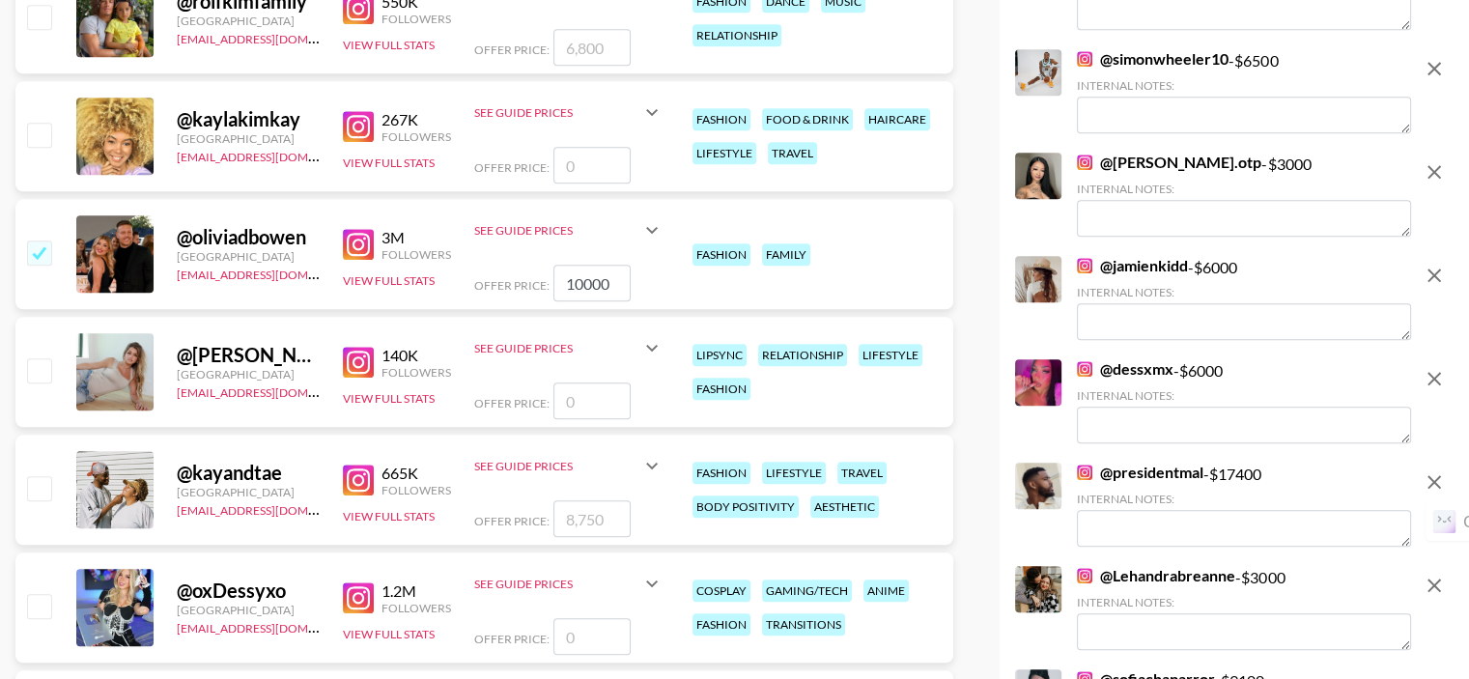
scroll to position [2028, 0]
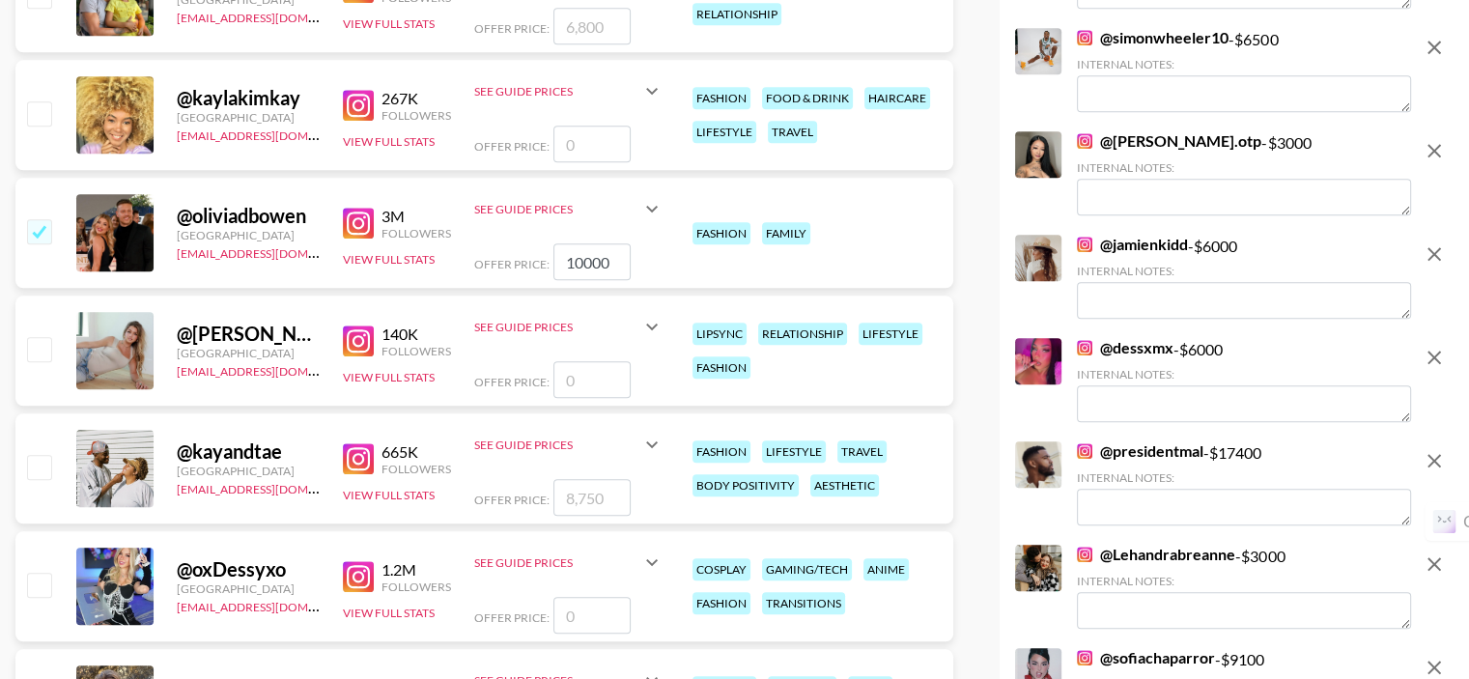
type input "10000"
click at [570, 361] on input "number" at bounding box center [591, 379] width 77 height 37
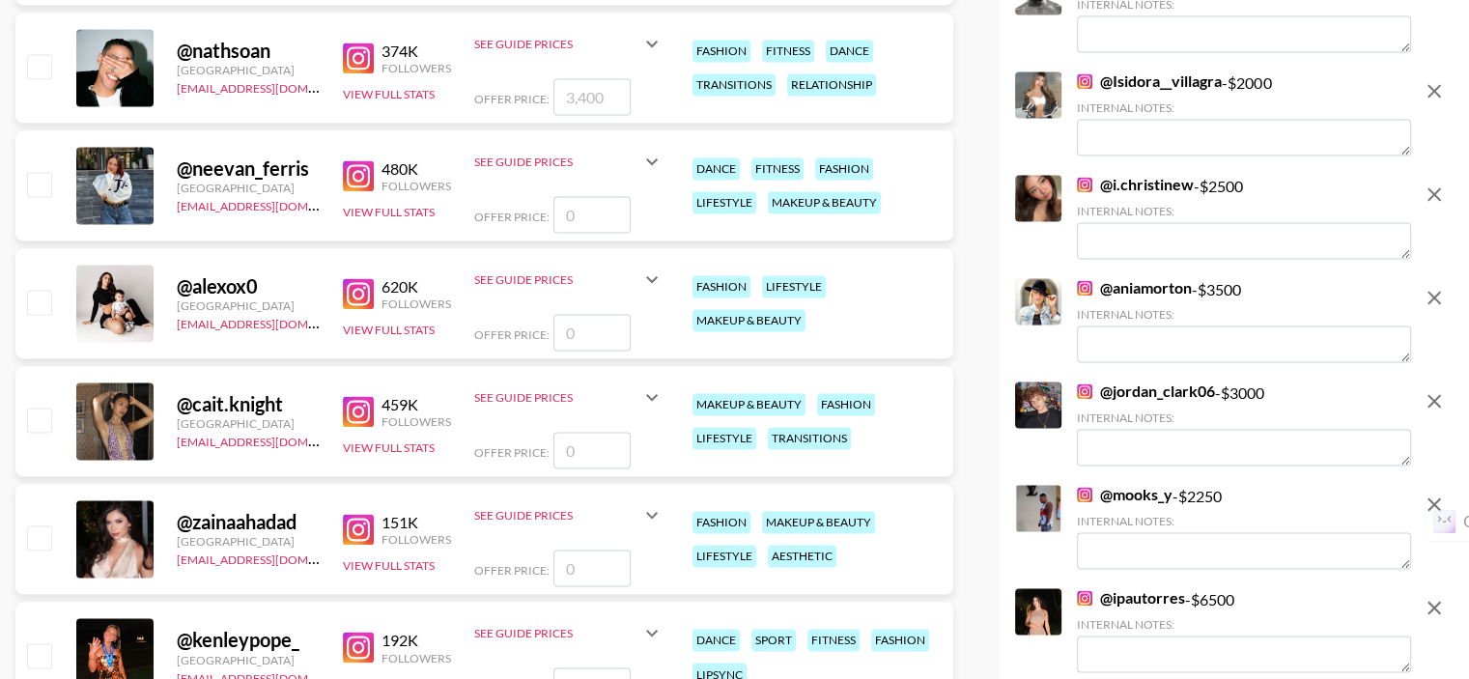
scroll to position [3090, 0]
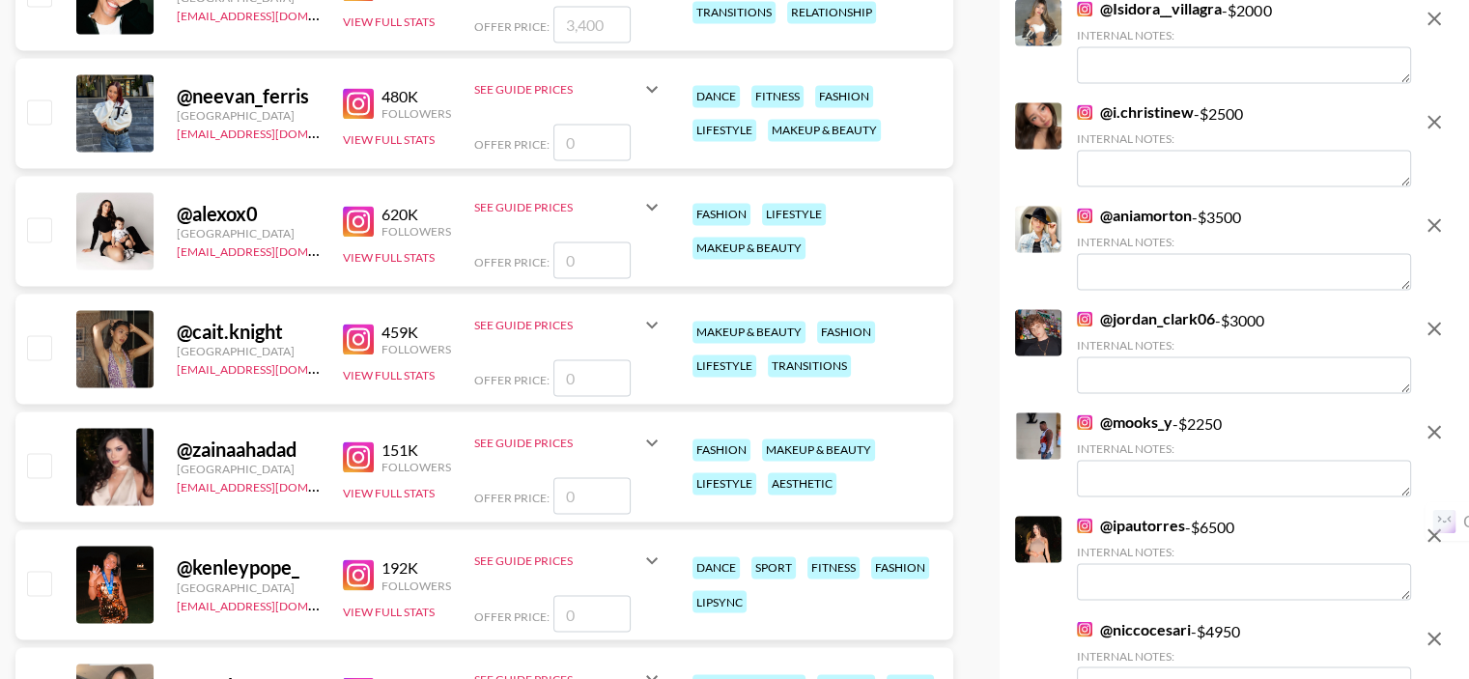
click at [581, 241] on input "number" at bounding box center [591, 259] width 77 height 37
type input "1"
checkbox input "true"
drag, startPoint x: 579, startPoint y: 211, endPoint x: 560, endPoint y: 218, distance: 20.5
click at [560, 241] on input "10000" at bounding box center [591, 259] width 77 height 37
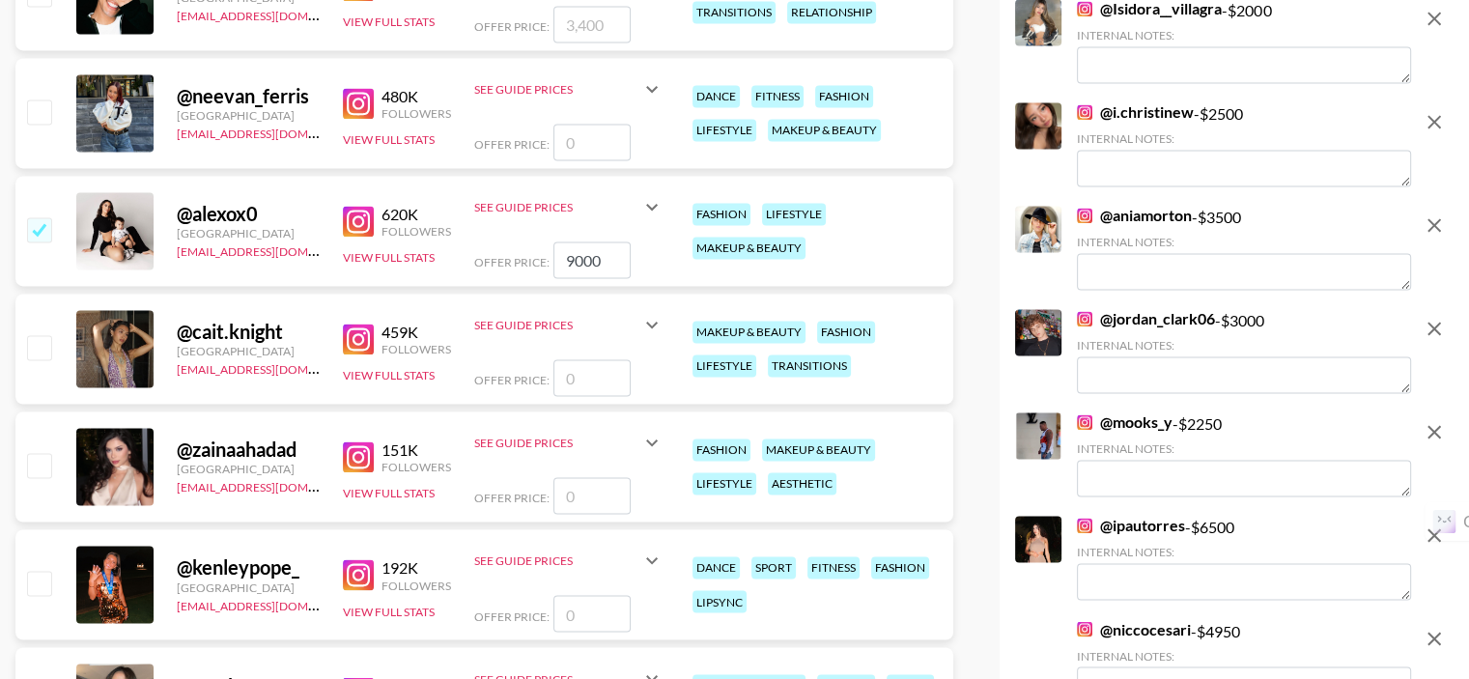
type input "9000"
click at [590, 359] on input "number" at bounding box center [591, 377] width 77 height 37
type input "40"
checkbox input "true"
type input "4000"
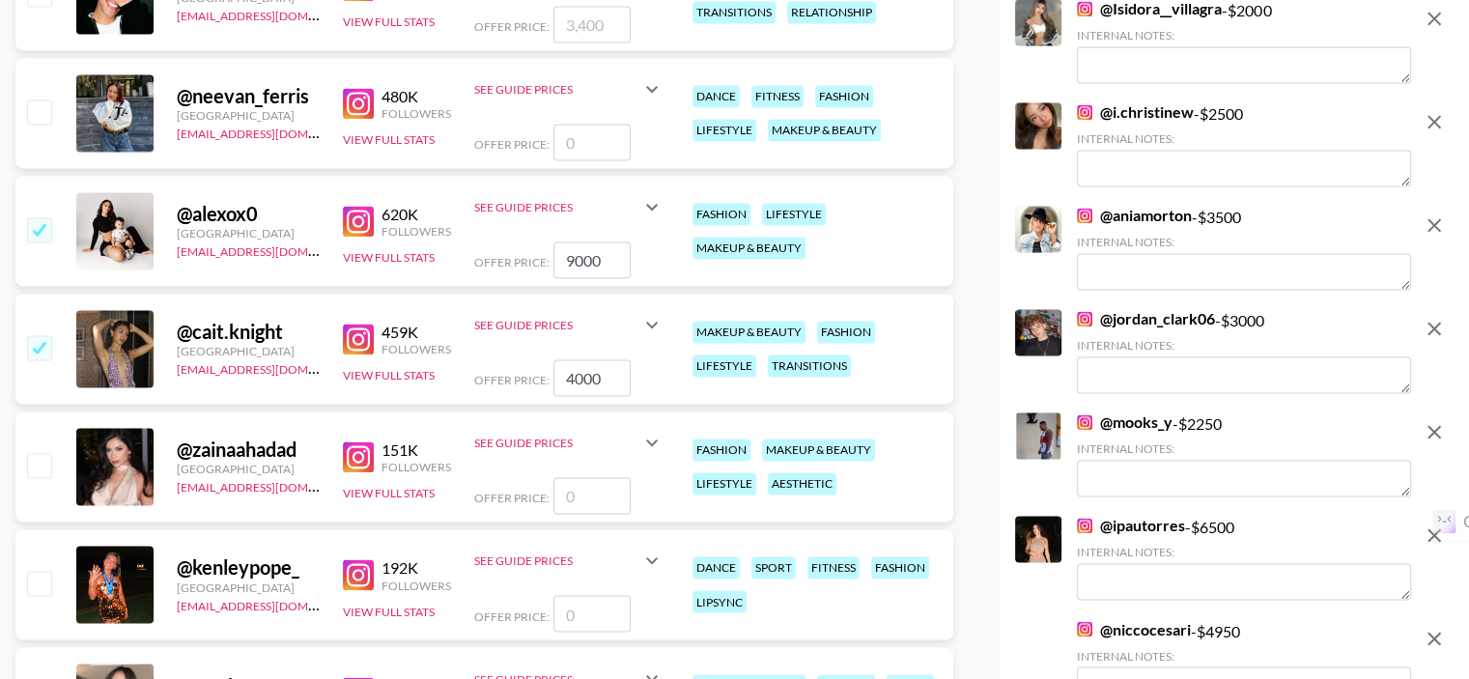
click at [602, 477] on input "number" at bounding box center [591, 495] width 77 height 37
type input "7"
checkbox input "true"
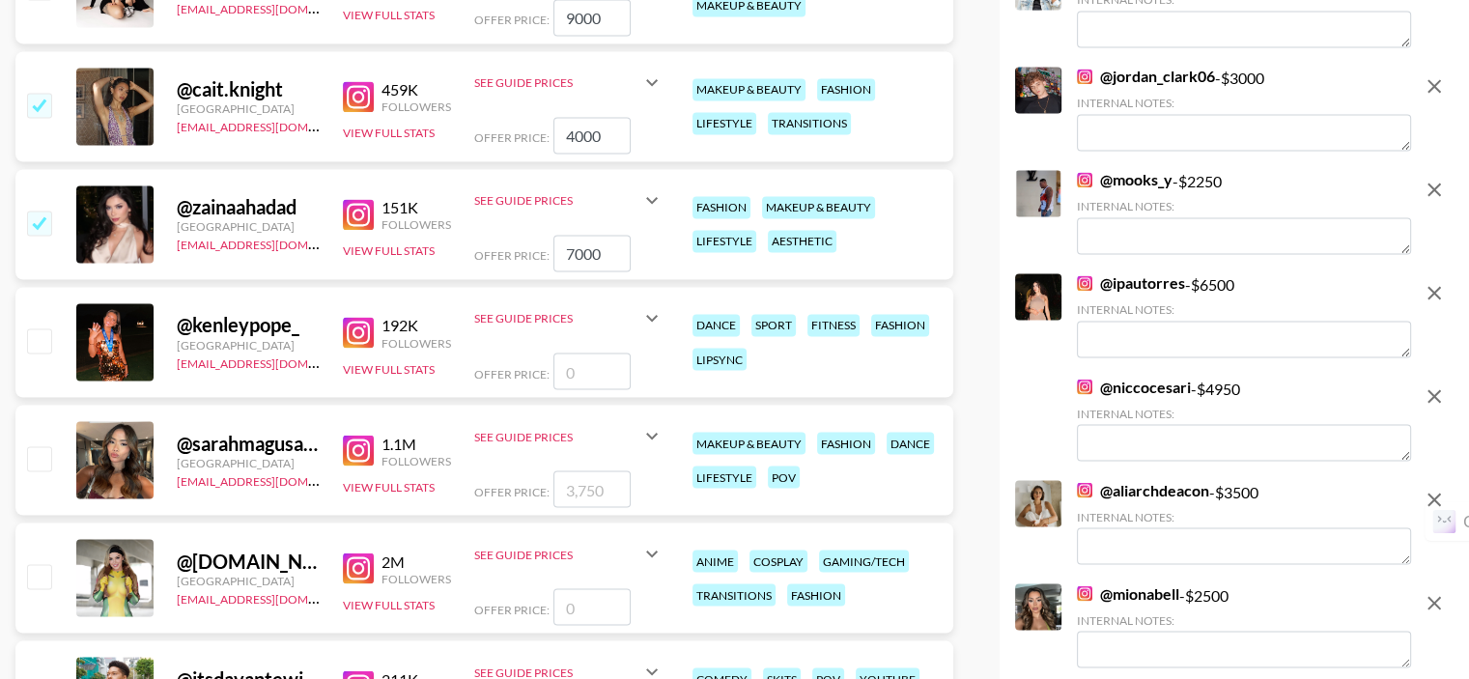
scroll to position [3380, 0]
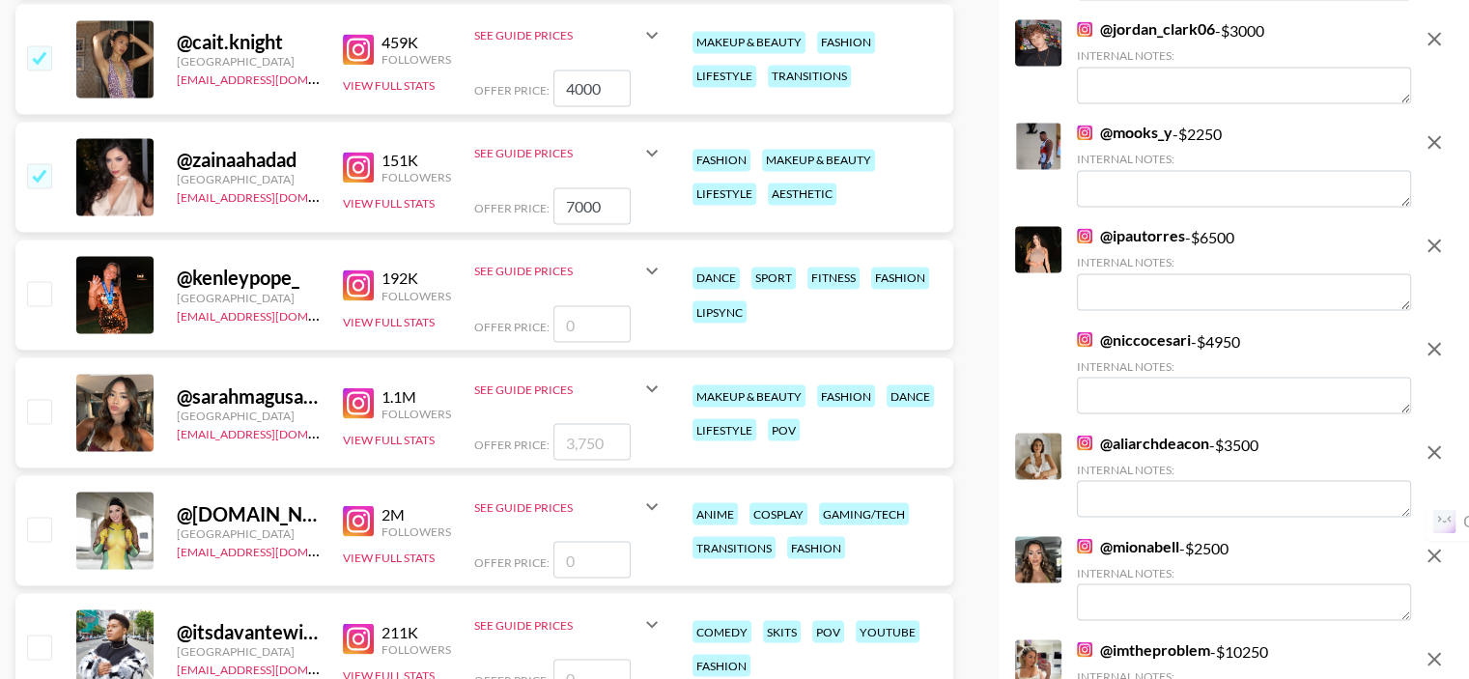
type input "7000"
click at [36, 399] on input "checkbox" at bounding box center [38, 410] width 23 height 23
checkbox input "true"
type input "3750"
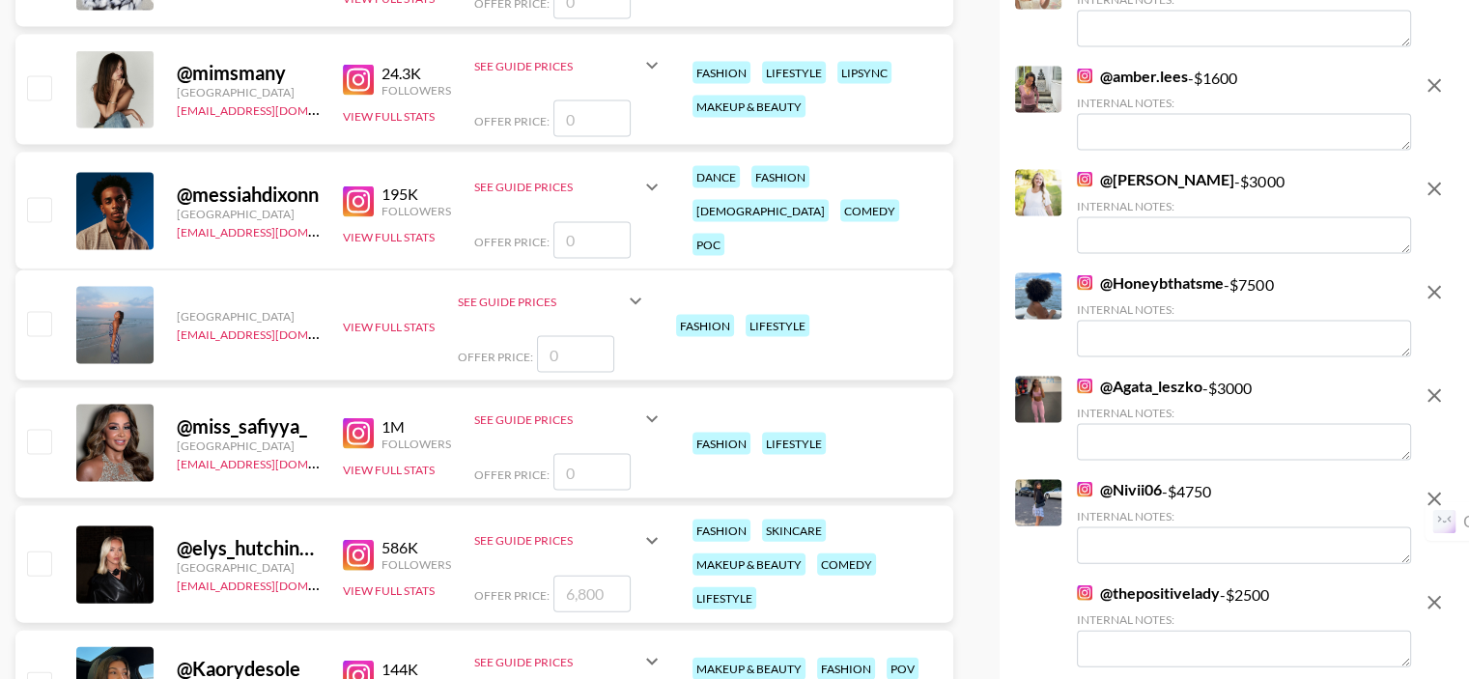
scroll to position [4249, 0]
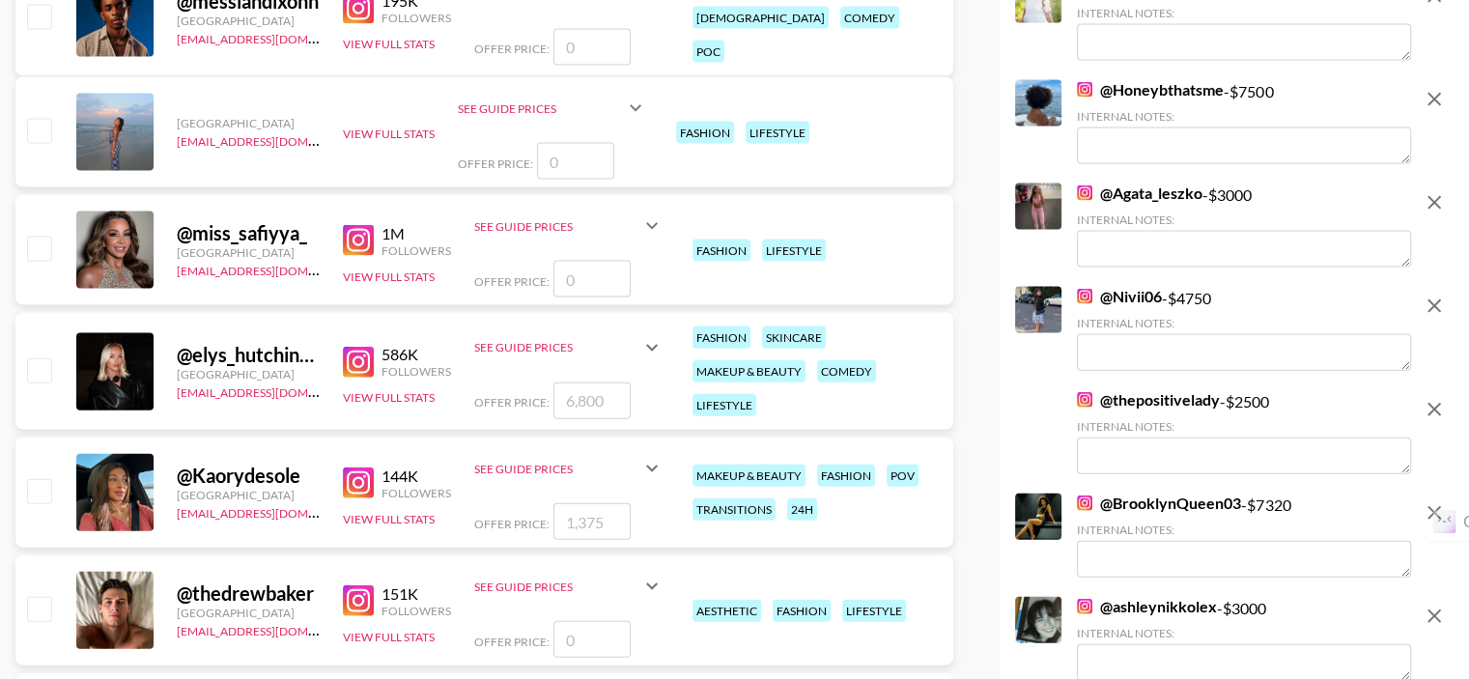
click at [565, 261] on input "number" at bounding box center [591, 279] width 77 height 37
type input "8"
checkbox input "true"
type input "8000"
click at [48, 358] on input "checkbox" at bounding box center [38, 369] width 23 height 23
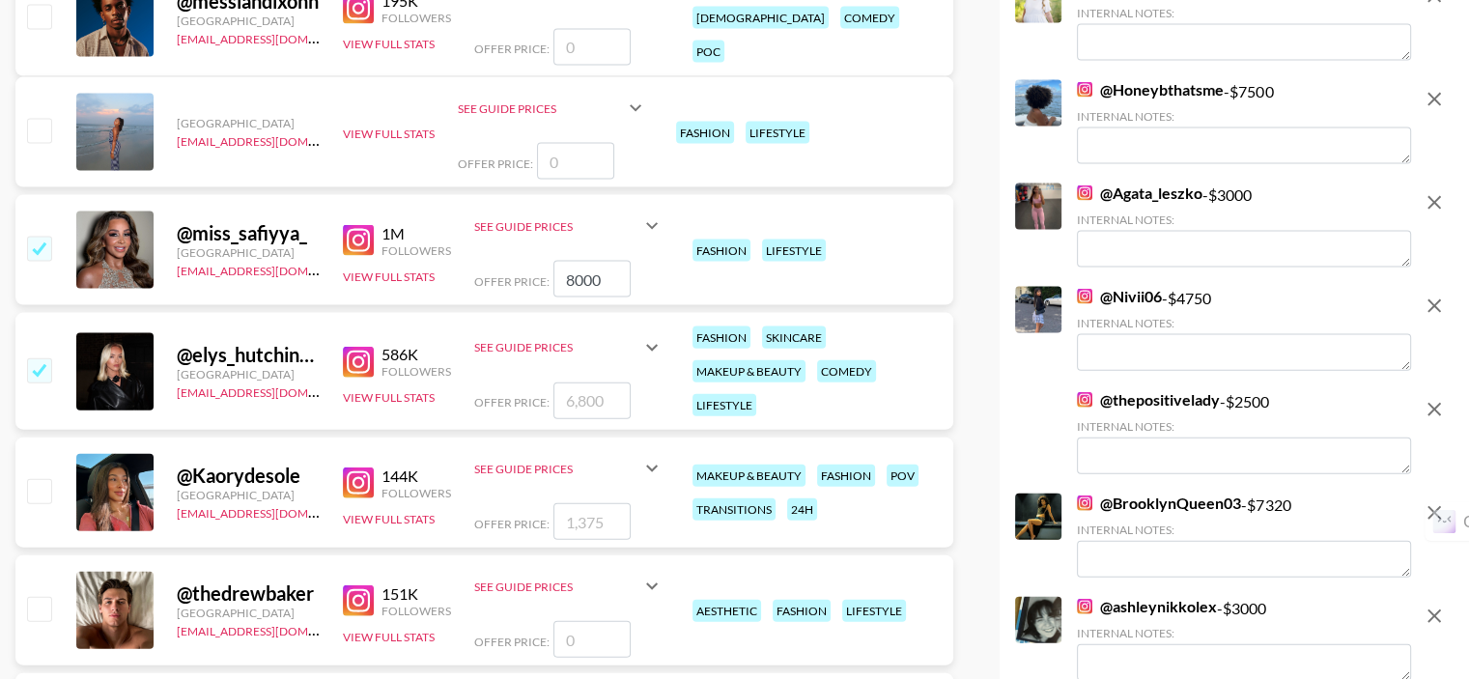
checkbox input "true"
type input "6800"
click at [42, 479] on input "checkbox" at bounding box center [38, 490] width 23 height 23
checkbox input "true"
type input "1375"
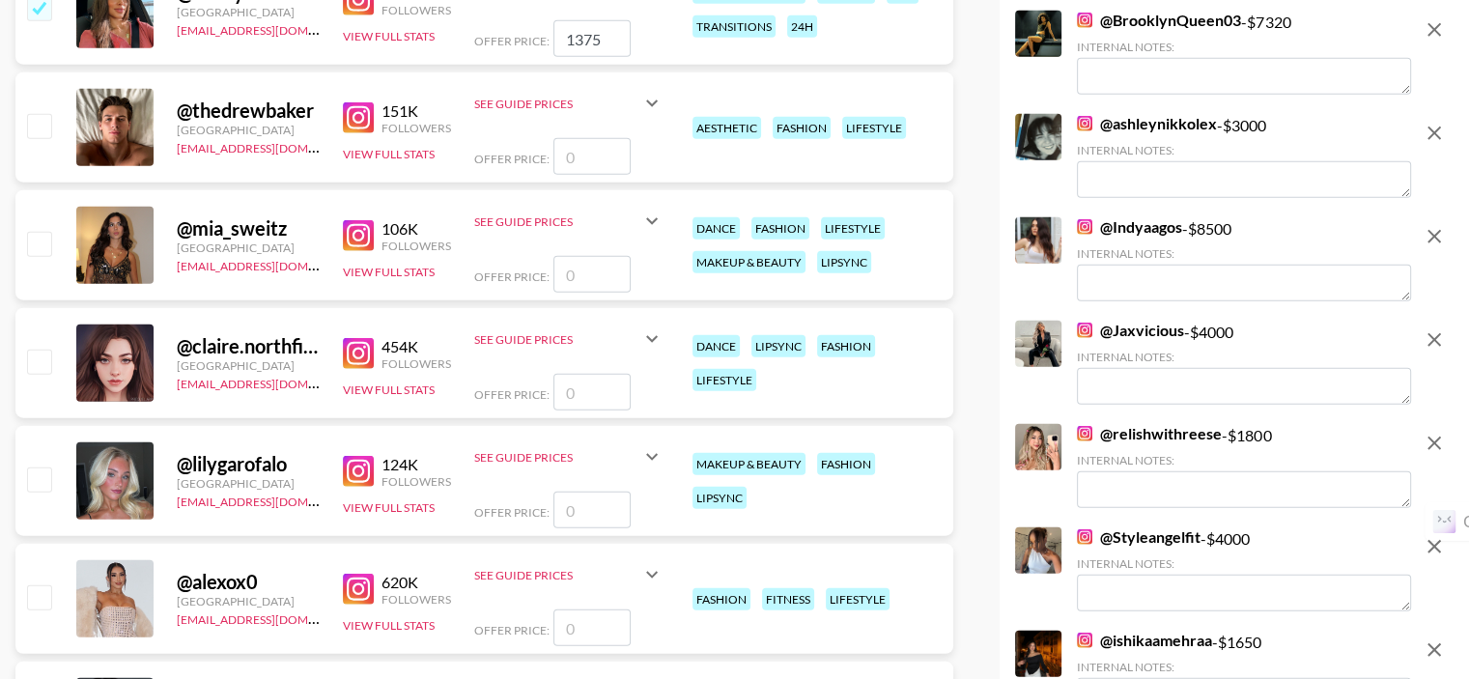
scroll to position [5118, 0]
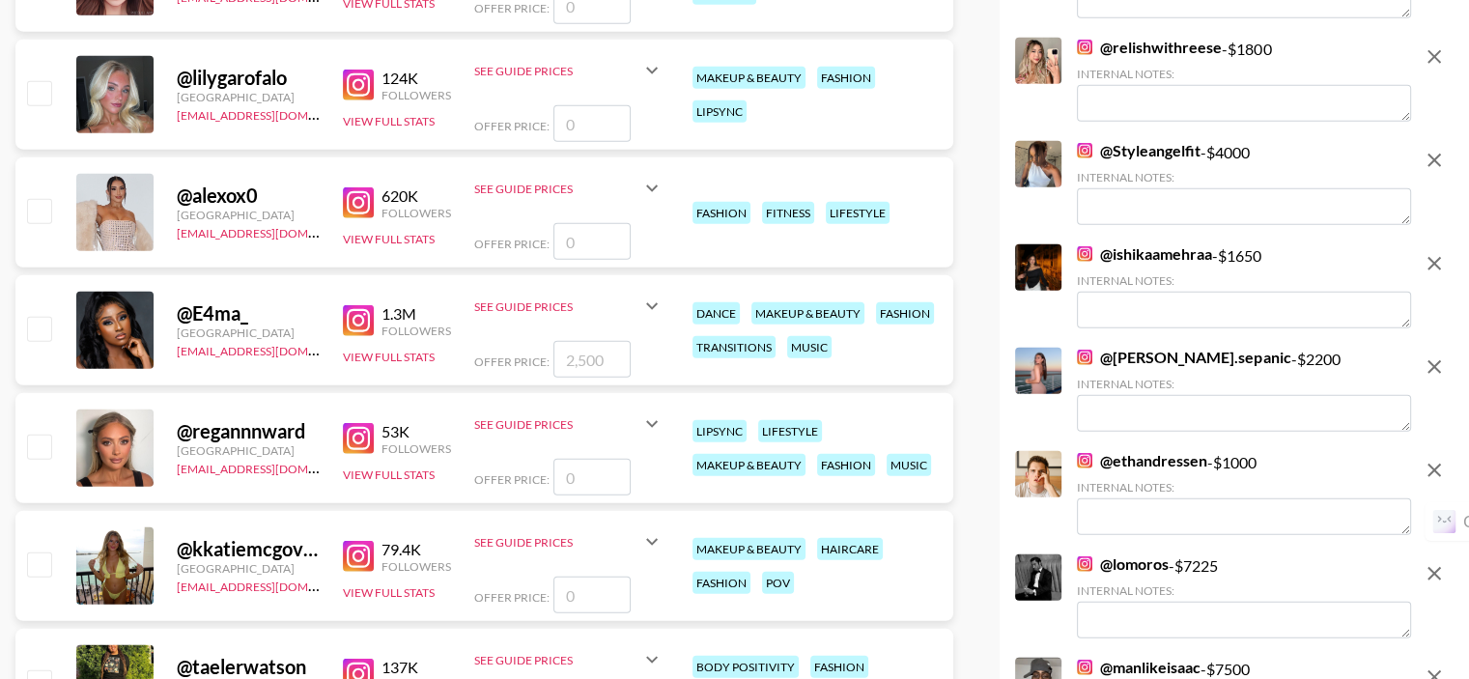
click at [42, 317] on input "checkbox" at bounding box center [38, 328] width 23 height 23
checkbox input "true"
type input "2500"
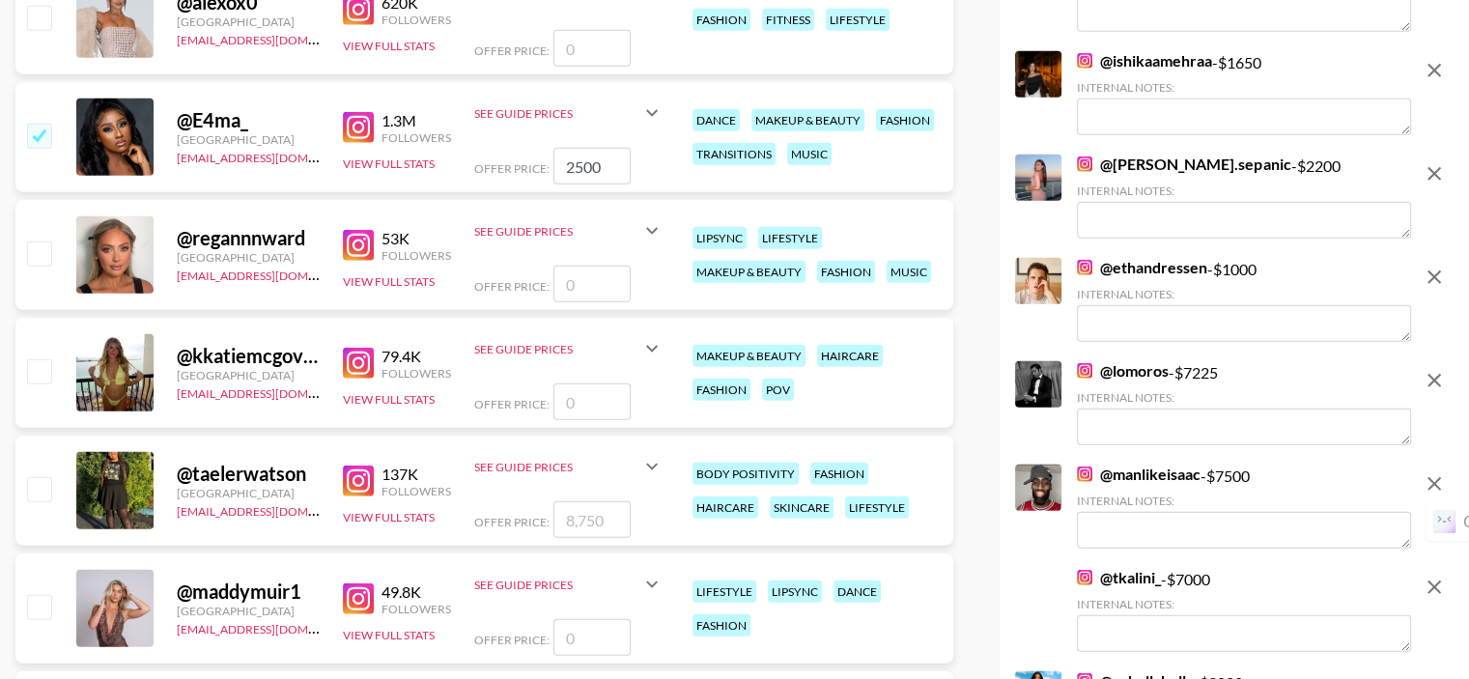
scroll to position [5407, 0]
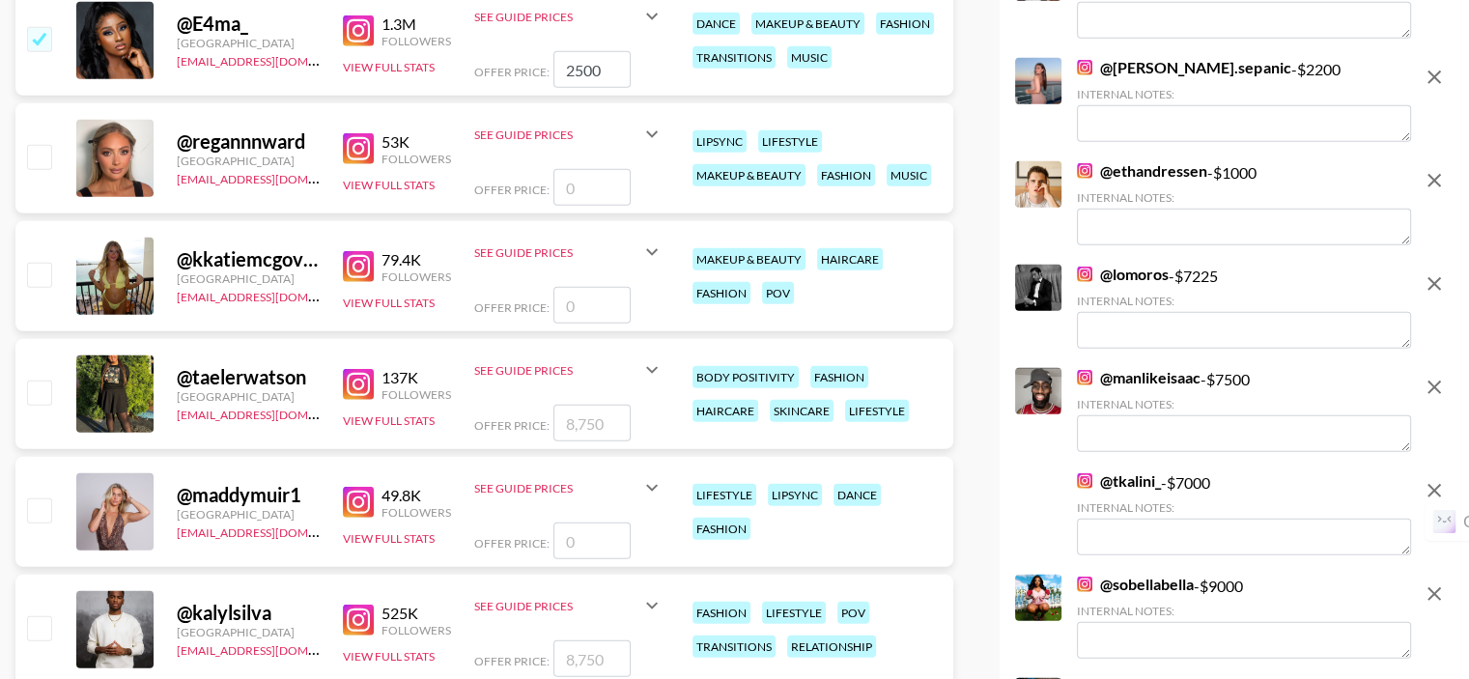
click at [45, 380] on input "checkbox" at bounding box center [38, 391] width 23 height 23
checkbox input "true"
type input "8750"
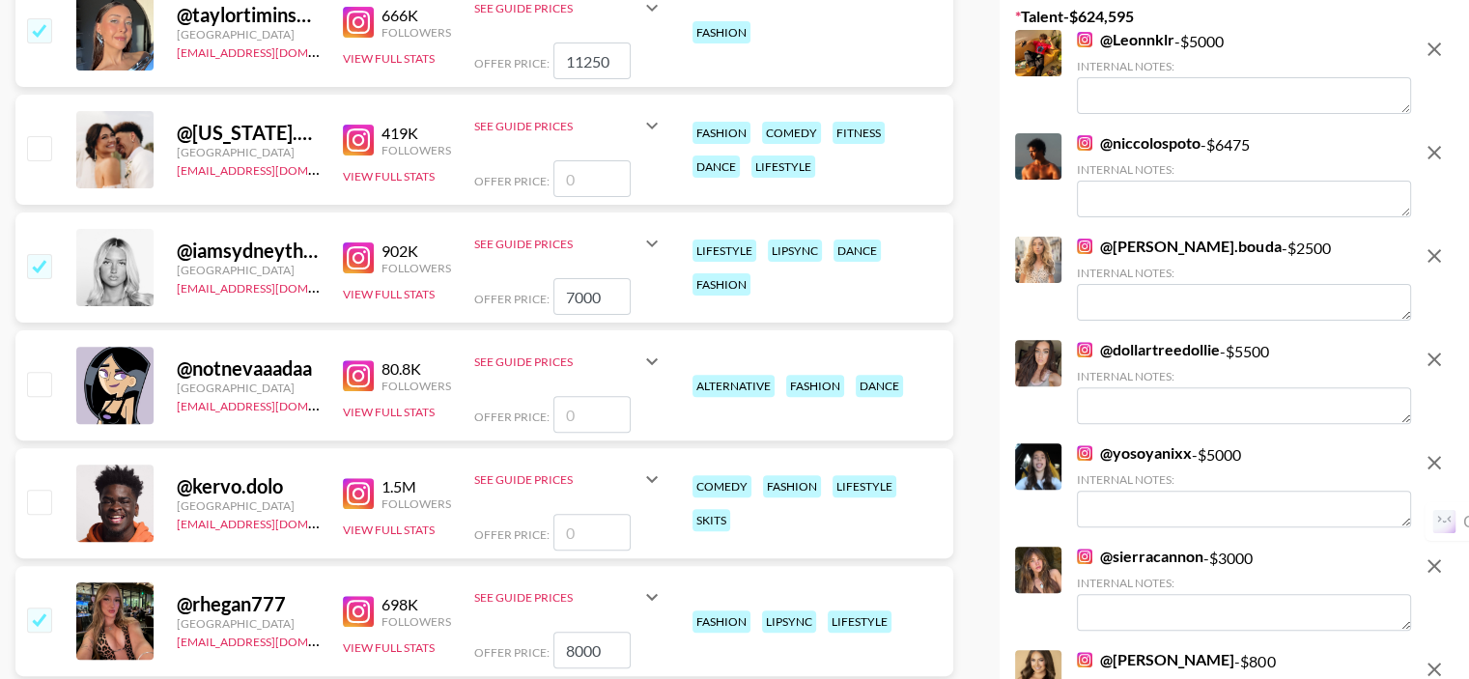
scroll to position [0, 0]
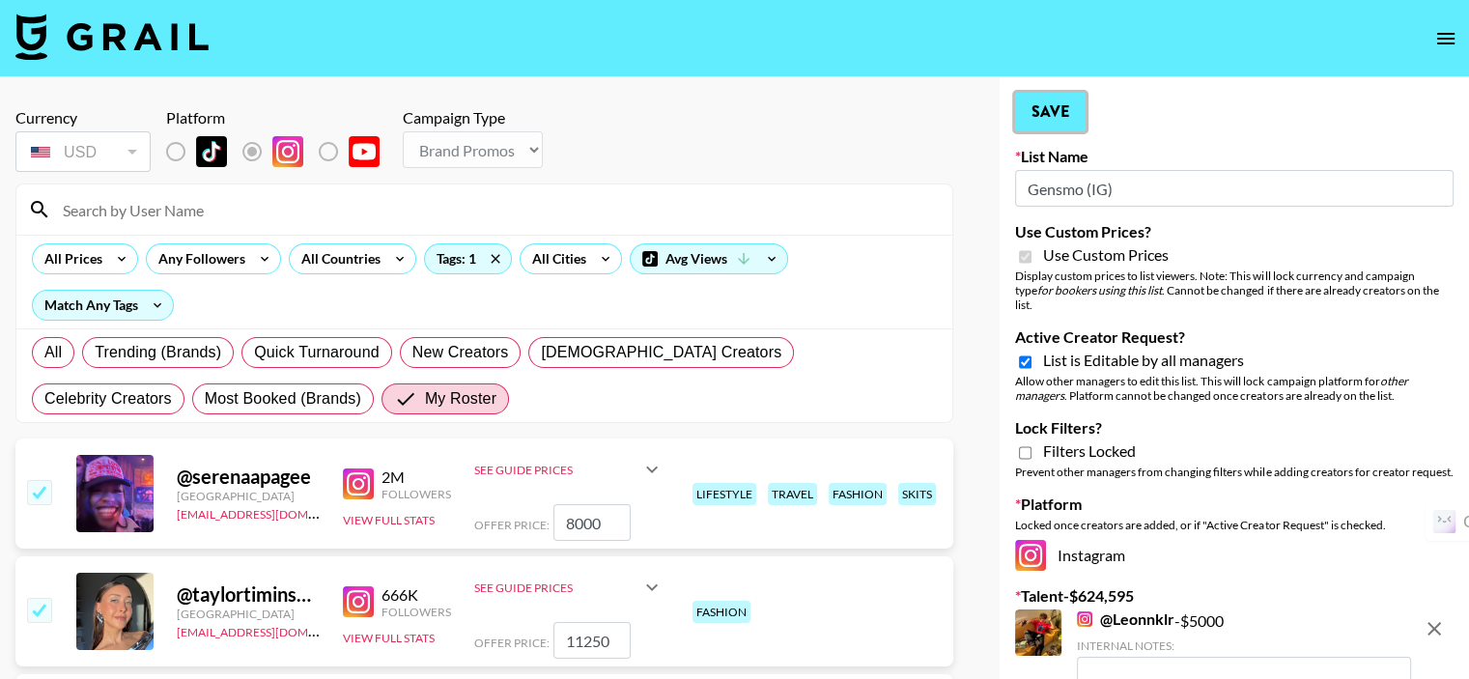
click at [1066, 118] on button "Save" at bounding box center [1050, 112] width 70 height 39
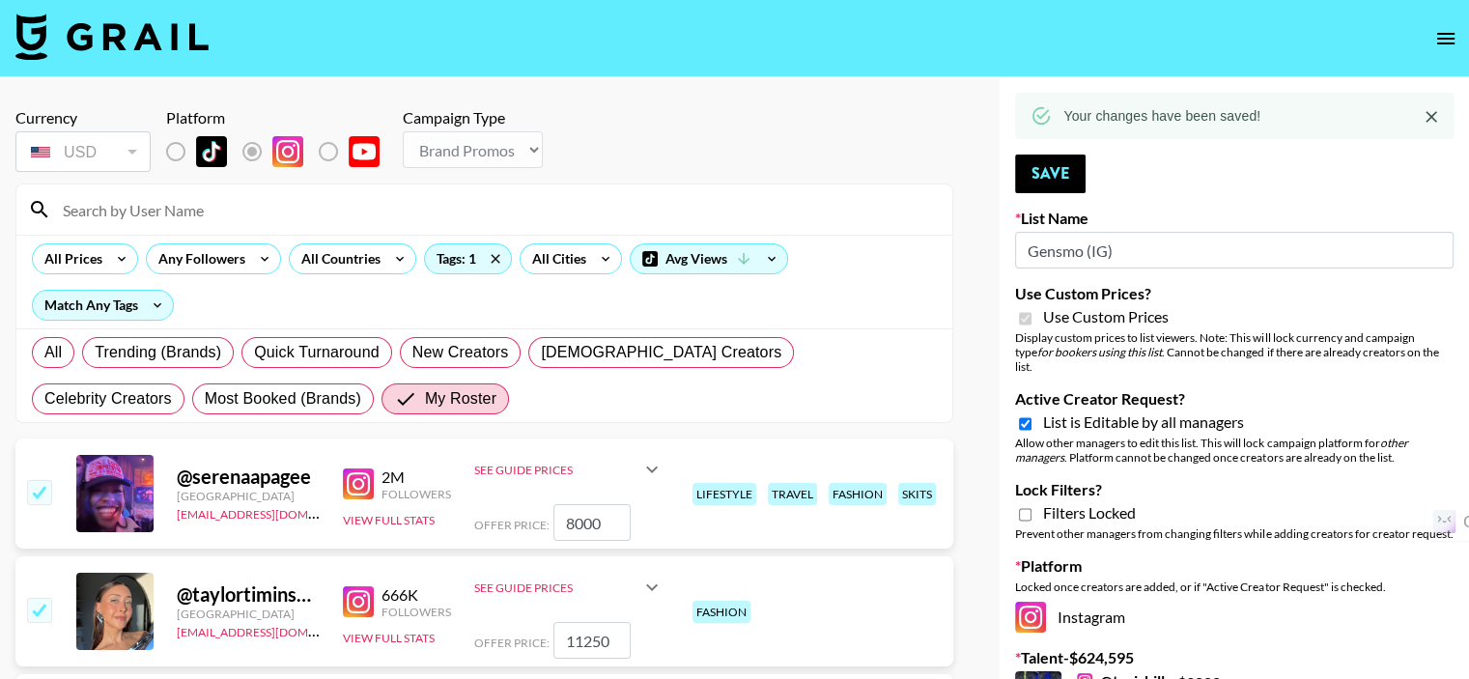
click at [1435, 109] on icon "Close" at bounding box center [1430, 116] width 19 height 19
